Goal: Task Accomplishment & Management: Manage account settings

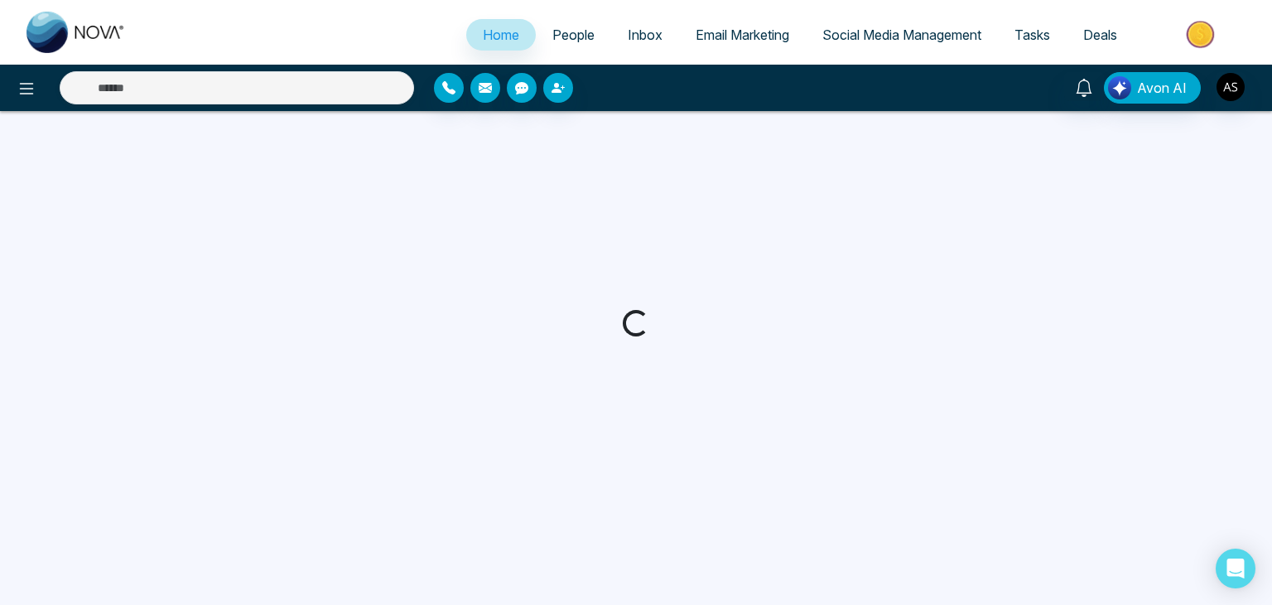
select select "*"
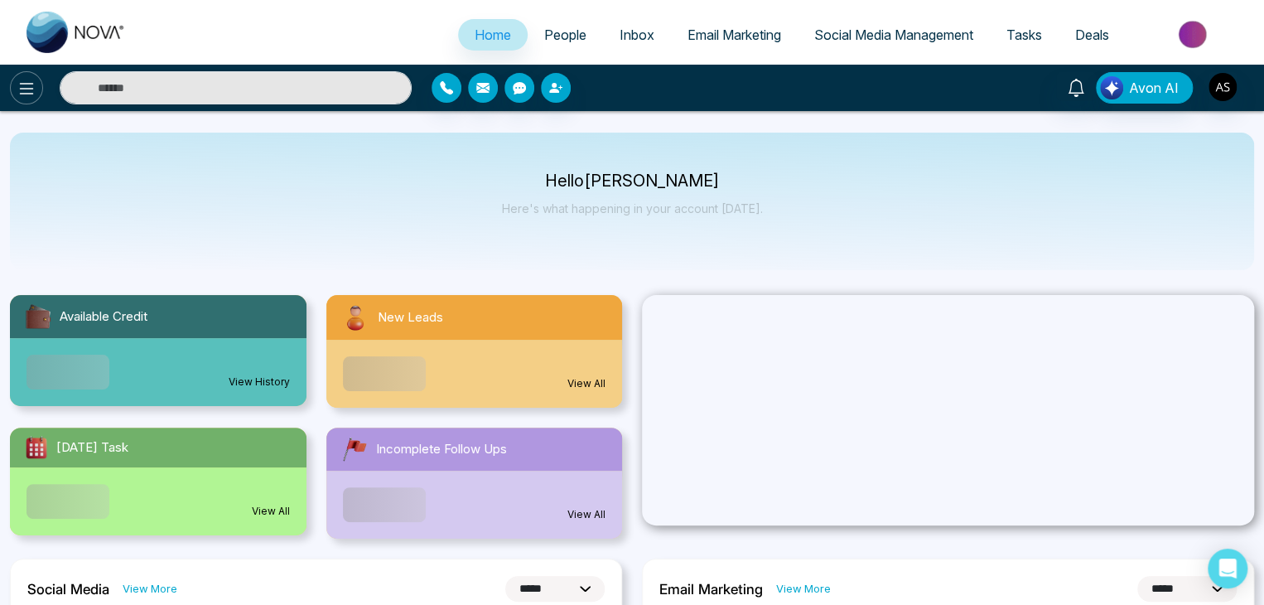
click at [37, 97] on button at bounding box center [26, 87] width 33 height 33
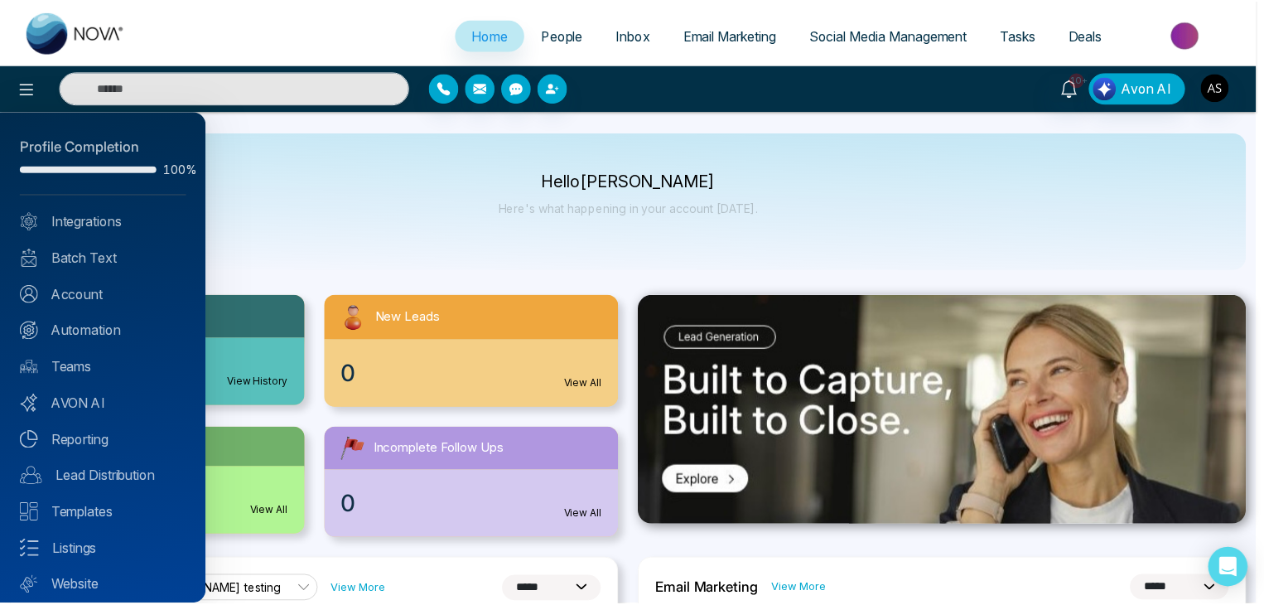
scroll to position [46, 0]
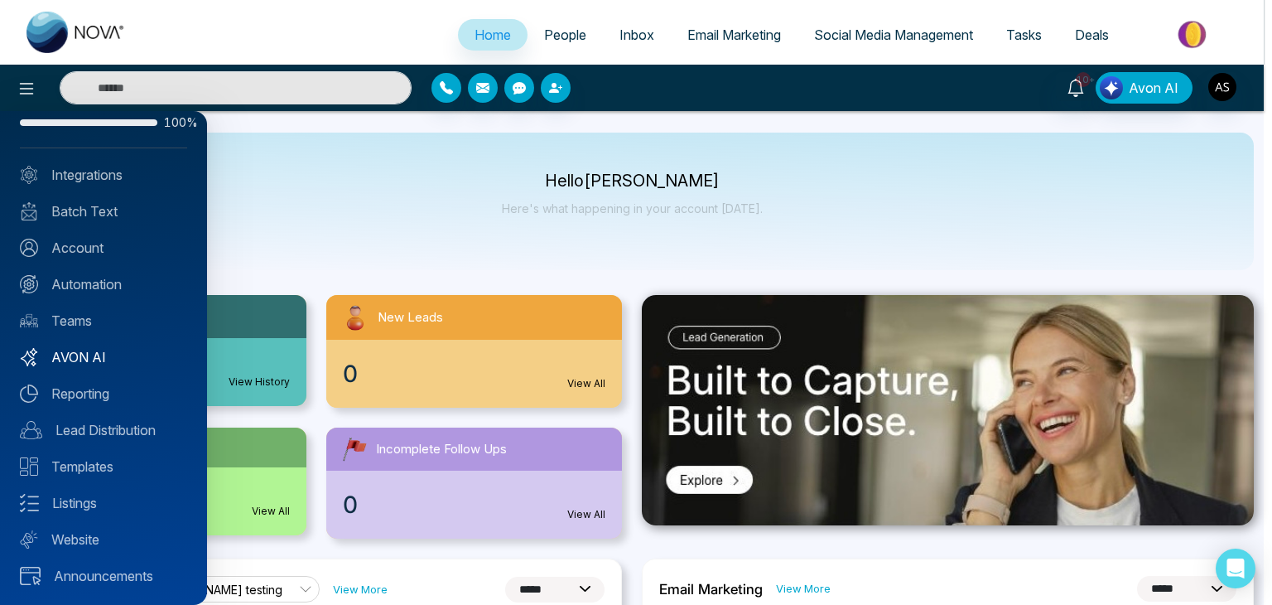
click at [109, 355] on link "AVON AI" at bounding box center [103, 357] width 167 height 20
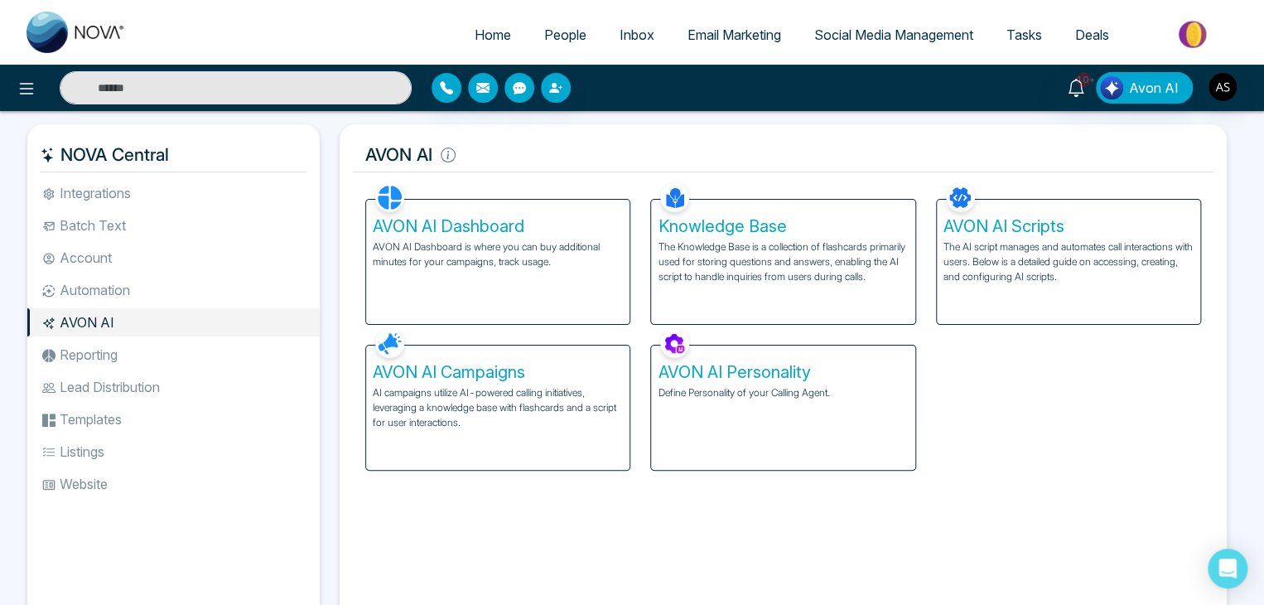
click at [600, 409] on p "AI campaigns utilize AI-powered calling initiatives, leveraging a knowledge bas…" at bounding box center [498, 407] width 250 height 45
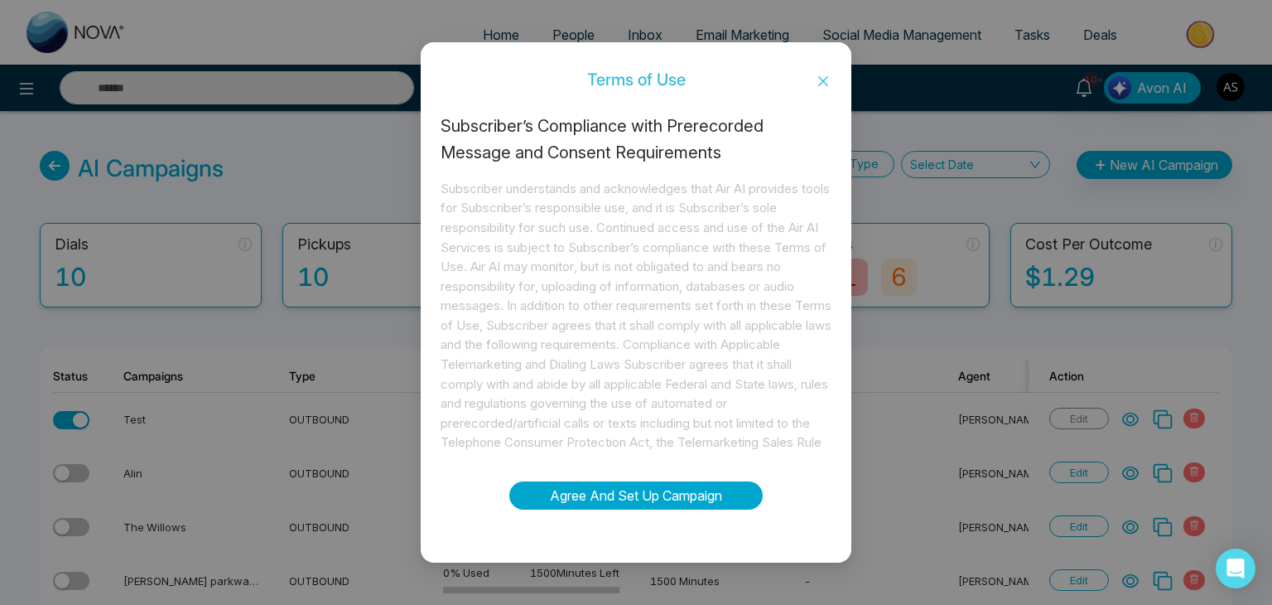
click at [723, 497] on button "Agree And Set Up Campaign" at bounding box center [635, 495] width 253 height 28
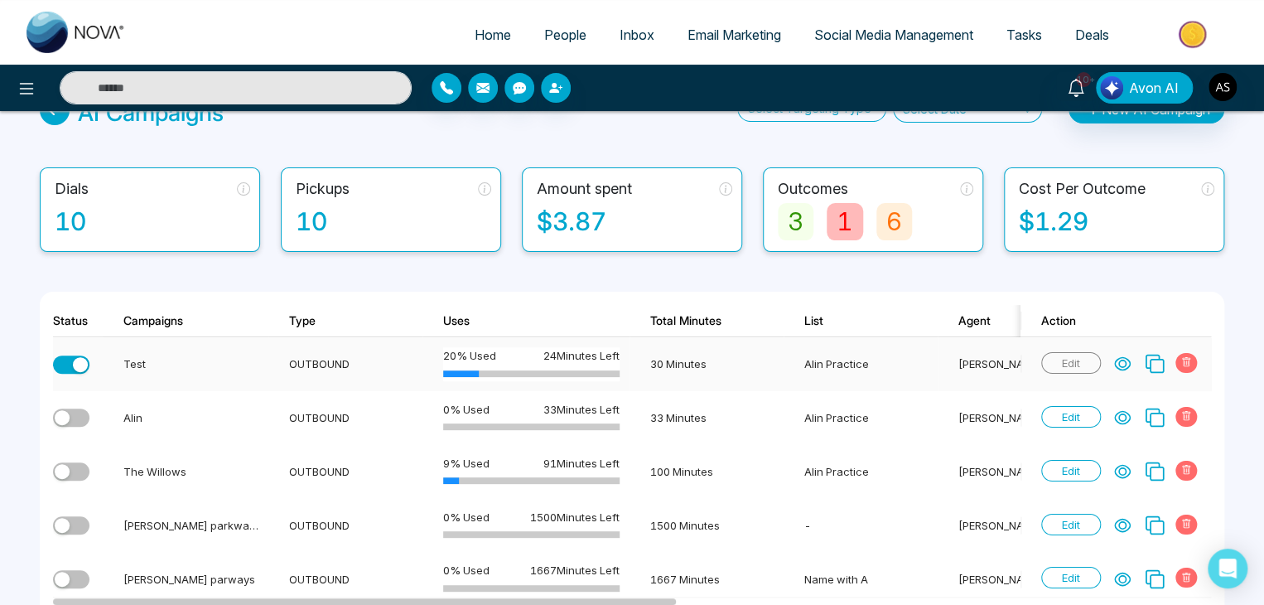
scroll to position [56, 0]
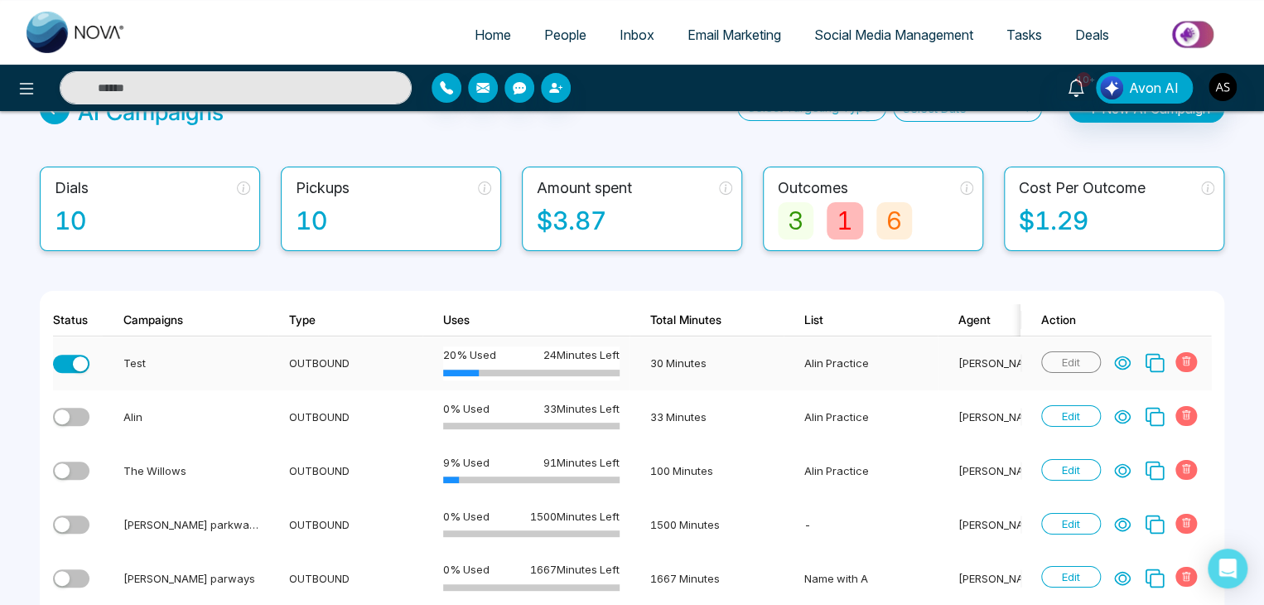
click at [1086, 362] on span "Edit" at bounding box center [1071, 362] width 60 height 22
click at [1088, 361] on span "Edit" at bounding box center [1071, 362] width 60 height 22
click at [76, 358] on div "button" at bounding box center [80, 363] width 15 height 15
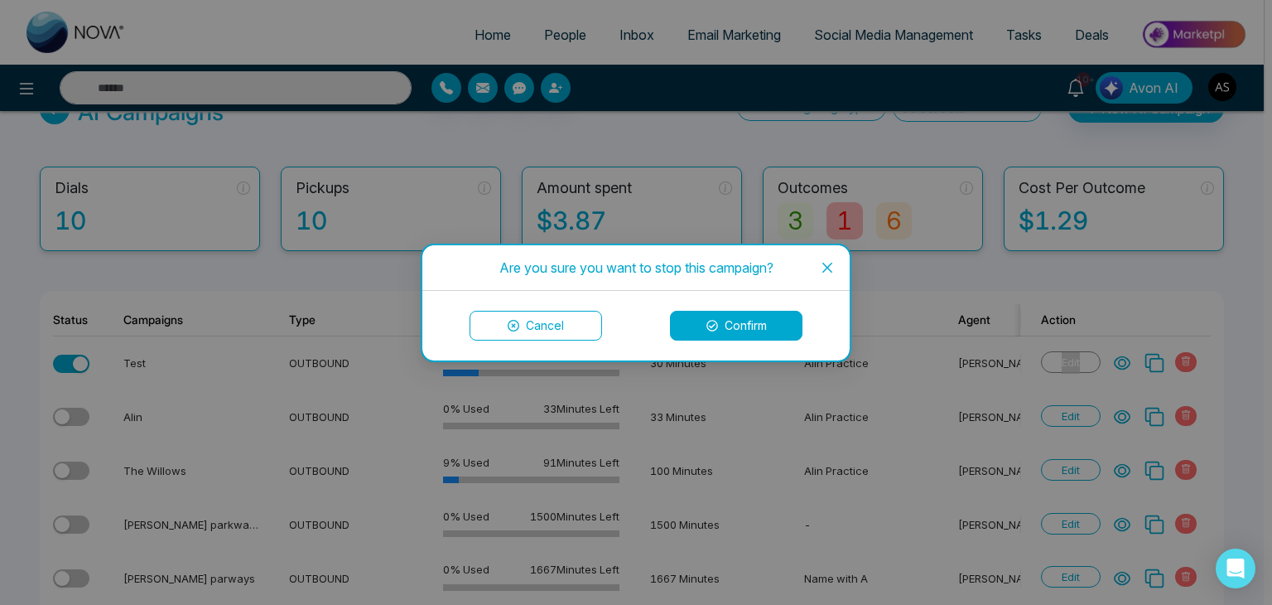
click at [580, 326] on button "Cancel" at bounding box center [536, 326] width 133 height 30
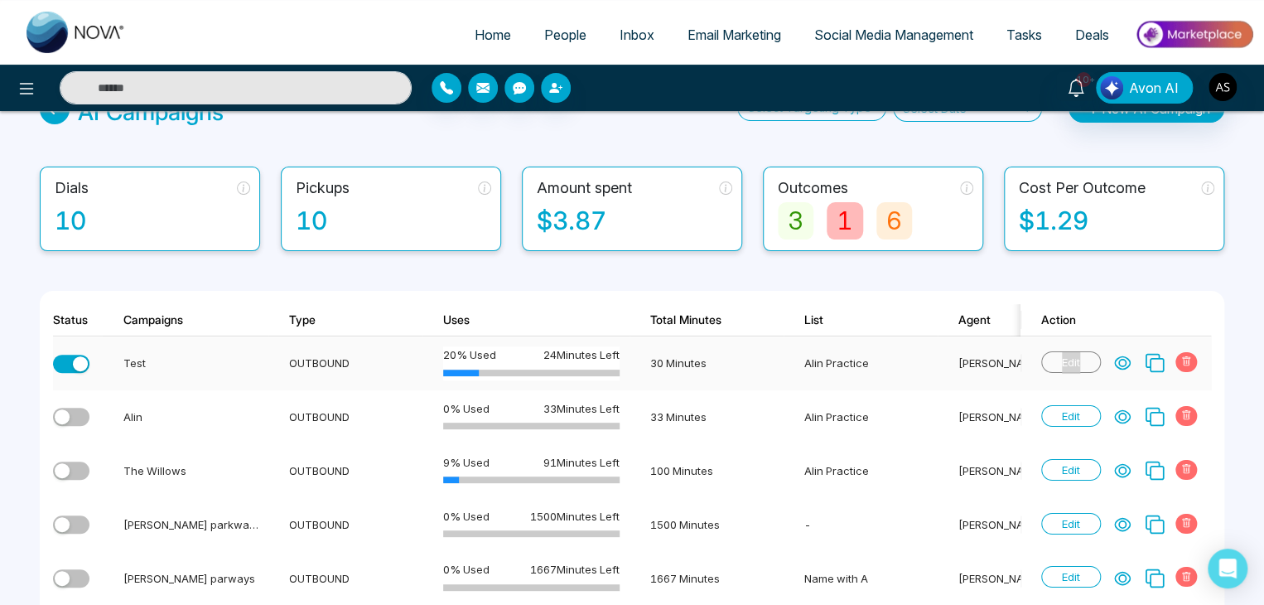
click at [1025, 339] on td "Edit" at bounding box center [1115, 363] width 191 height 54
click at [1063, 356] on span "Edit" at bounding box center [1071, 362] width 60 height 22
click at [837, 369] on td "Alin Practice" at bounding box center [861, 363] width 154 height 54
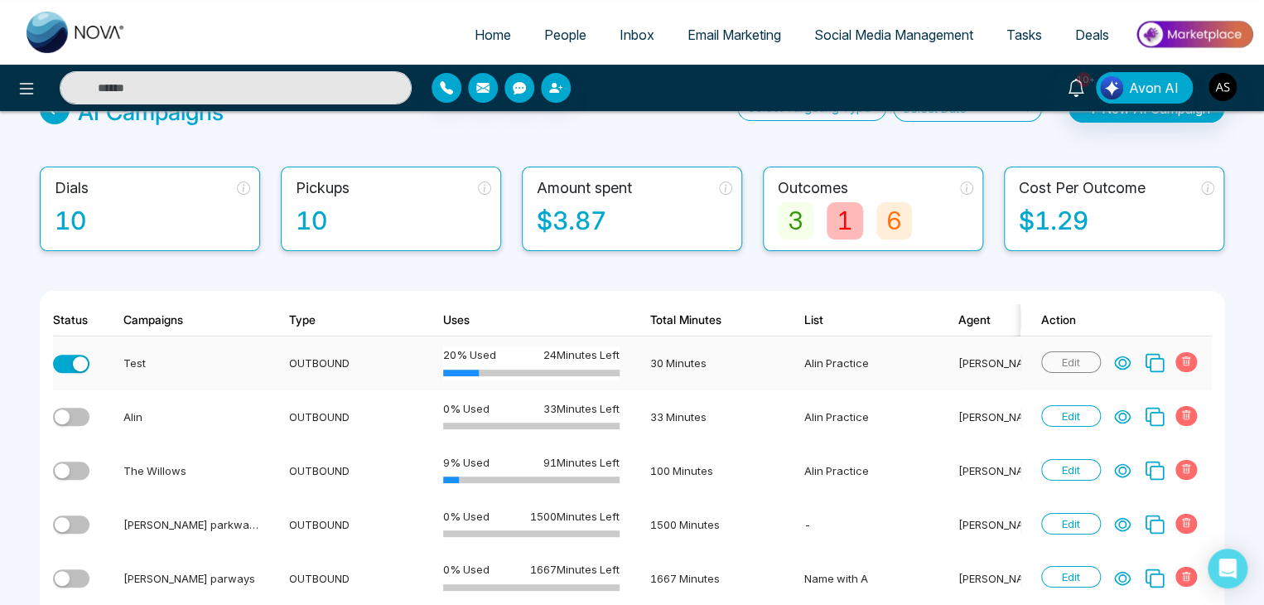
click at [1126, 357] on icon at bounding box center [1122, 363] width 15 height 12
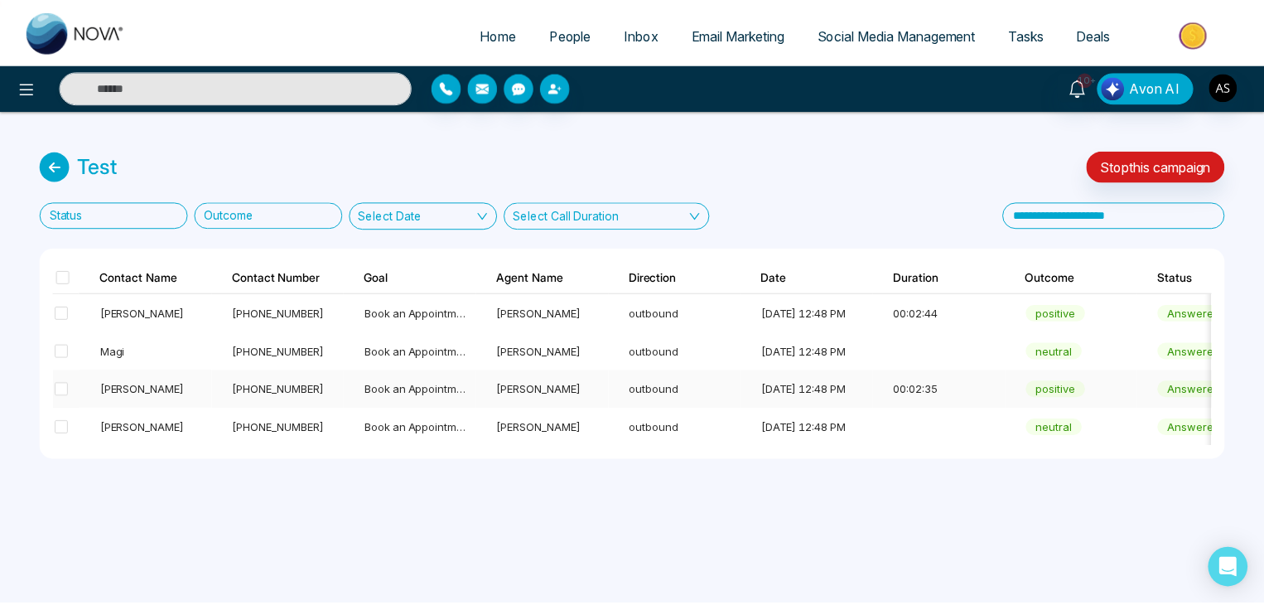
scroll to position [0, 457]
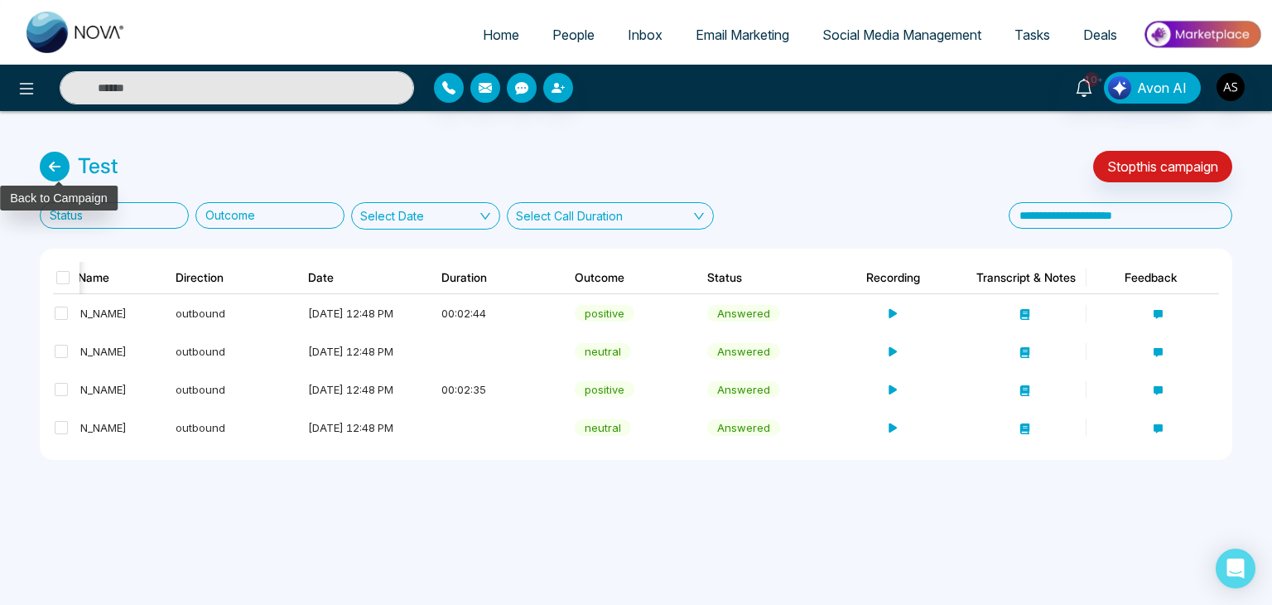
click at [58, 171] on icon at bounding box center [55, 167] width 30 height 30
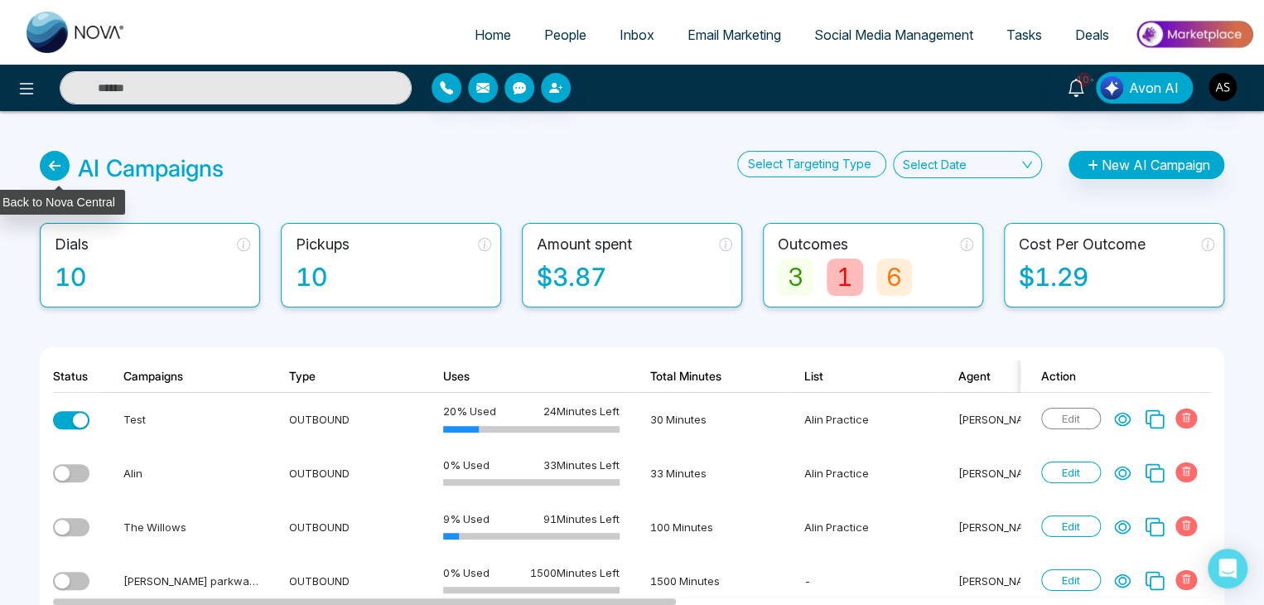
click at [62, 166] on icon at bounding box center [55, 166] width 30 height 30
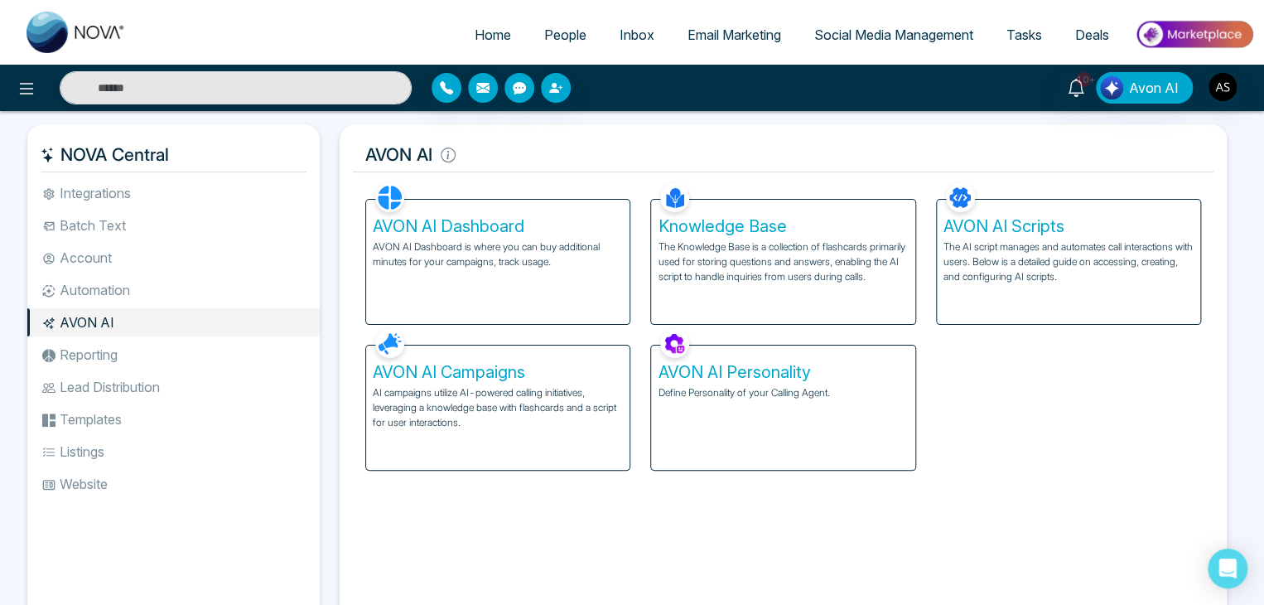
click at [484, 229] on h5 "AVON AI Dashboard" at bounding box center [498, 226] width 250 height 20
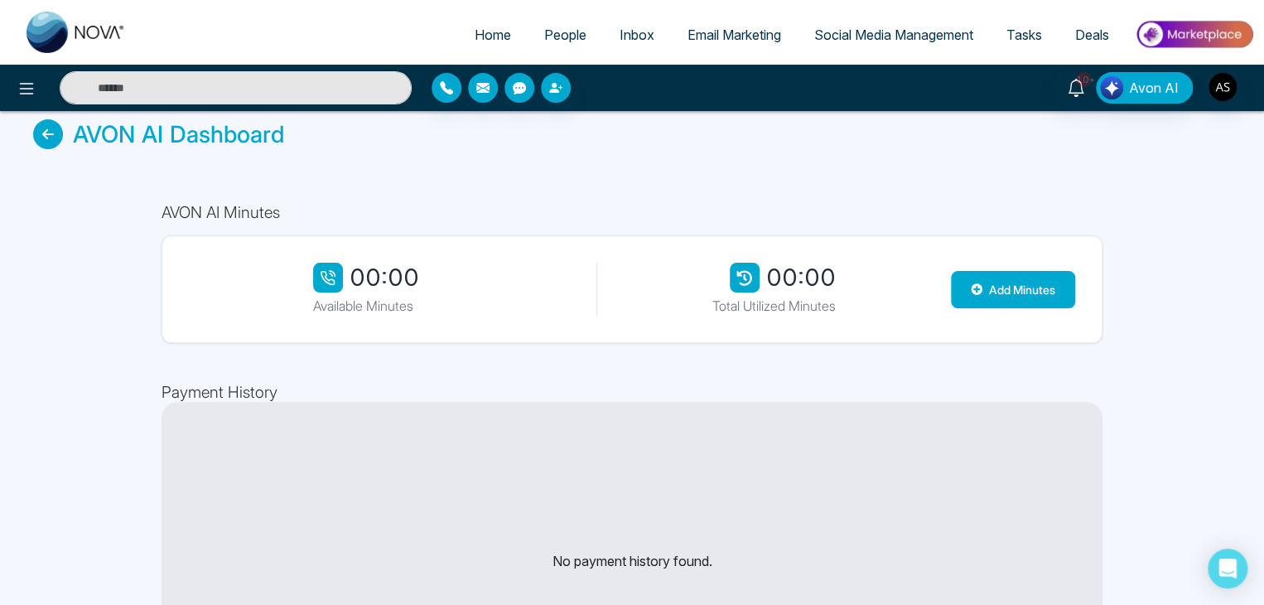
scroll to position [22, 0]
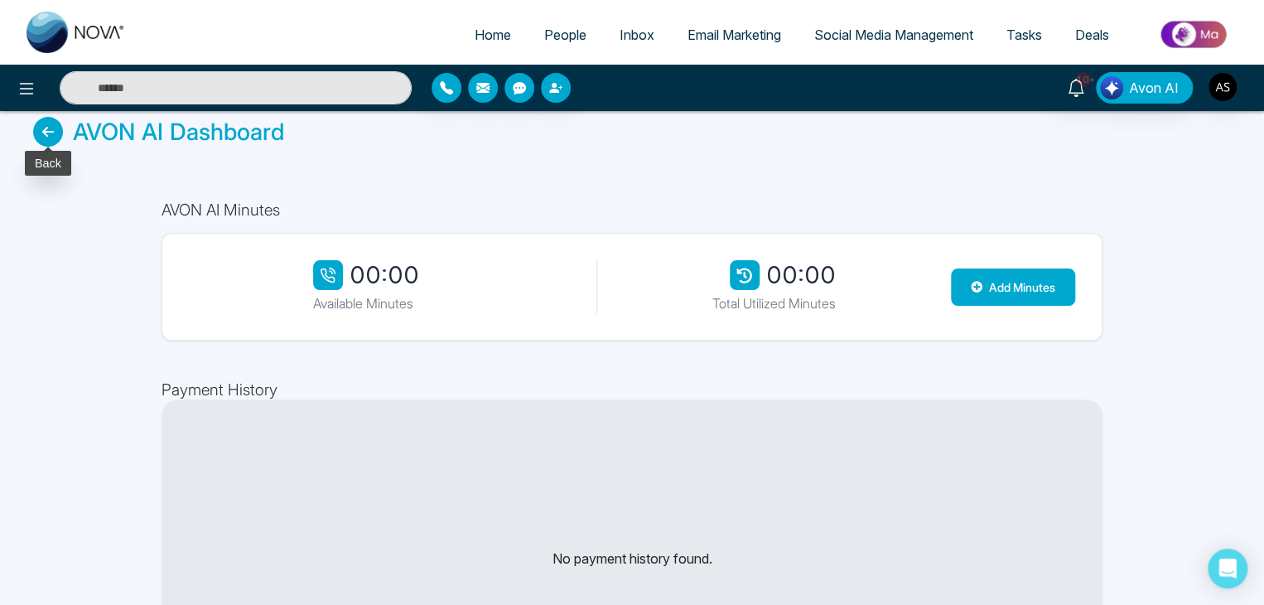
click at [52, 131] on icon at bounding box center [48, 132] width 30 height 30
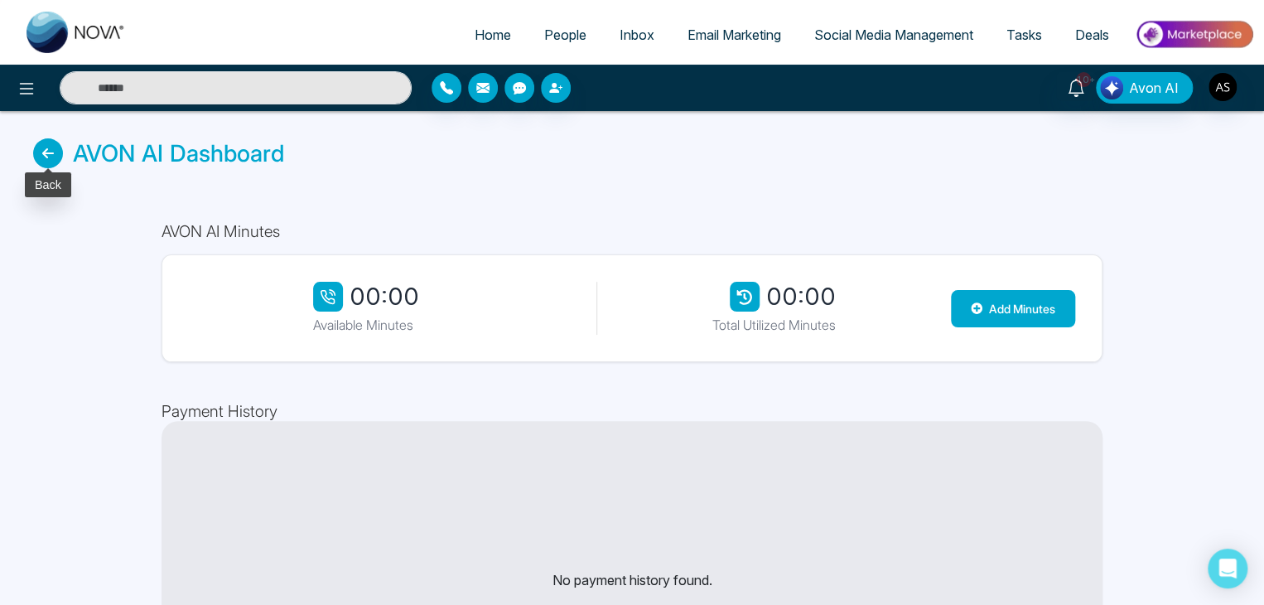
click at [35, 146] on icon at bounding box center [48, 153] width 30 height 30
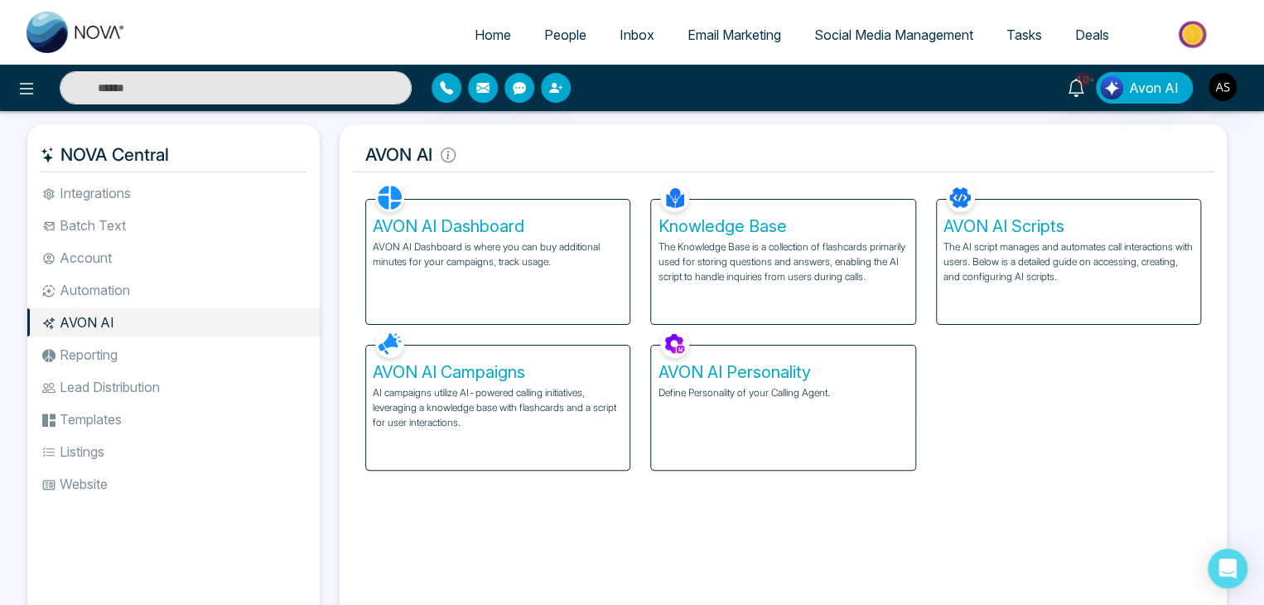
click at [549, 408] on p "AI campaigns utilize AI-powered calling initiatives, leveraging a knowledge bas…" at bounding box center [498, 407] width 250 height 45
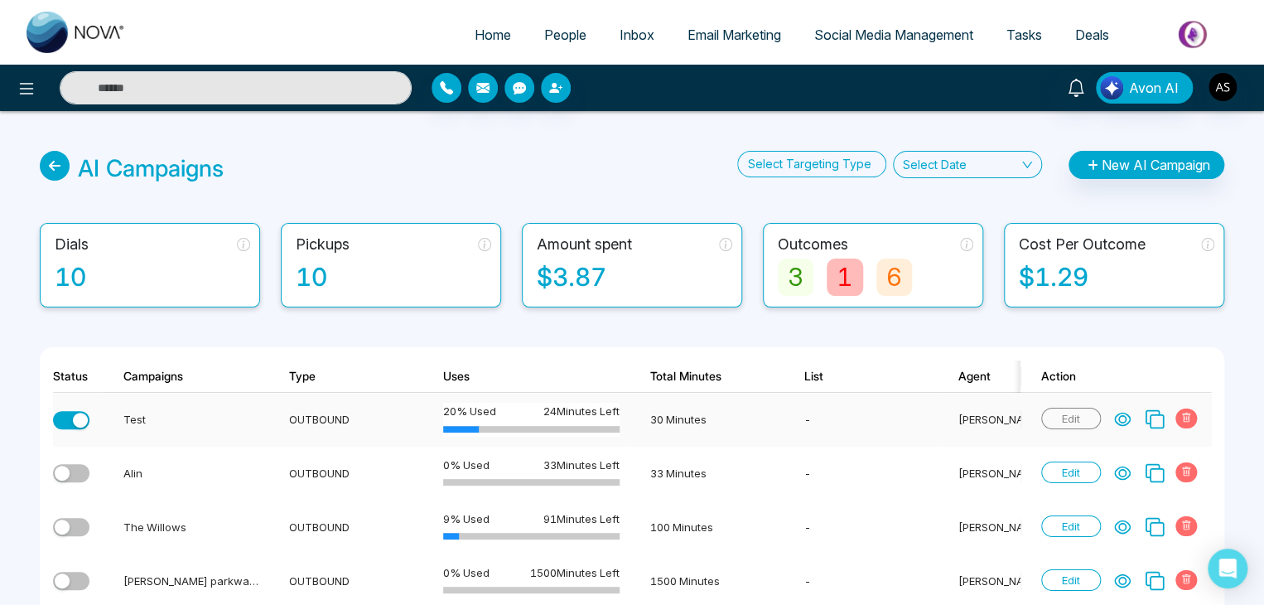
scroll to position [91, 0]
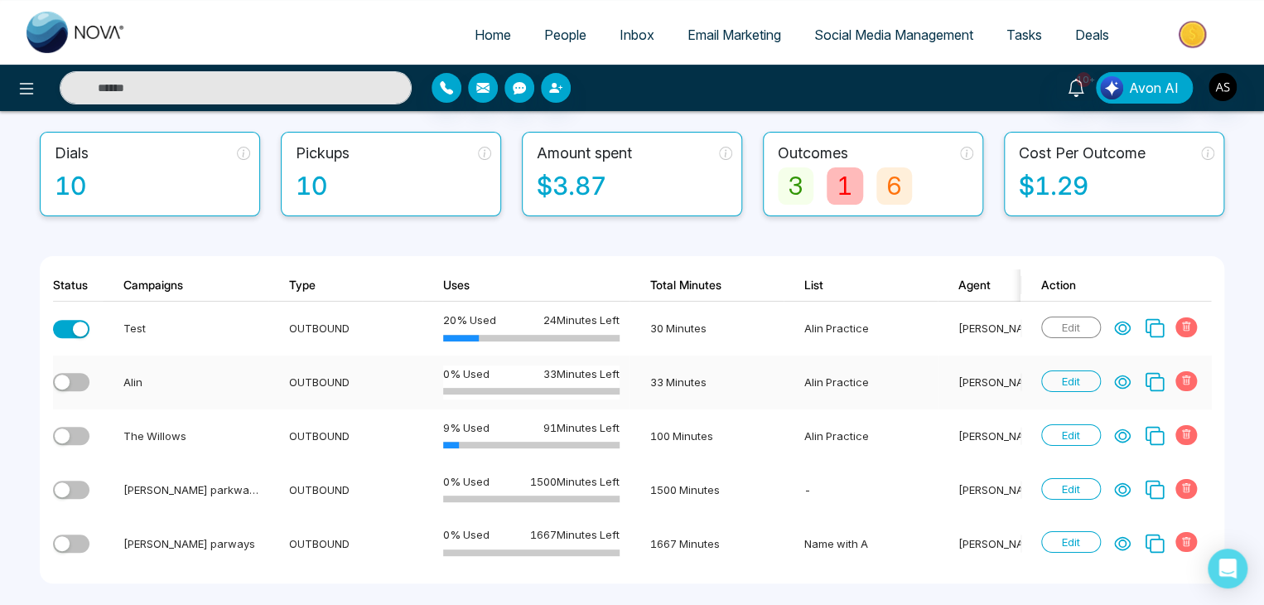
click at [1077, 377] on span "Edit" at bounding box center [1071, 381] width 60 height 22
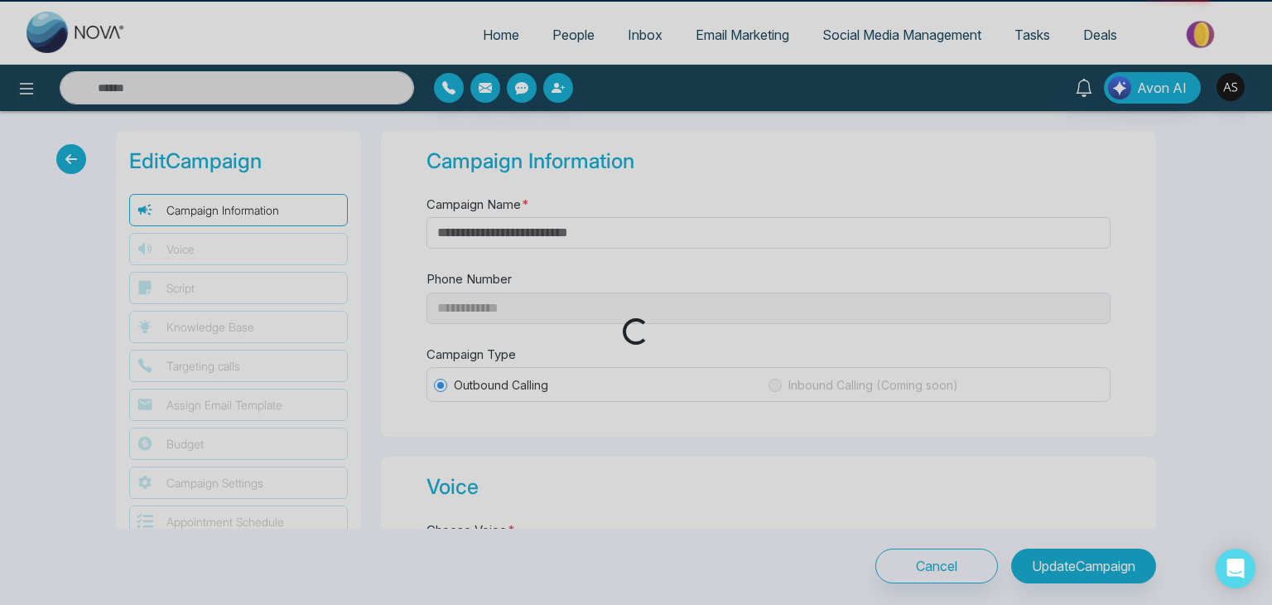
type input "****"
type input "**"
type input "*"
select select "**"
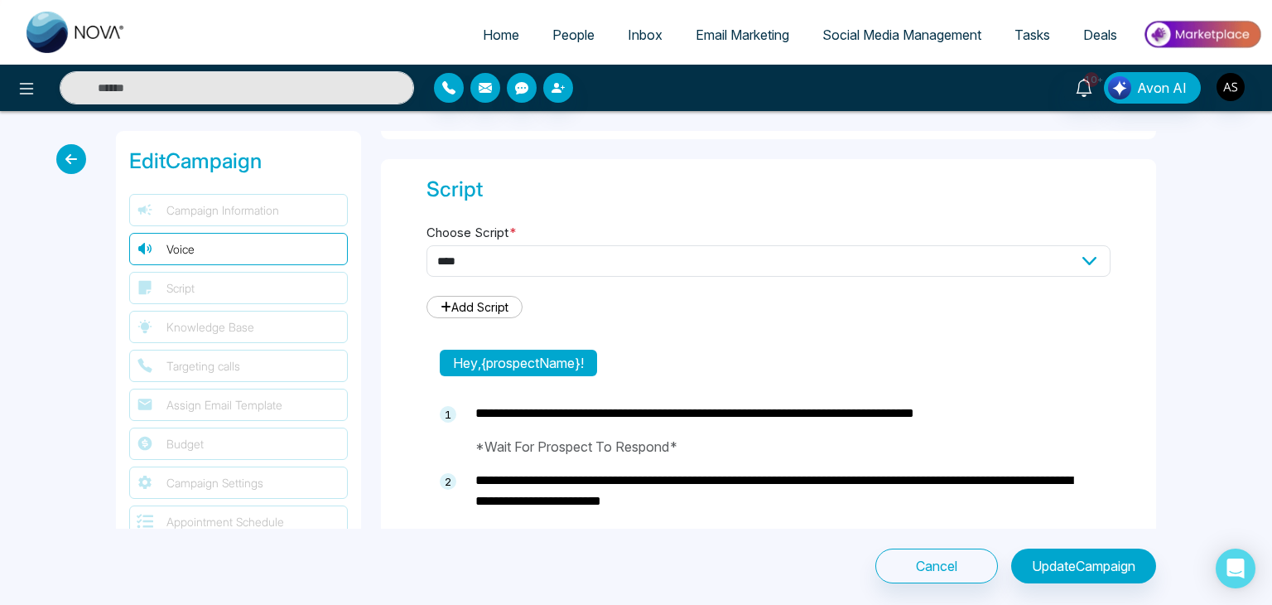
select select "****"
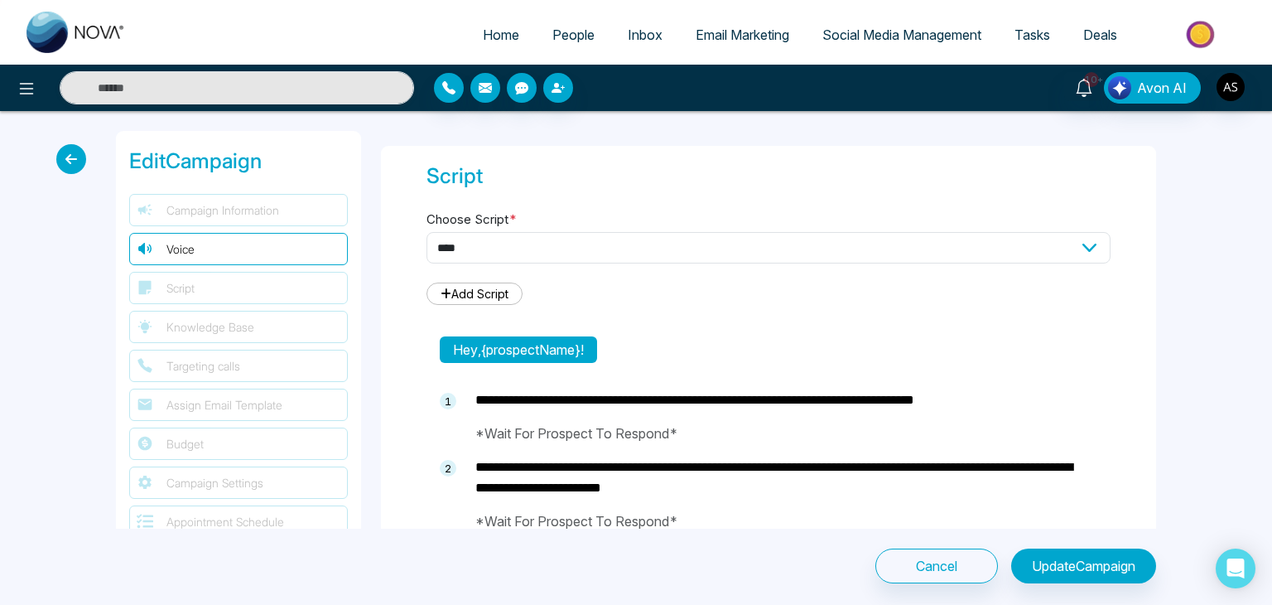
scroll to position [287, 0]
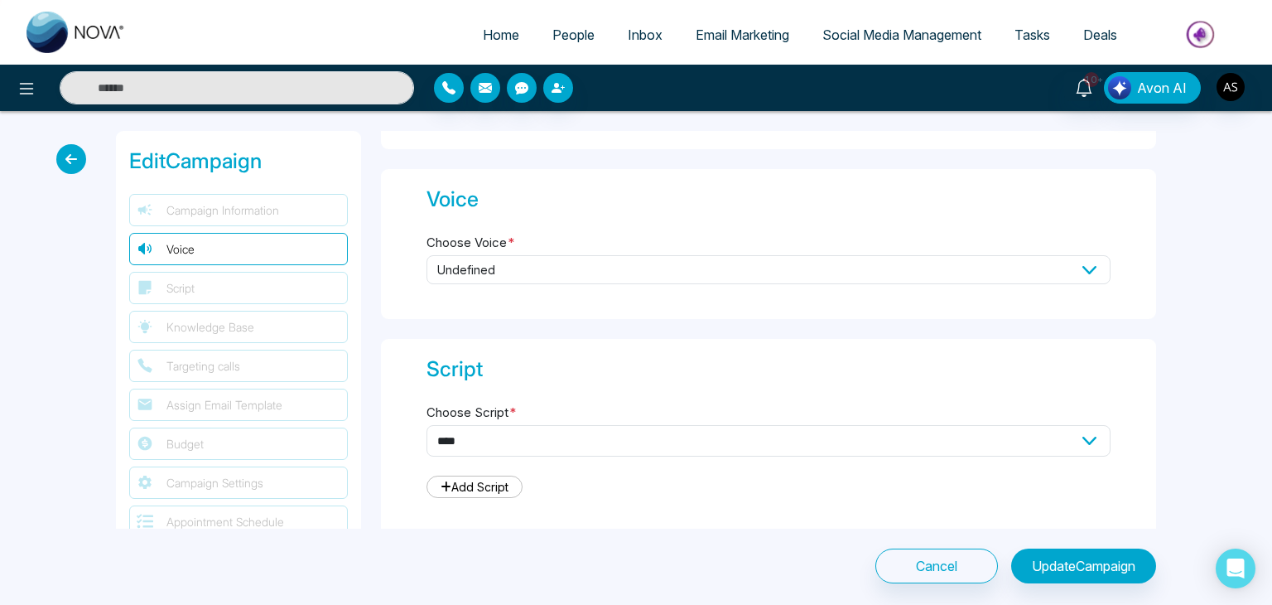
click at [856, 269] on span "undefined" at bounding box center [769, 269] width 684 height 29
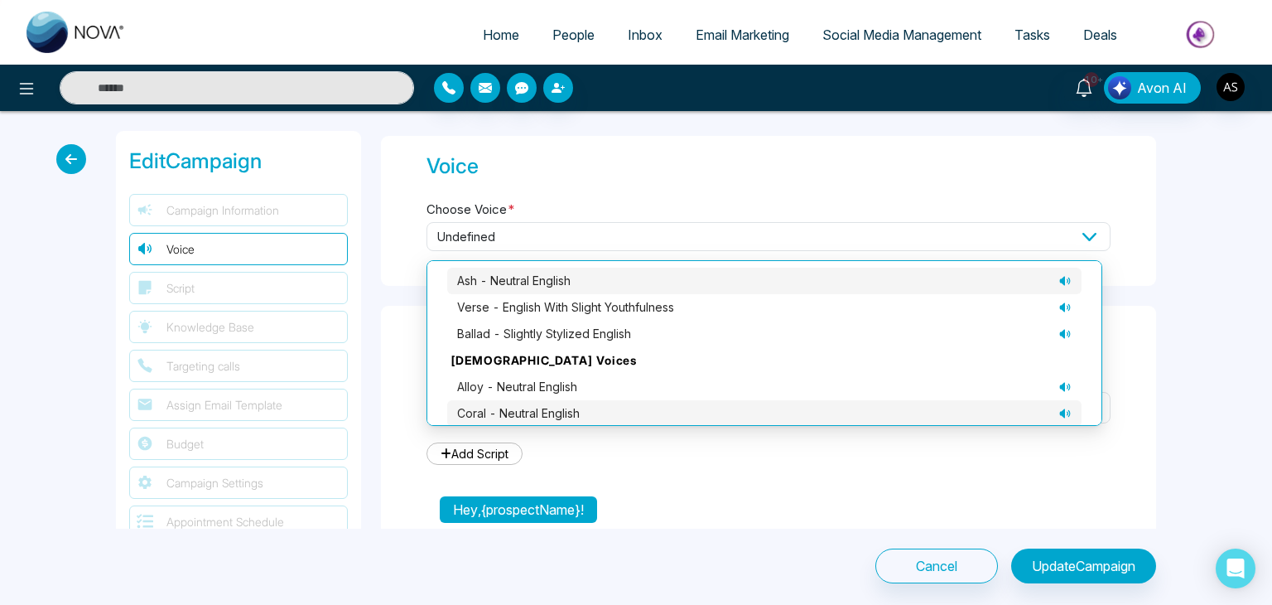
scroll to position [53, 0]
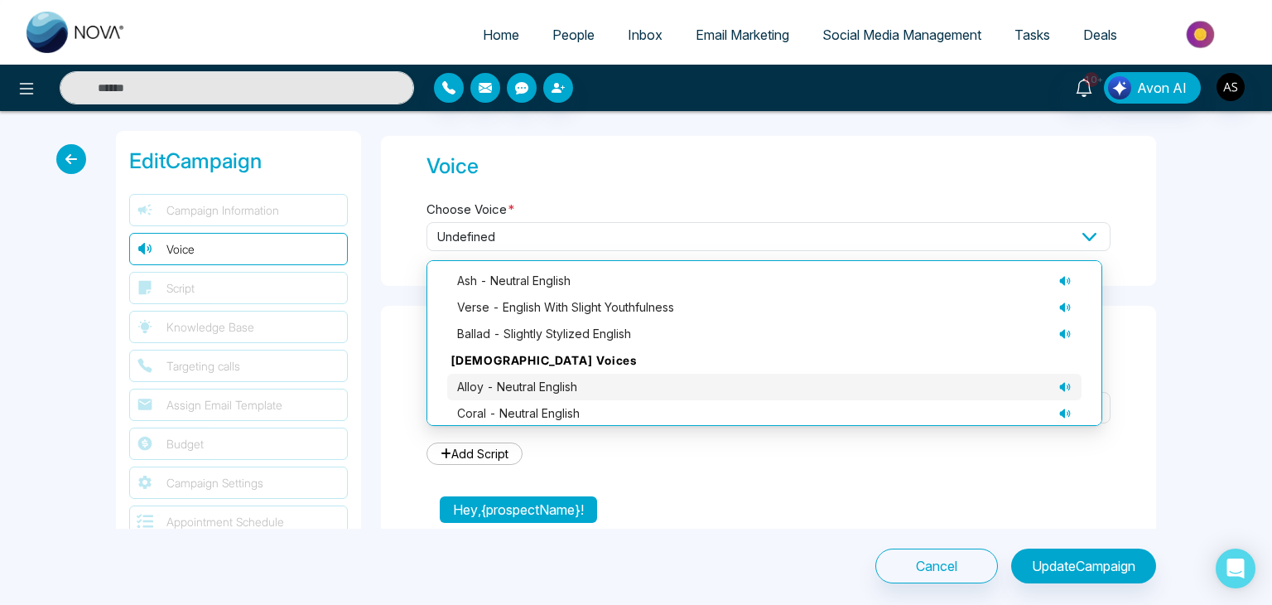
click at [801, 378] on div "alloy - neutral English" at bounding box center [764, 387] width 615 height 18
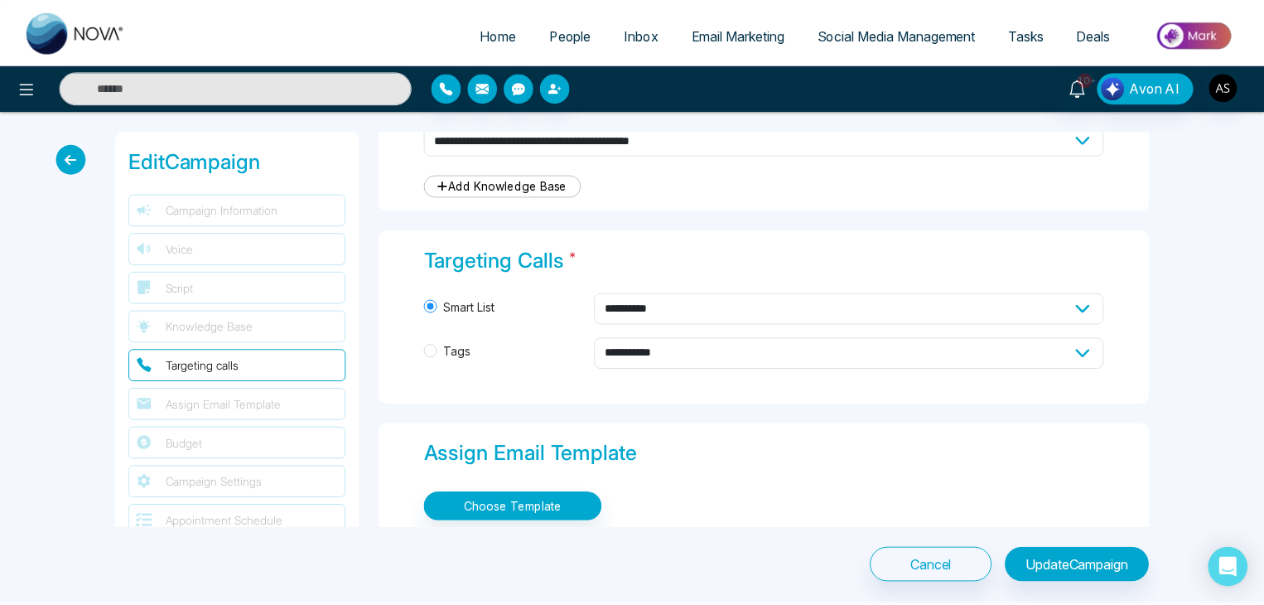
scroll to position [1720, 0]
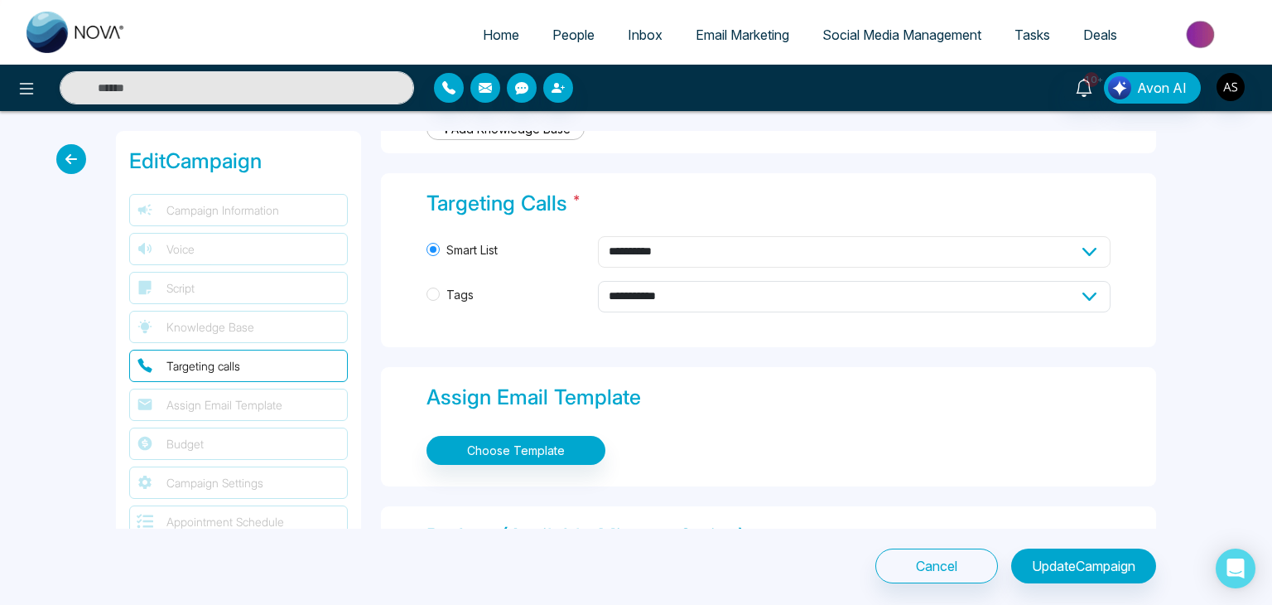
click at [828, 249] on select "**********" at bounding box center [855, 251] width 514 height 31
click at [544, 22] on link "People" at bounding box center [573, 34] width 75 height 31
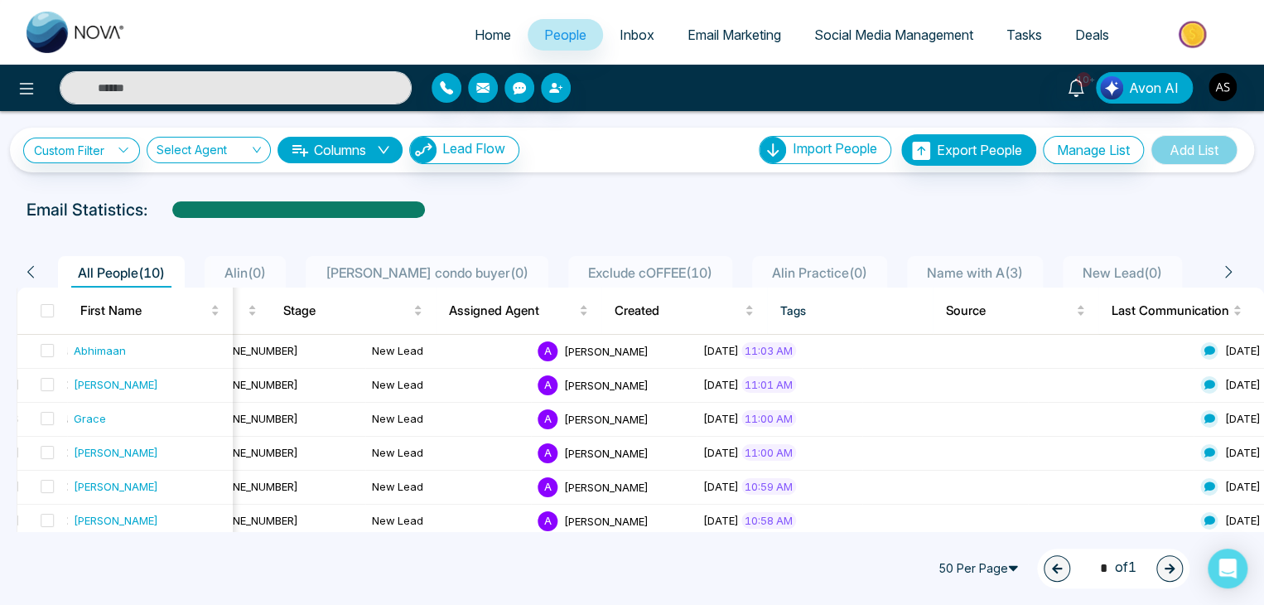
click at [943, 265] on span "Name with A ( 3 )" at bounding box center [974, 272] width 109 height 17
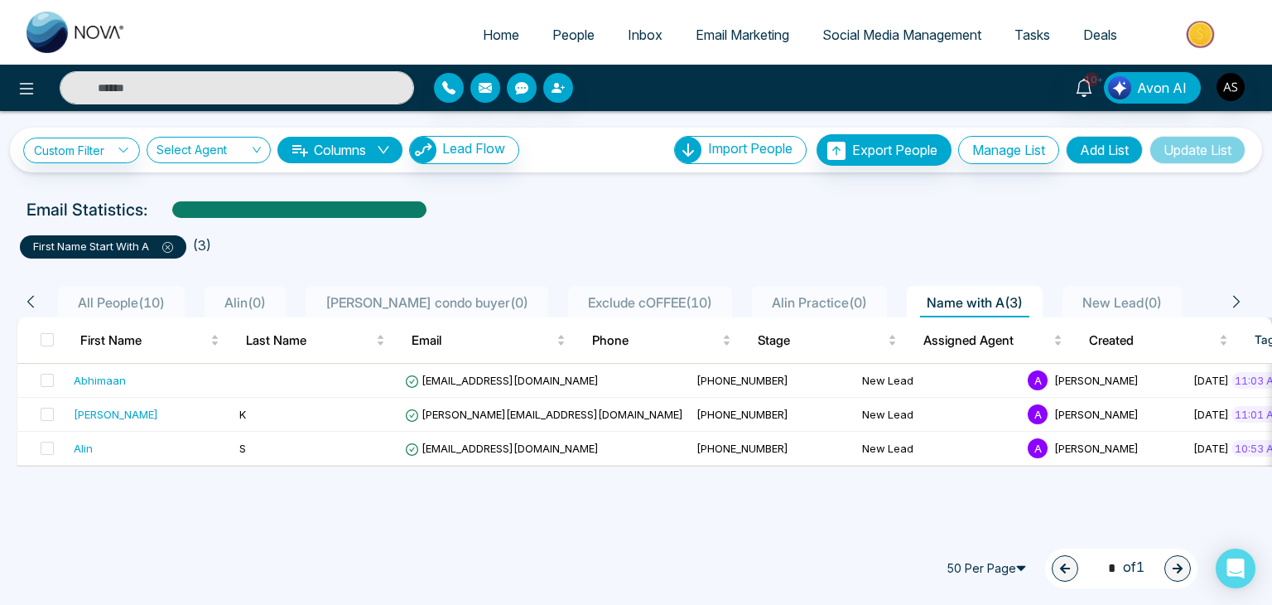
click at [765, 299] on span "Alin Practice ( 0 )" at bounding box center [819, 302] width 109 height 17
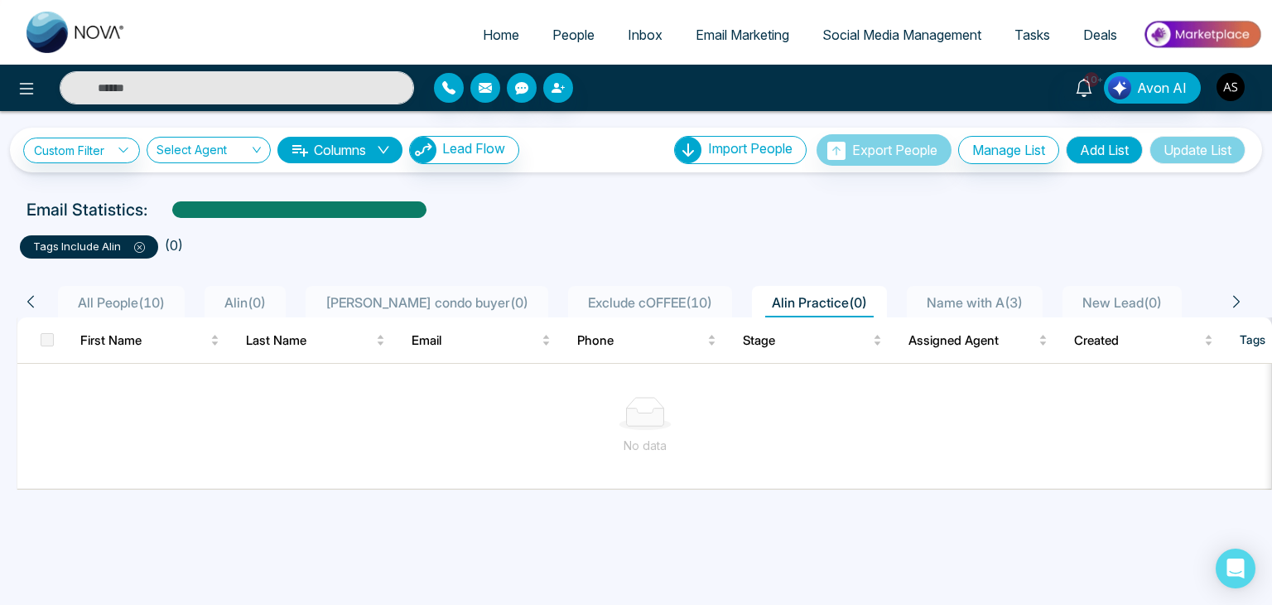
click at [142, 294] on span "All People ( 10 )" at bounding box center [121, 302] width 100 height 17
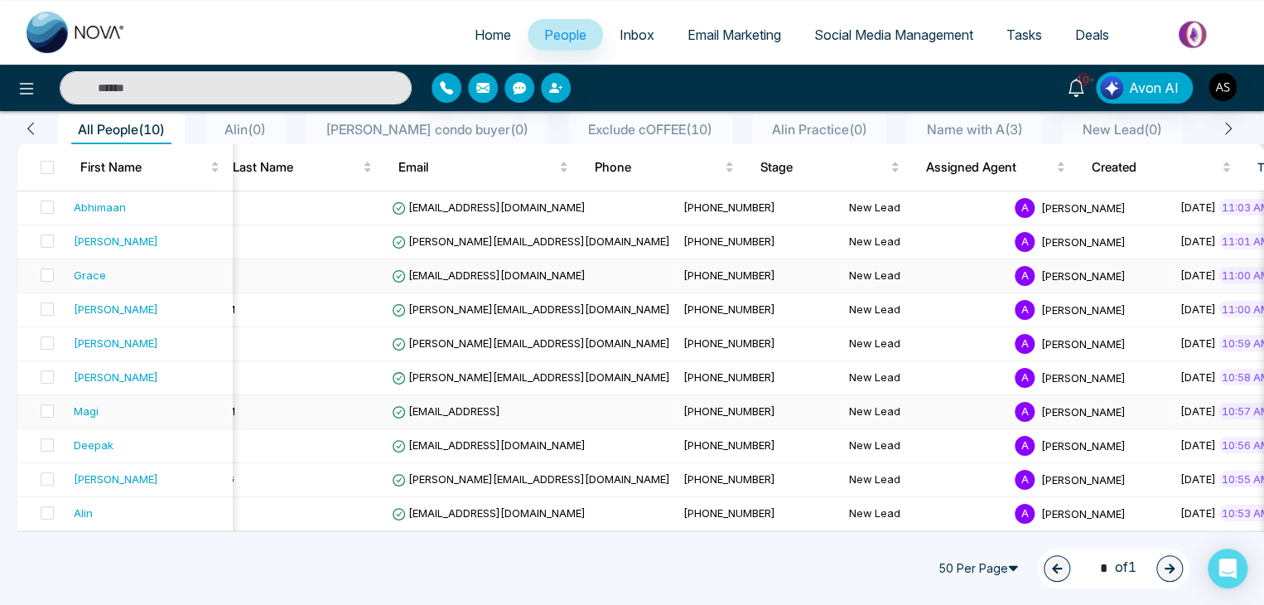
scroll to position [0, 17]
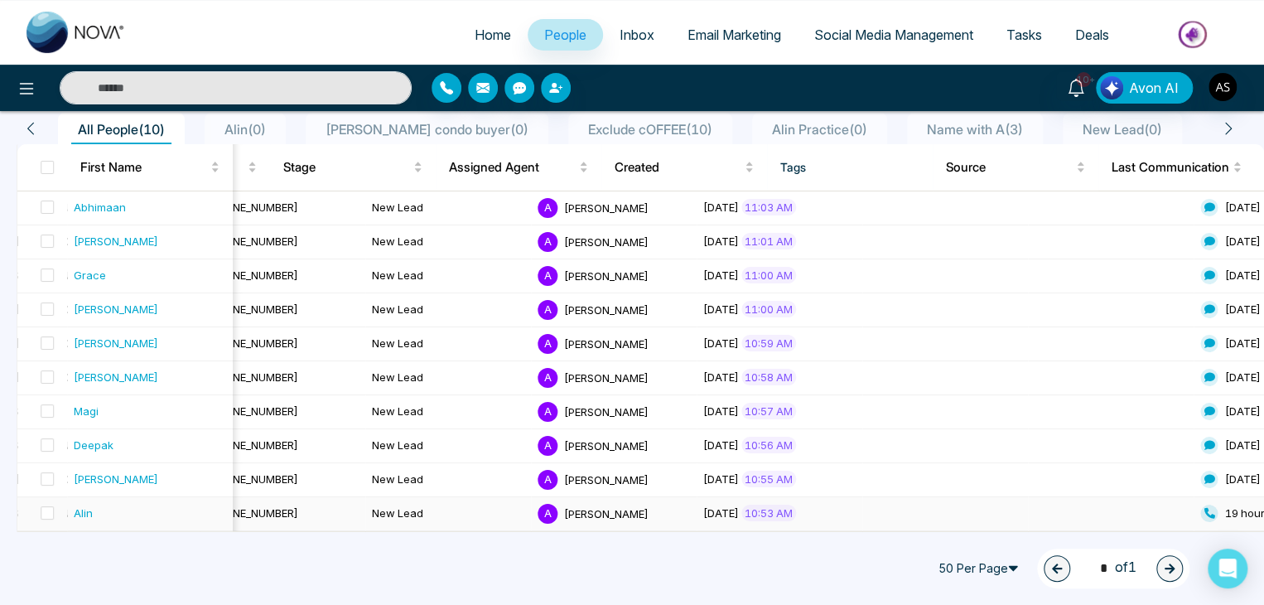
click at [862, 504] on td at bounding box center [945, 514] width 166 height 34
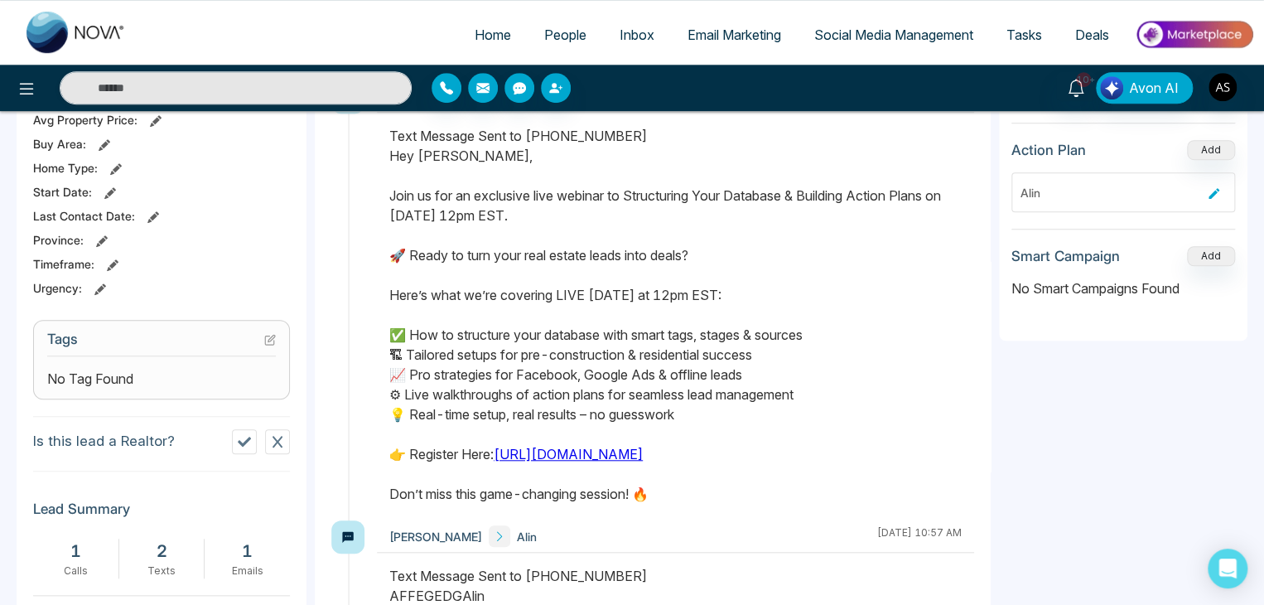
click at [272, 332] on button at bounding box center [270, 339] width 12 height 14
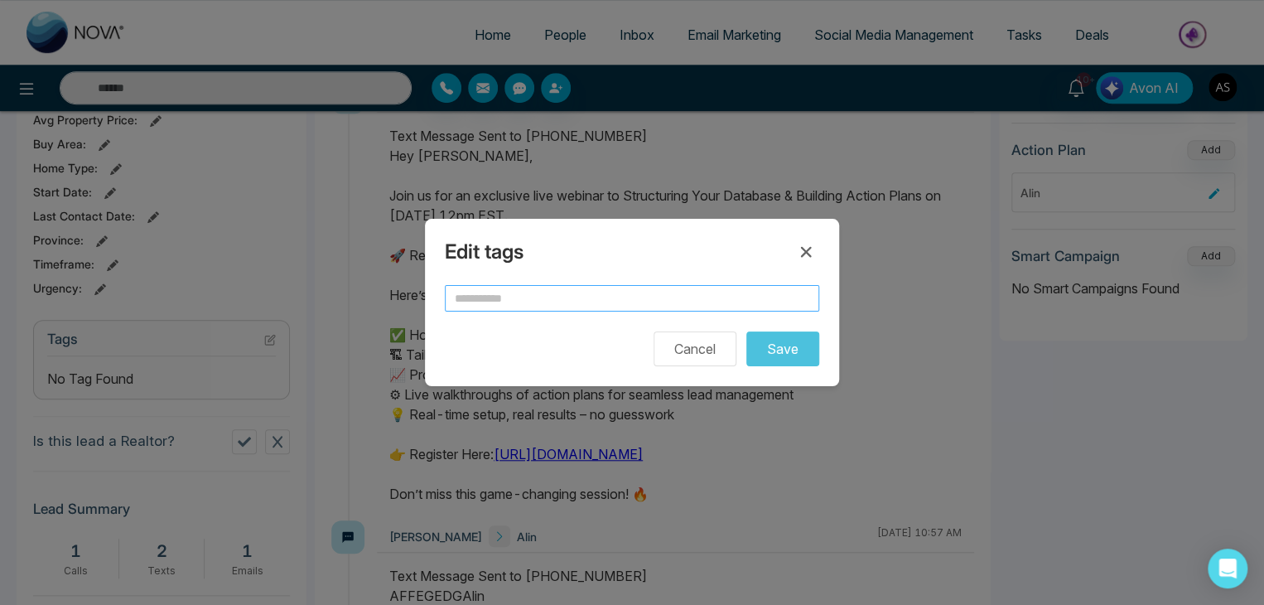
click at [485, 289] on input "text" at bounding box center [632, 298] width 374 height 27
type input "*"
click at [808, 246] on icon at bounding box center [806, 252] width 20 height 20
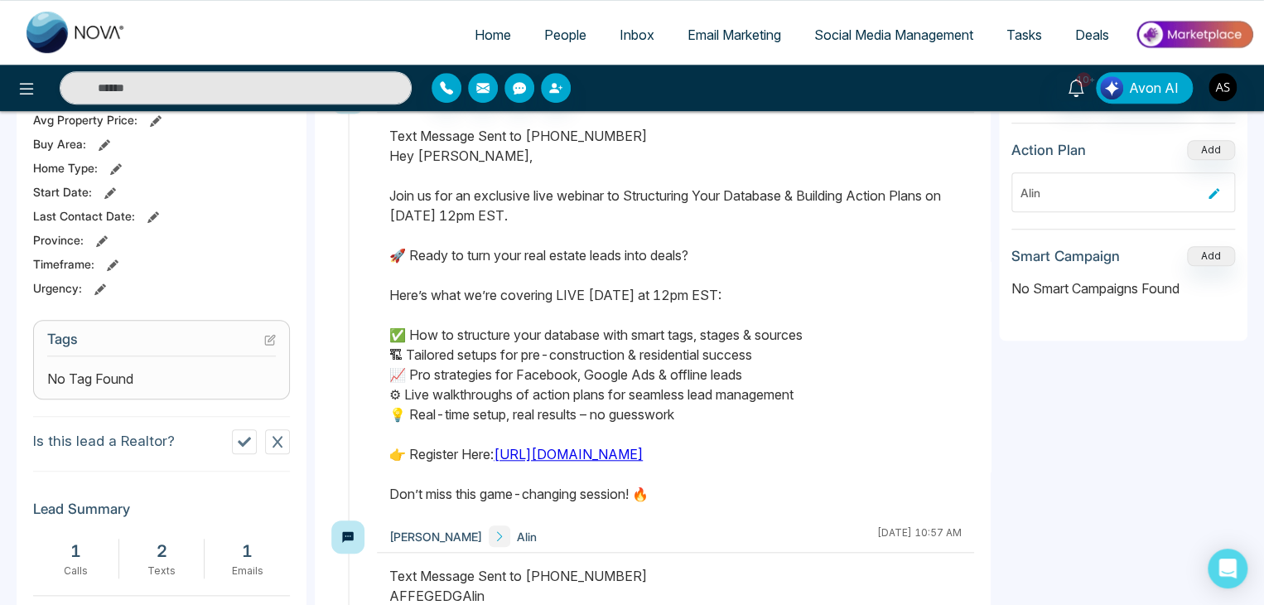
click at [268, 339] on icon at bounding box center [271, 338] width 7 height 7
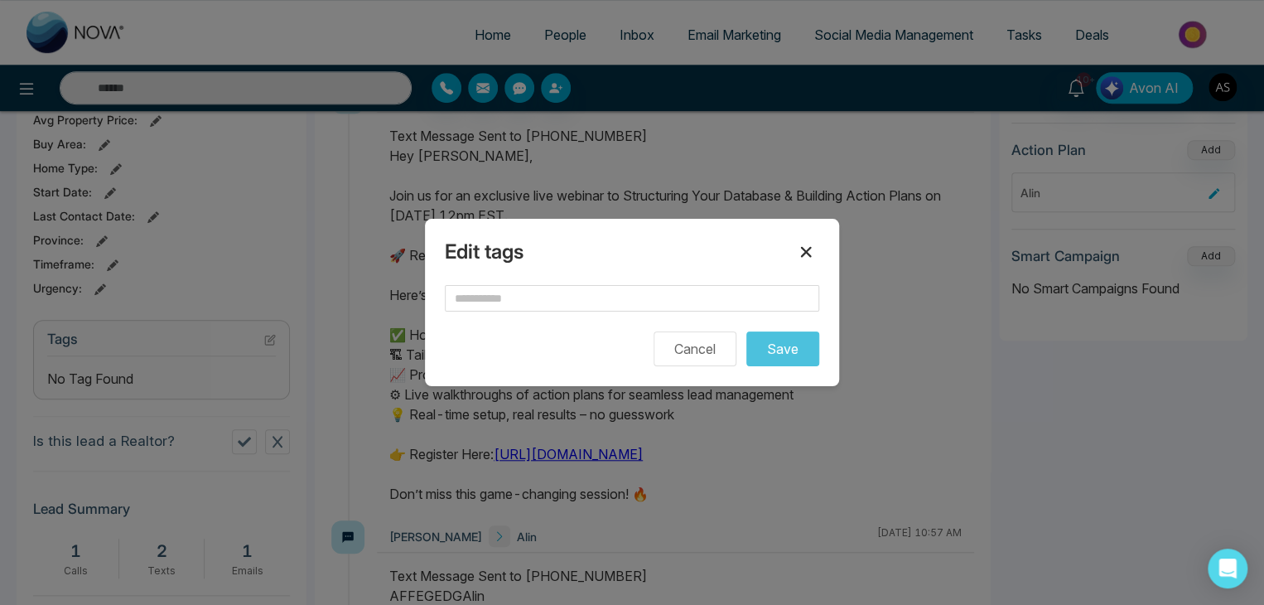
click at [807, 248] on icon at bounding box center [806, 252] width 20 height 20
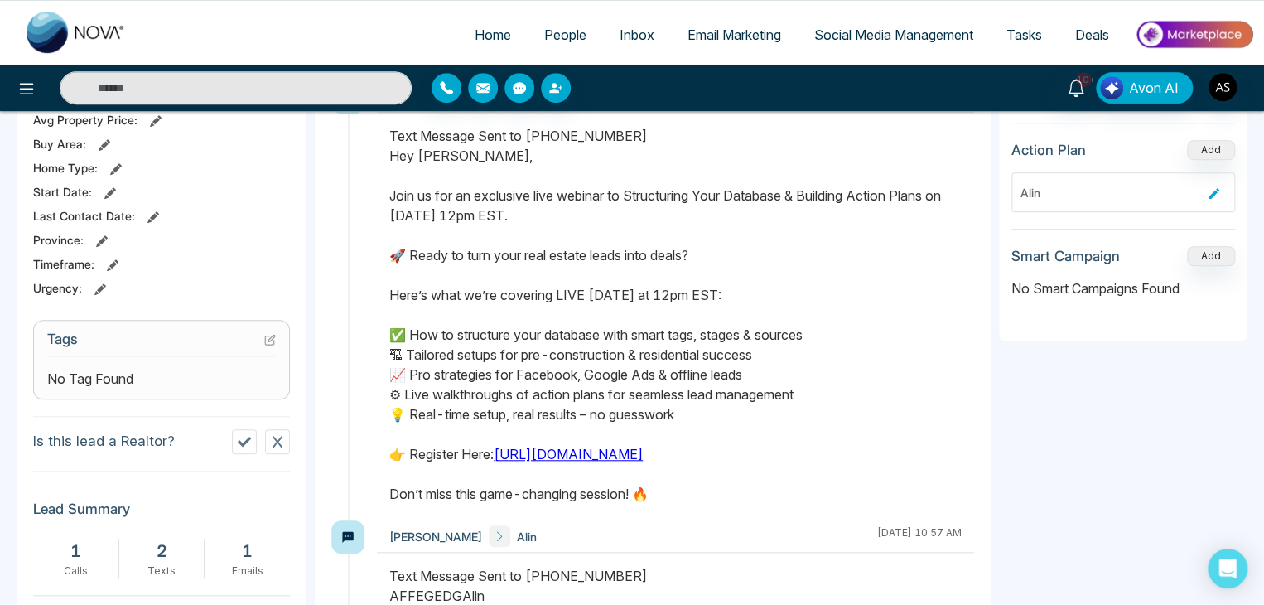
click at [560, 33] on span "People" at bounding box center [565, 35] width 42 height 17
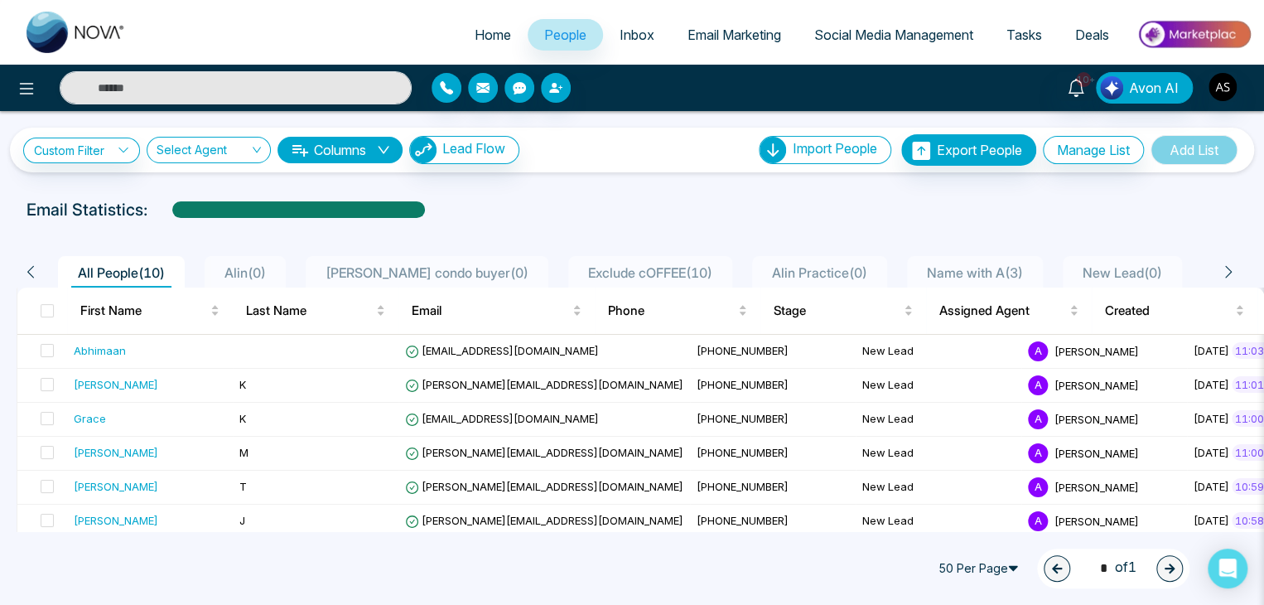
click at [784, 267] on span "Alin Practice ( 0 )" at bounding box center [819, 272] width 109 height 17
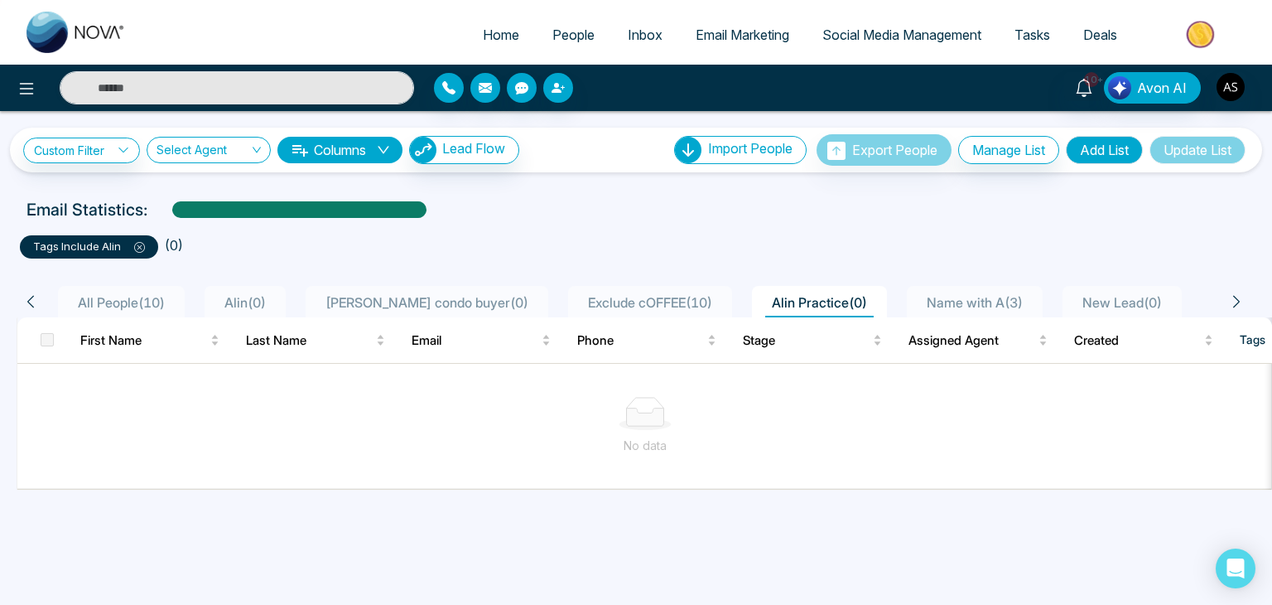
click at [134, 296] on span "All People ( 10 )" at bounding box center [121, 302] width 100 height 17
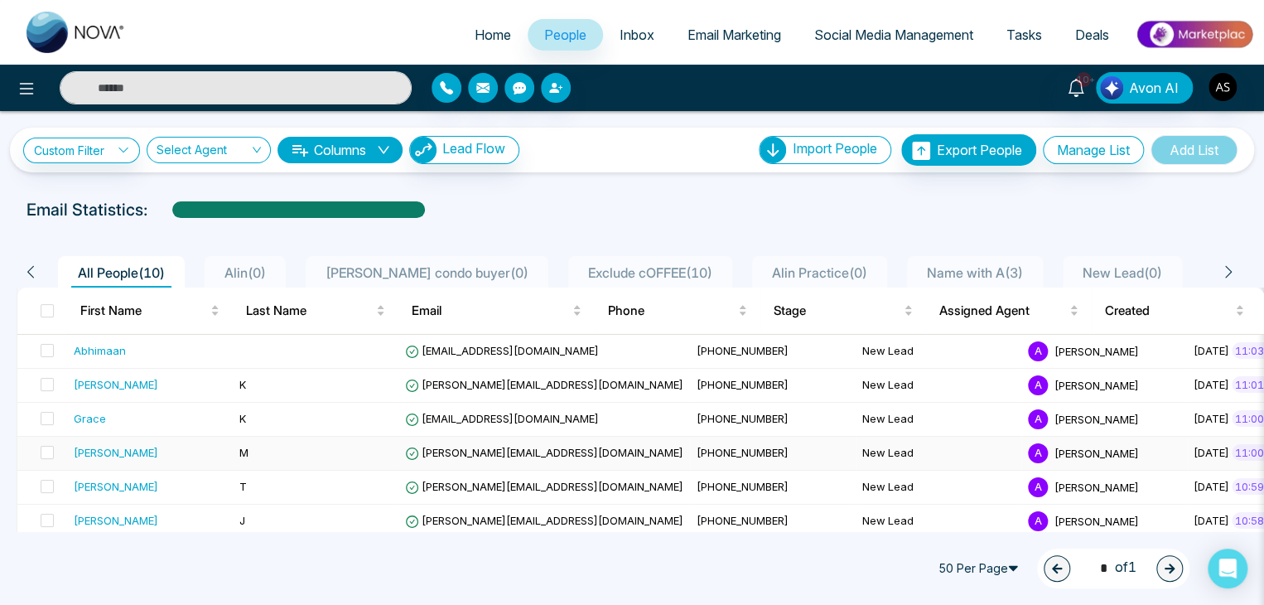
scroll to position [149, 0]
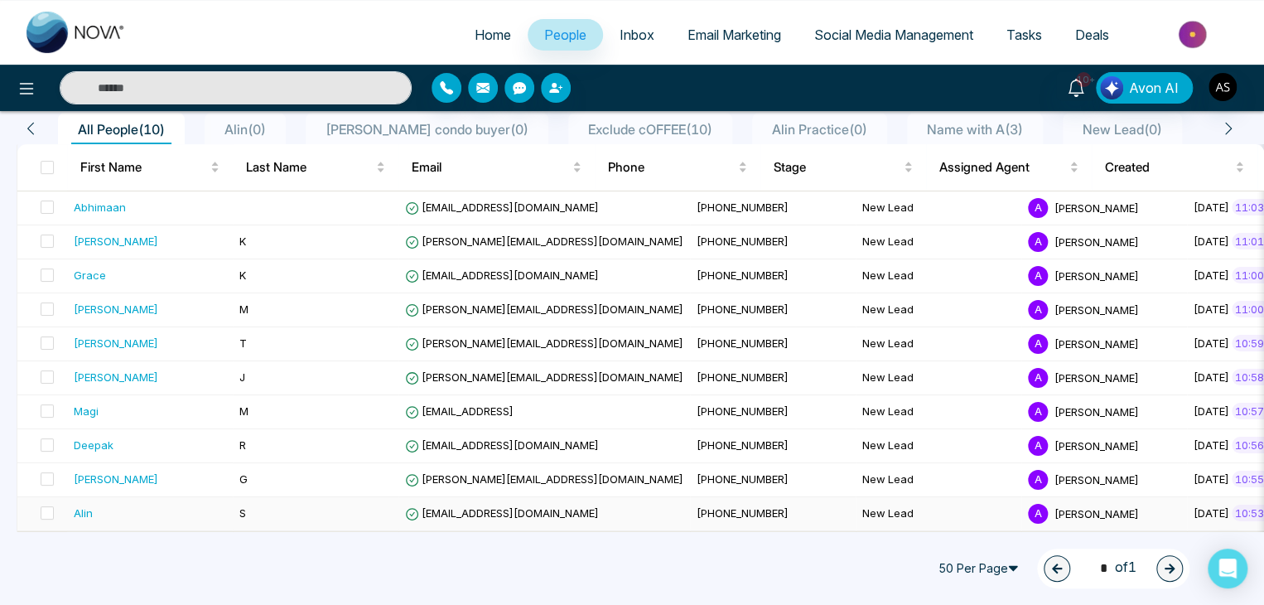
click at [311, 507] on td "S" at bounding box center [316, 514] width 166 height 34
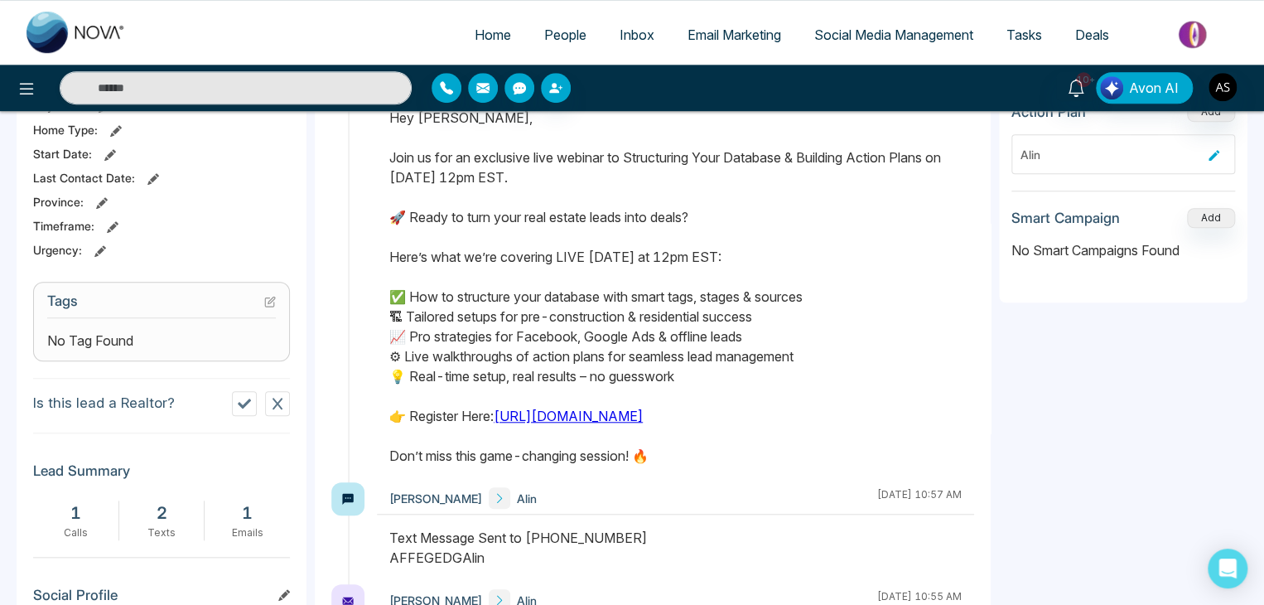
scroll to position [523, 0]
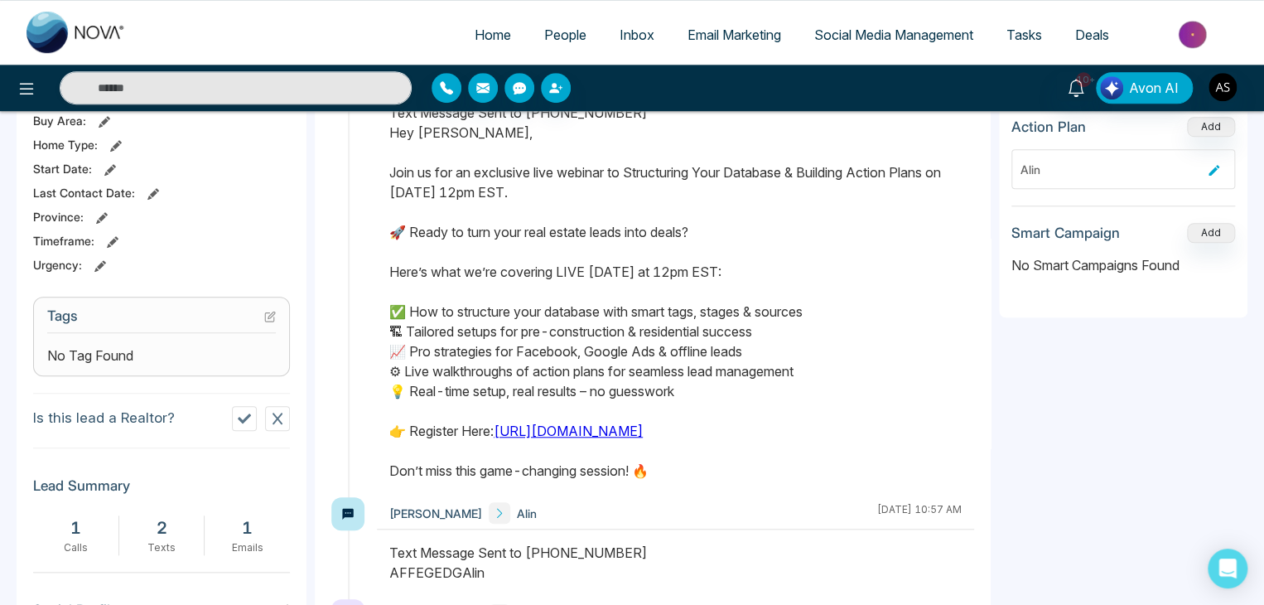
click at [270, 311] on icon at bounding box center [270, 317] width 12 height 12
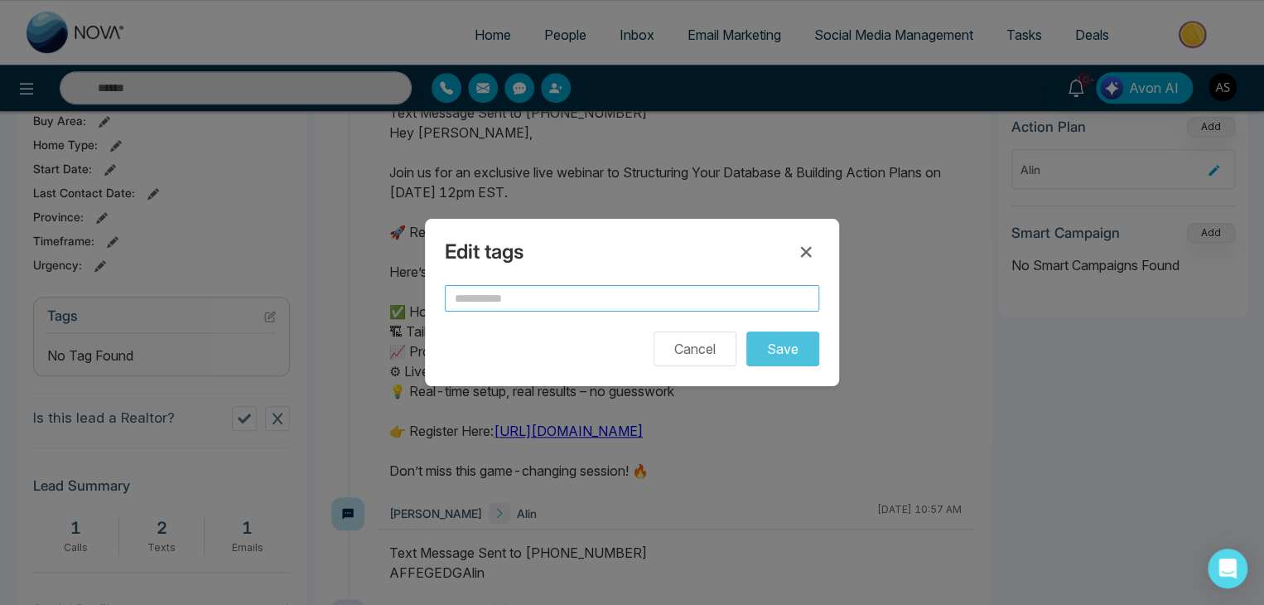
click at [511, 306] on input "text" at bounding box center [632, 298] width 374 height 27
type input "****"
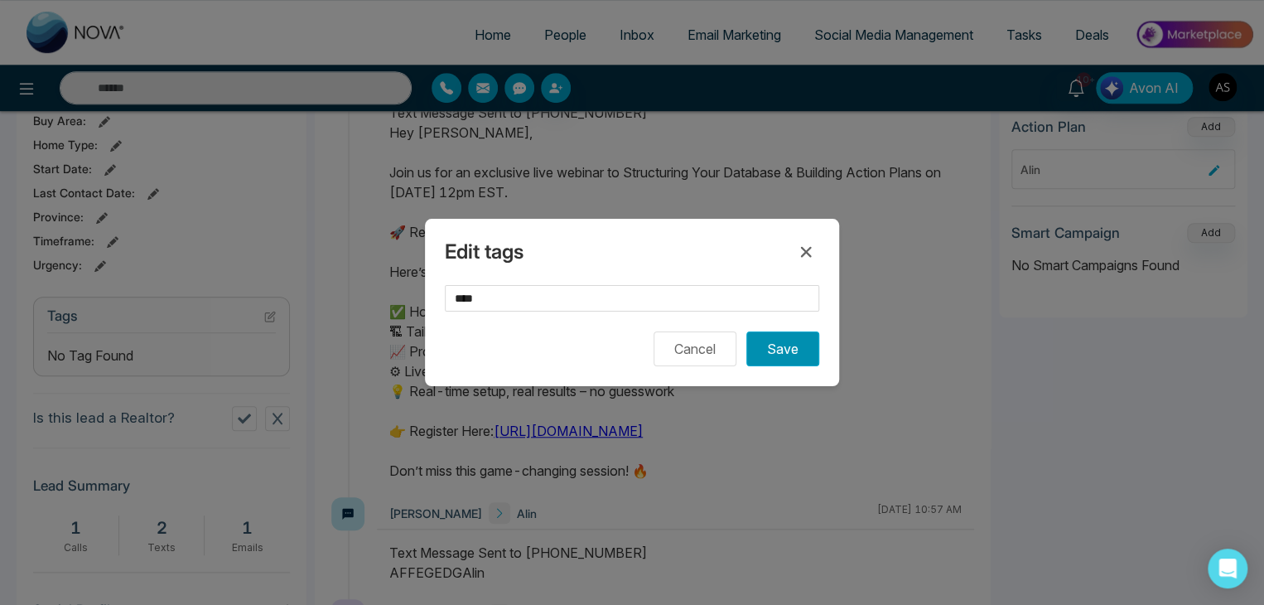
click at [781, 349] on button "Save" at bounding box center [782, 348] width 73 height 35
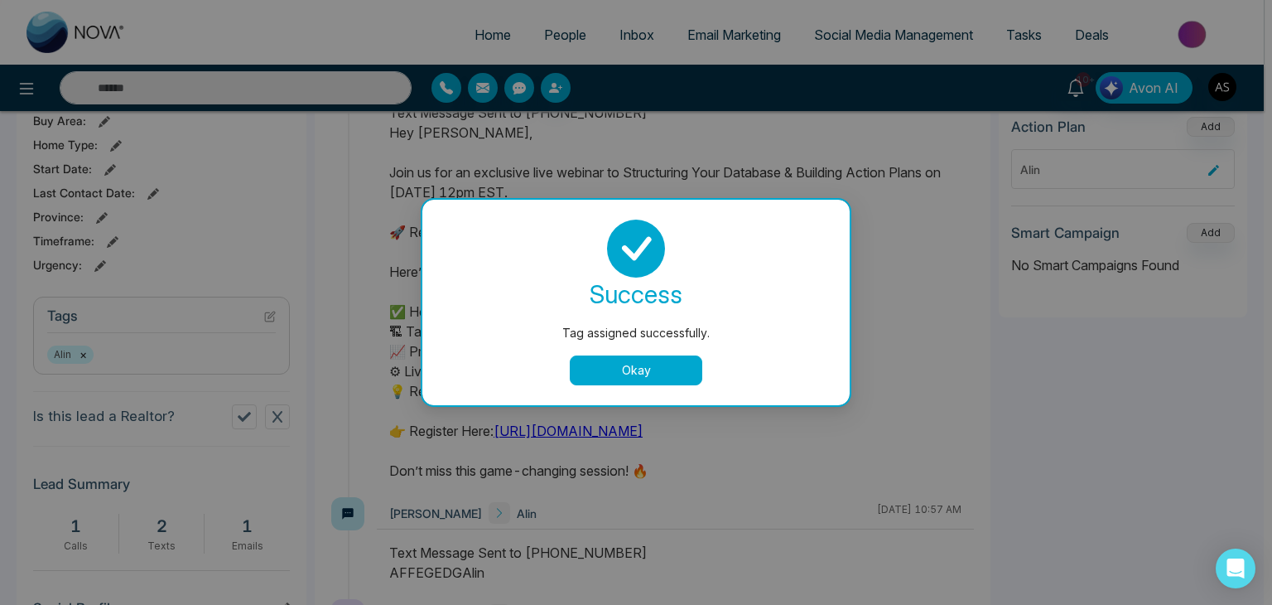
click at [661, 379] on button "Okay" at bounding box center [636, 370] width 133 height 30
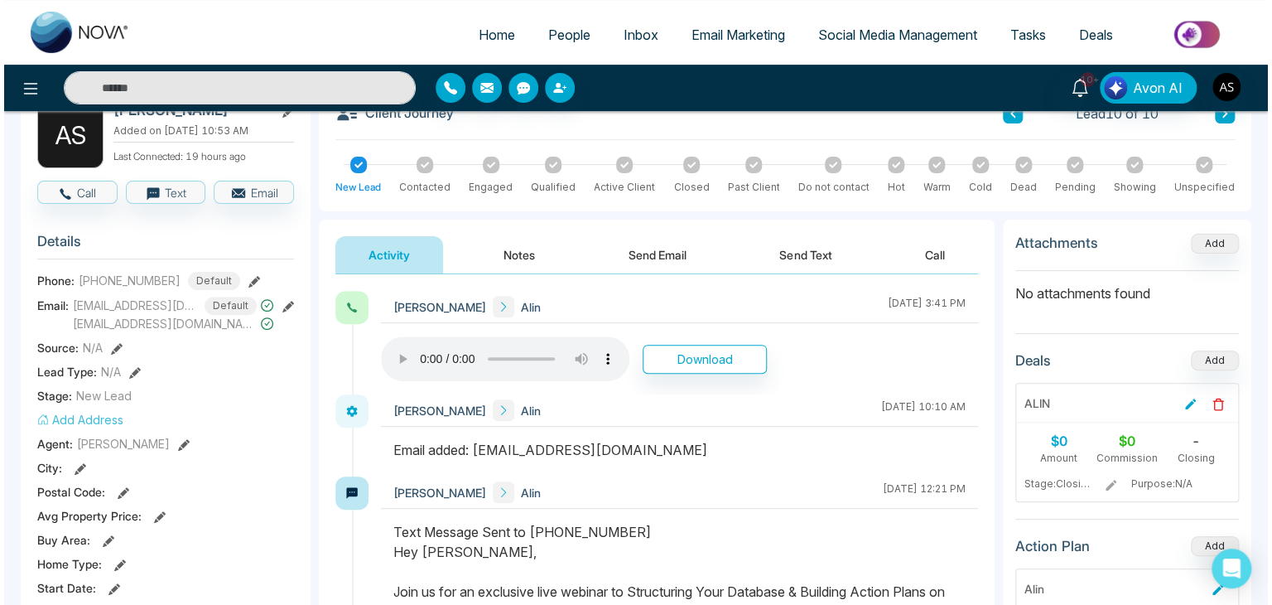
scroll to position [0, 0]
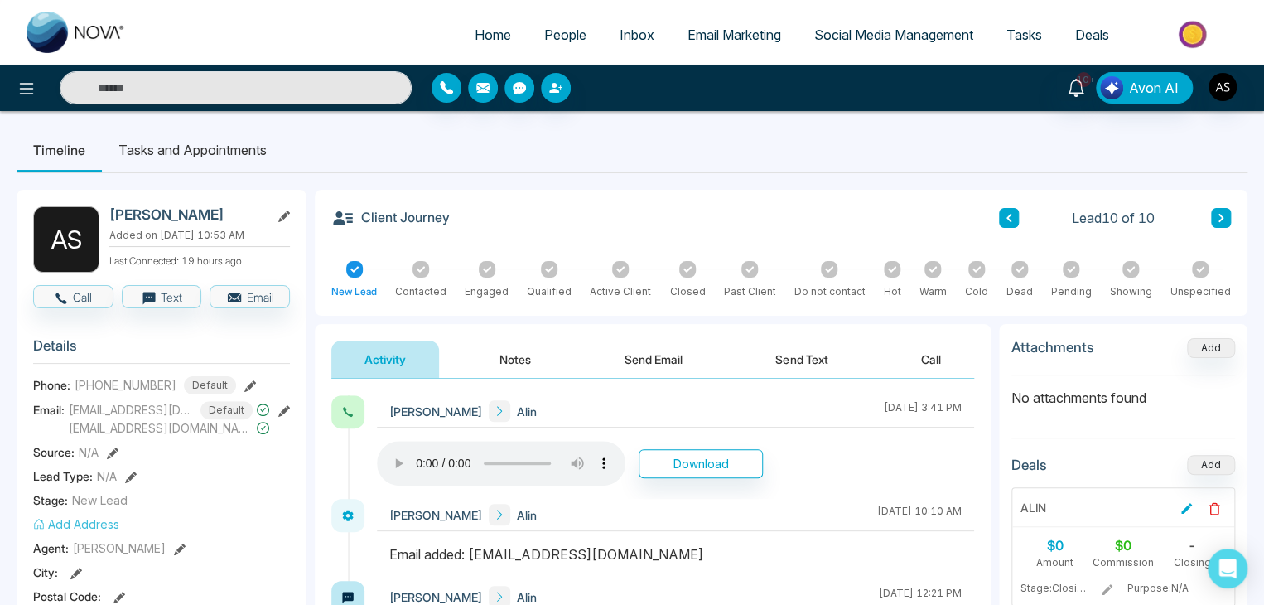
click at [576, 29] on link "People" at bounding box center [565, 34] width 75 height 31
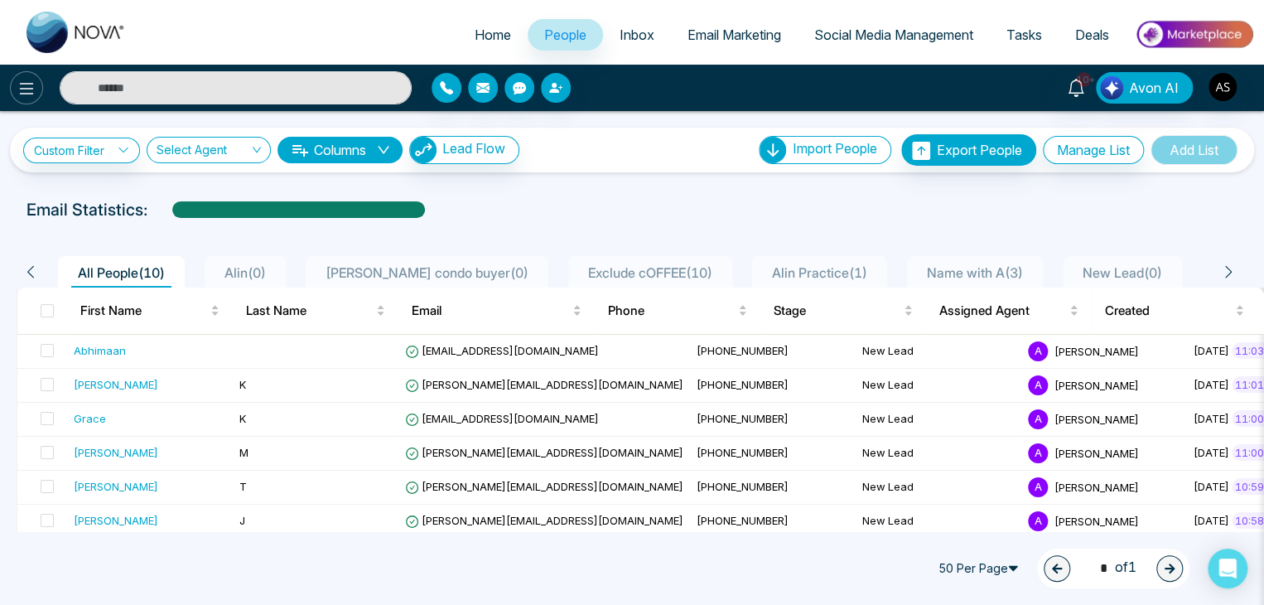
click at [23, 85] on icon at bounding box center [27, 89] width 20 height 20
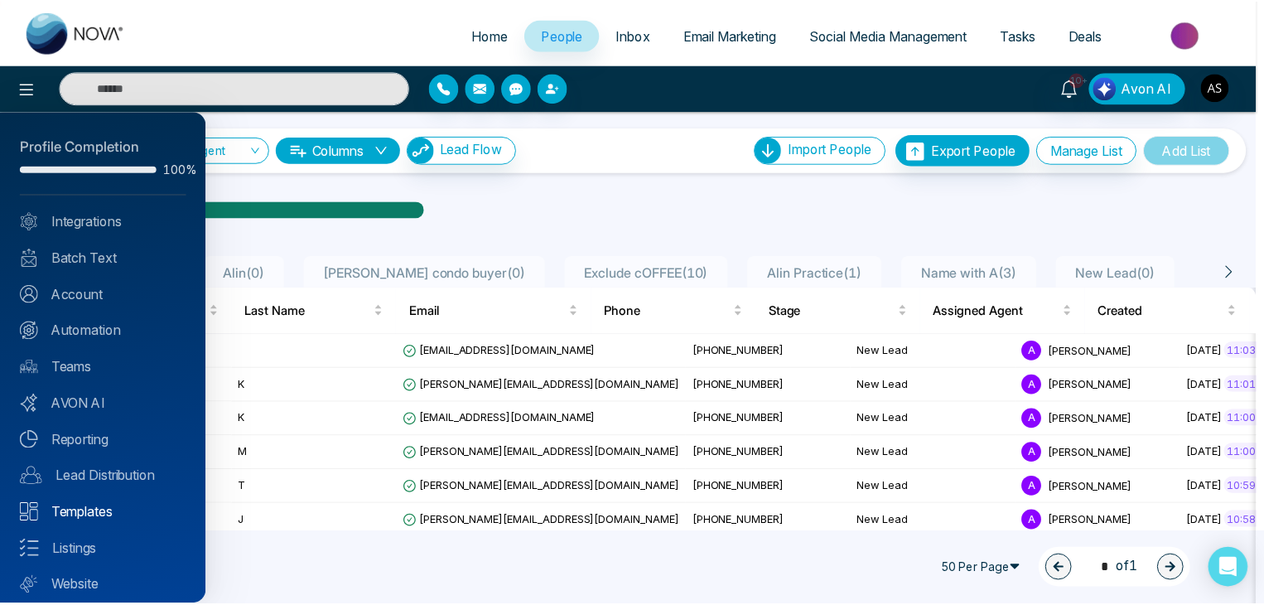
scroll to position [46, 0]
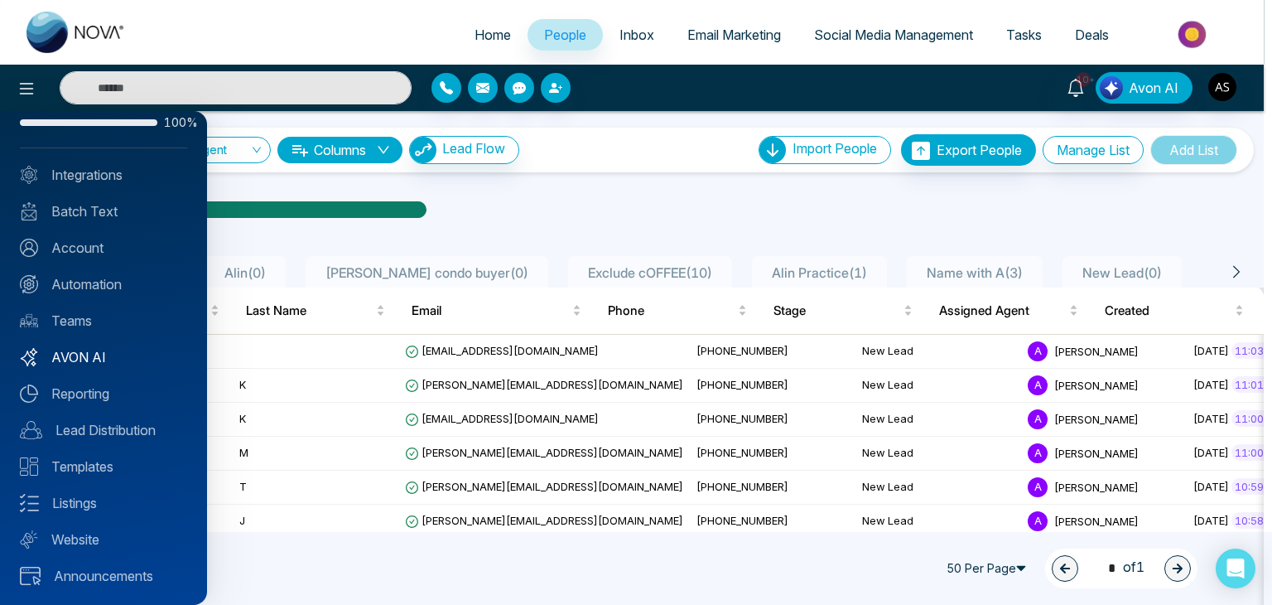
click at [101, 356] on link "AVON AI" at bounding box center [103, 357] width 167 height 20
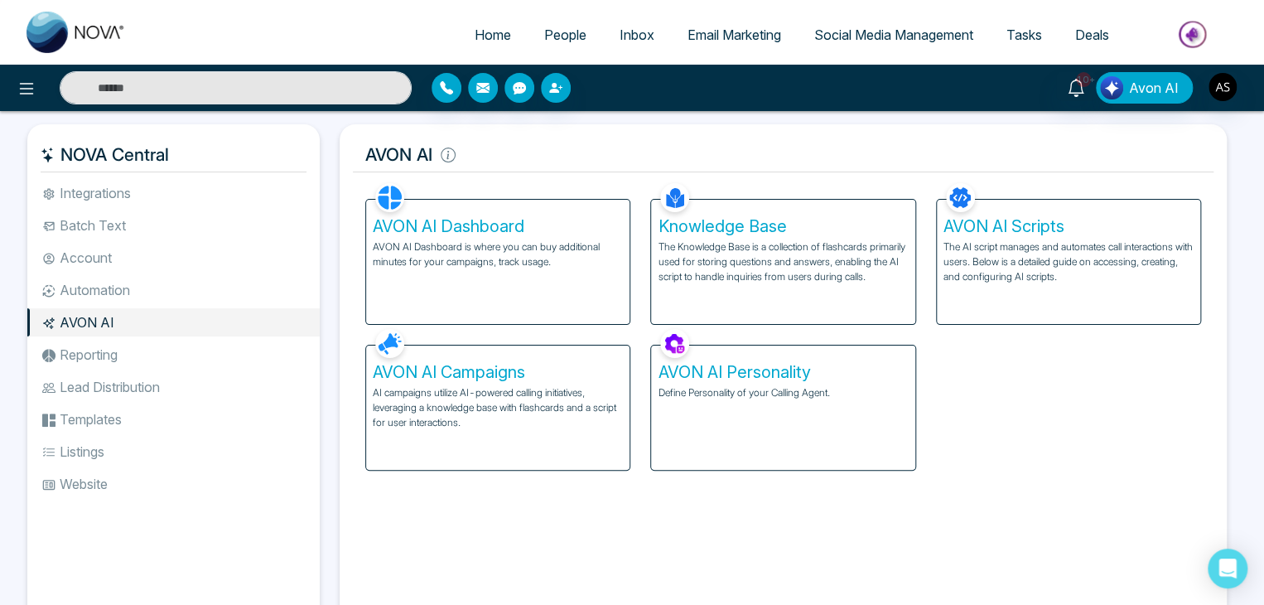
click at [528, 380] on h5 "AVON AI Campaigns" at bounding box center [498, 372] width 250 height 20
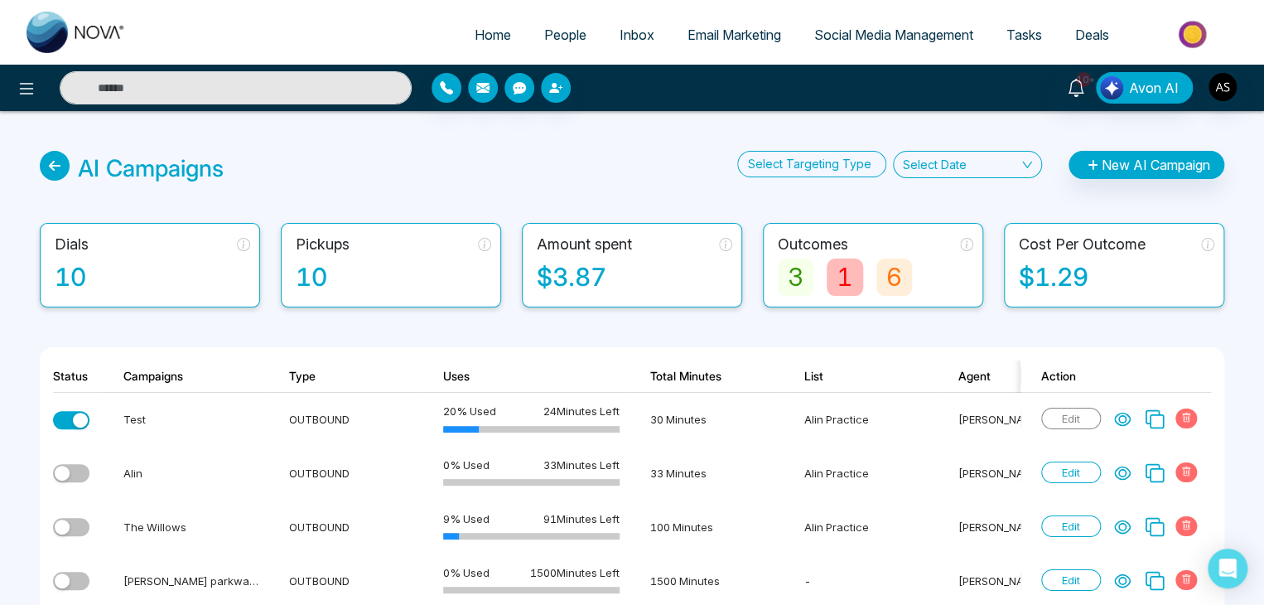
scroll to position [3, 0]
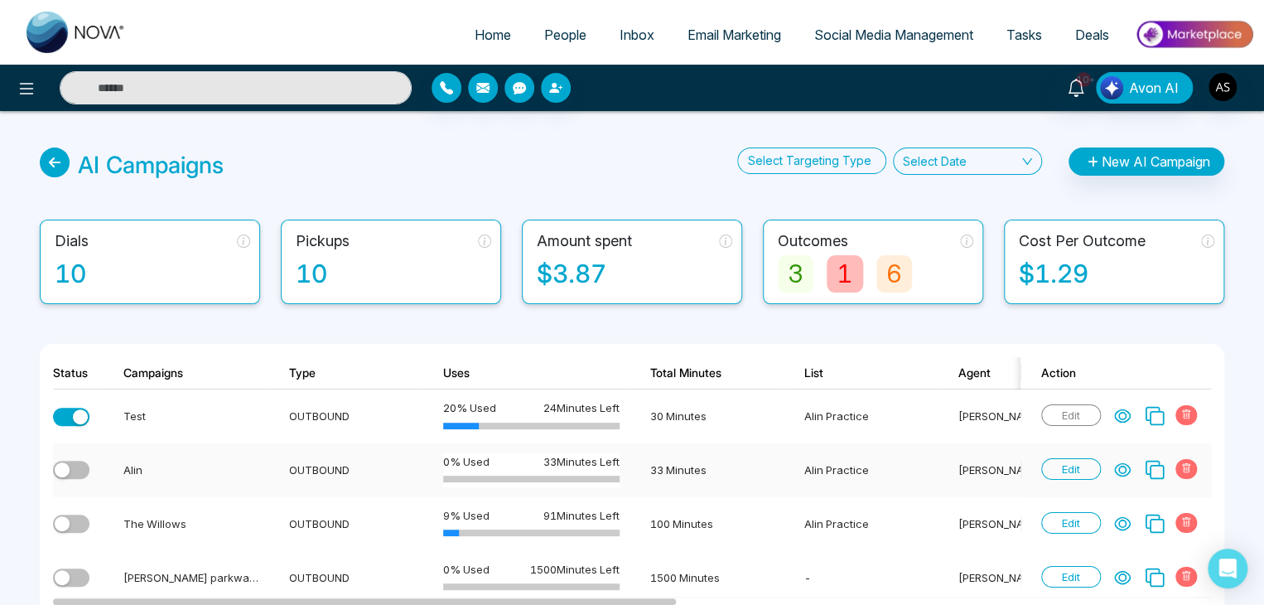
click at [1059, 465] on span "Edit" at bounding box center [1071, 469] width 60 height 22
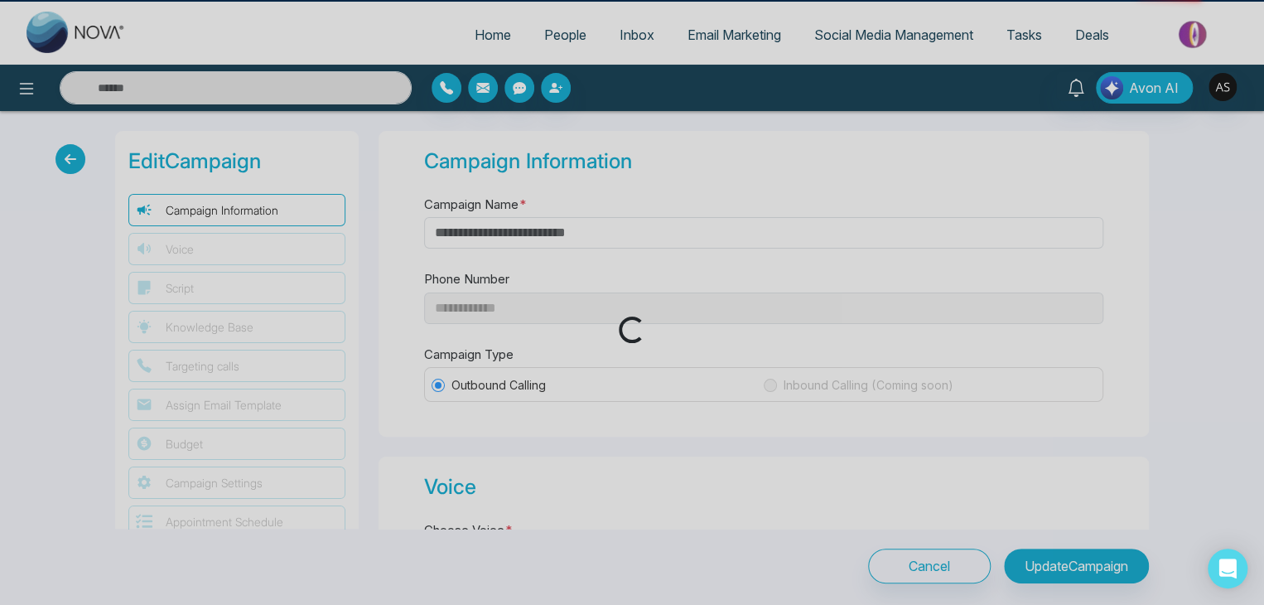
type input "**********"
type input "****"
type input "**"
type input "*"
type textarea "**********"
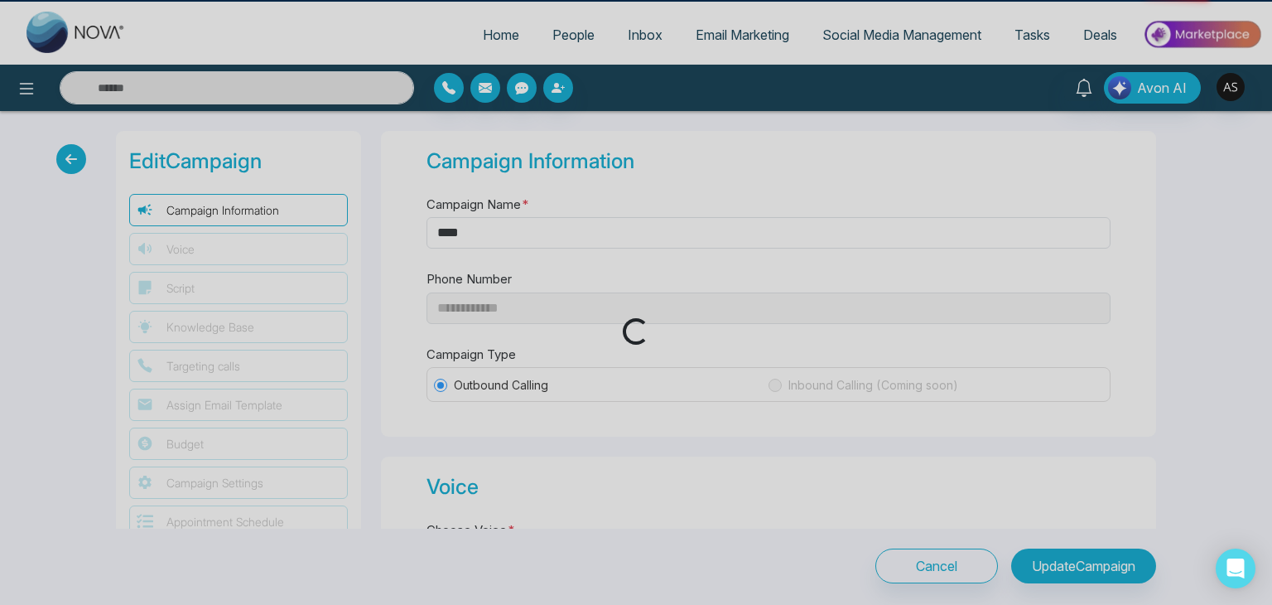
select select "**"
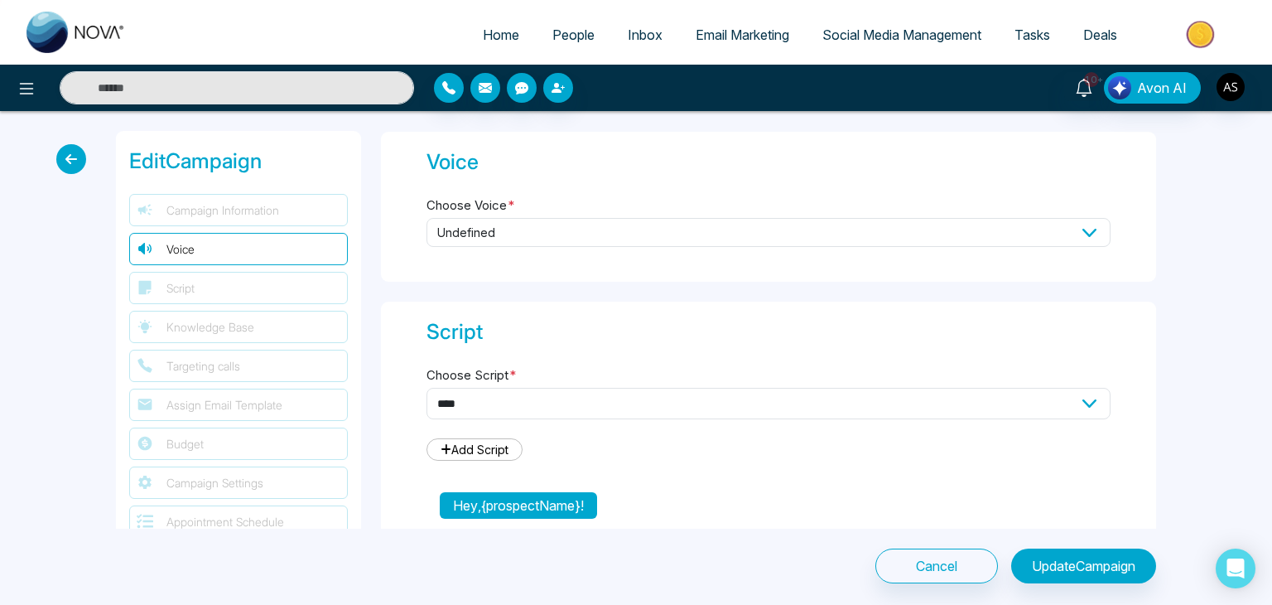
scroll to position [344, 0]
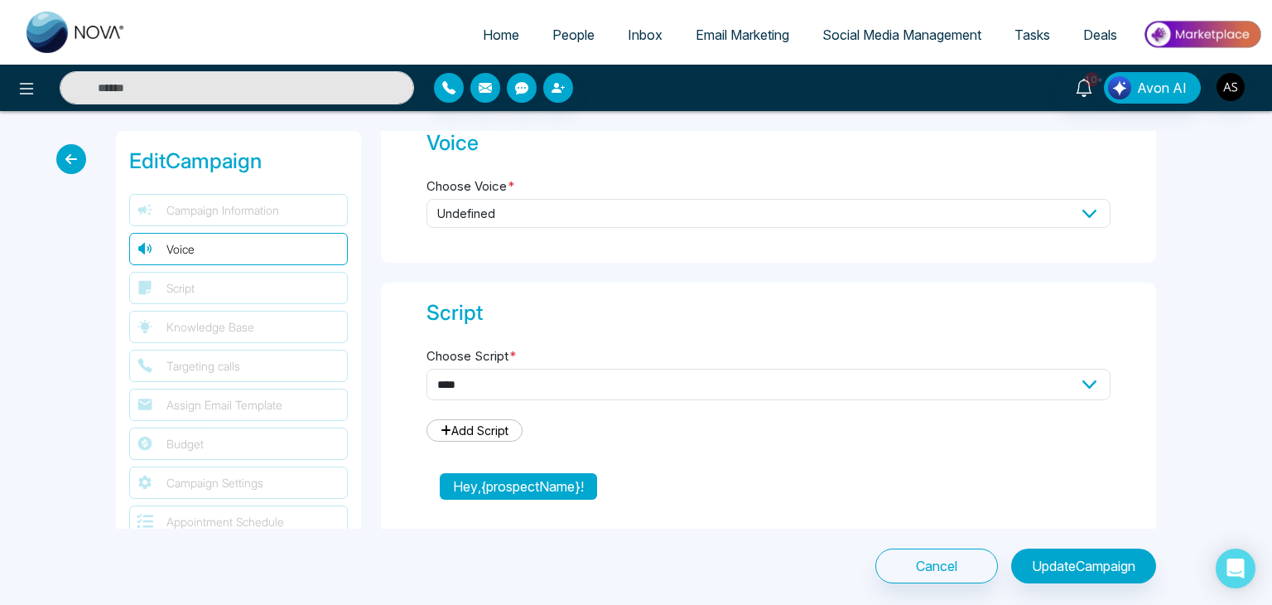
select select "****"
click at [908, 210] on span "undefined" at bounding box center [769, 213] width 684 height 29
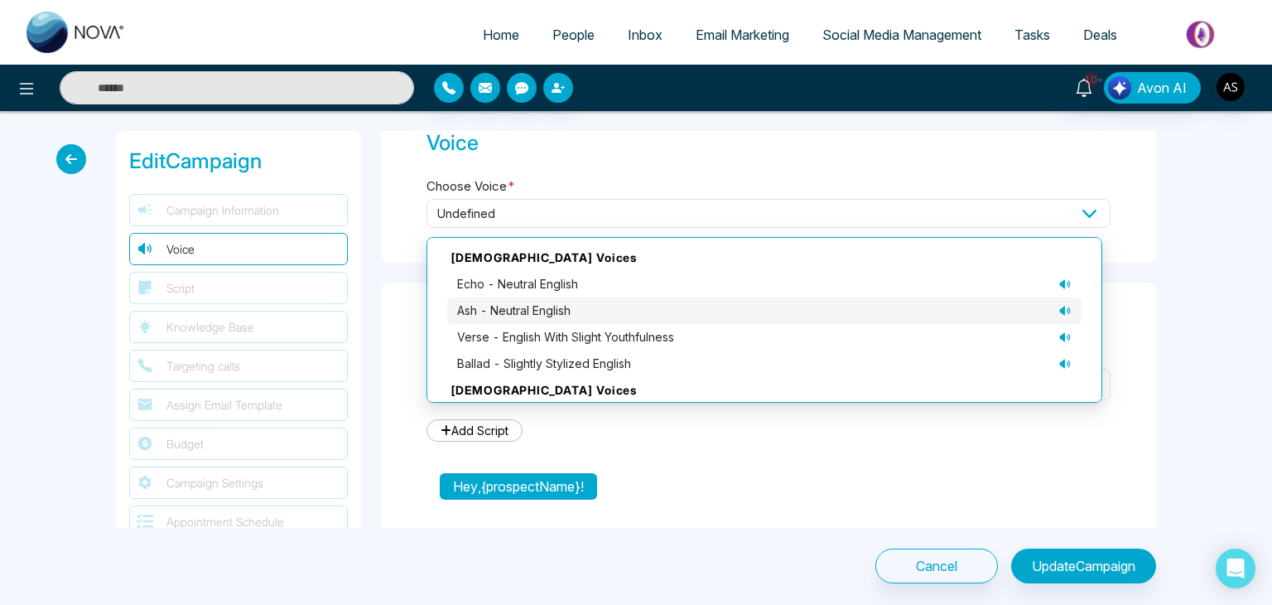
click at [818, 302] on div "ash - neutral English" at bounding box center [764, 311] width 615 height 18
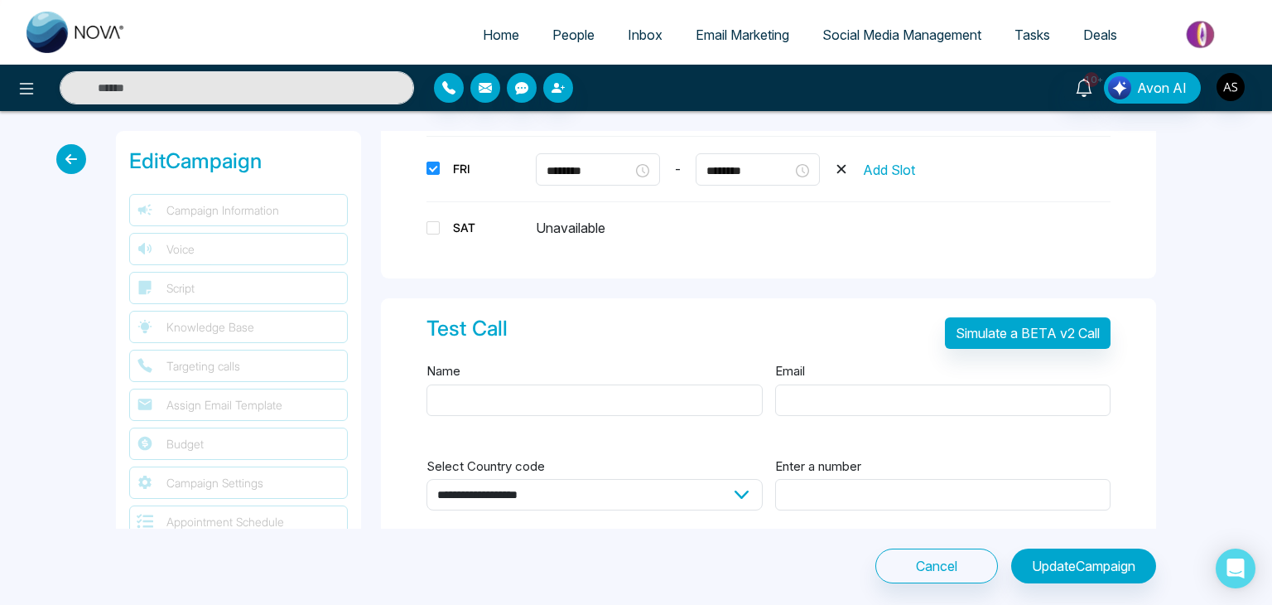
scroll to position [3034, 0]
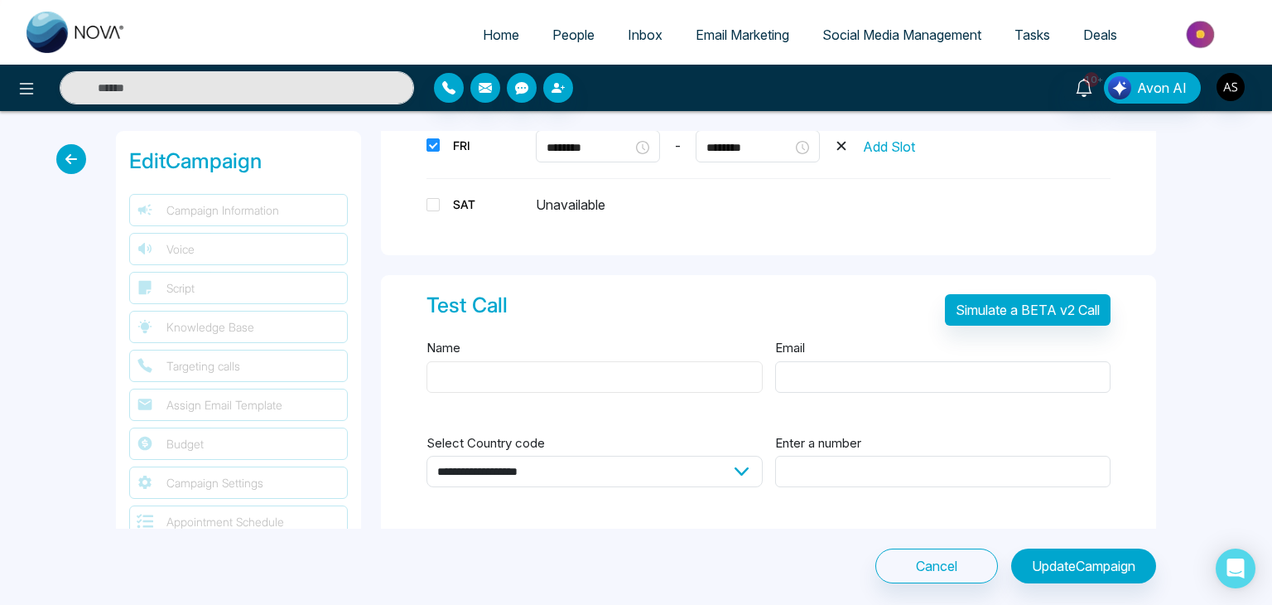
click at [678, 372] on input "Name" at bounding box center [595, 376] width 336 height 31
type input "****"
click at [793, 367] on input "Email" at bounding box center [943, 376] width 336 height 31
type input "**********"
click at [665, 467] on select "**********" at bounding box center [595, 471] width 336 height 31
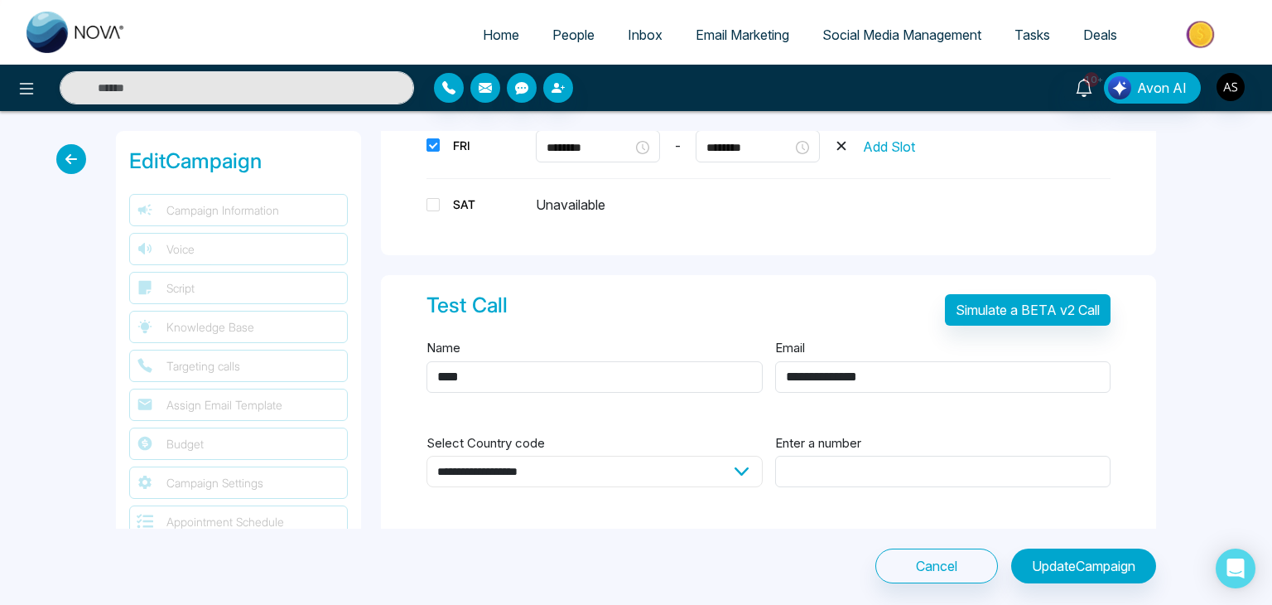
select select "**"
click at [427, 456] on select "**********" at bounding box center [595, 471] width 336 height 31
click at [852, 459] on input "Enter a number" at bounding box center [943, 471] width 336 height 31
type input "***"
click at [1083, 571] on button "Update Campaign" at bounding box center [1083, 565] width 145 height 35
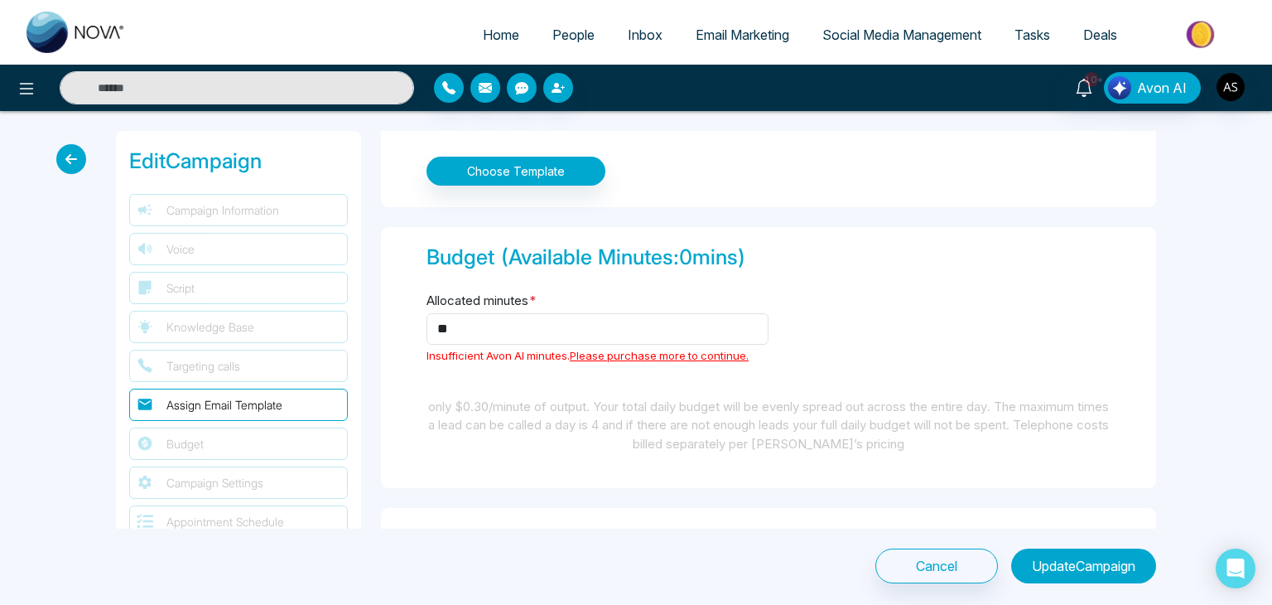
scroll to position [1994, 0]
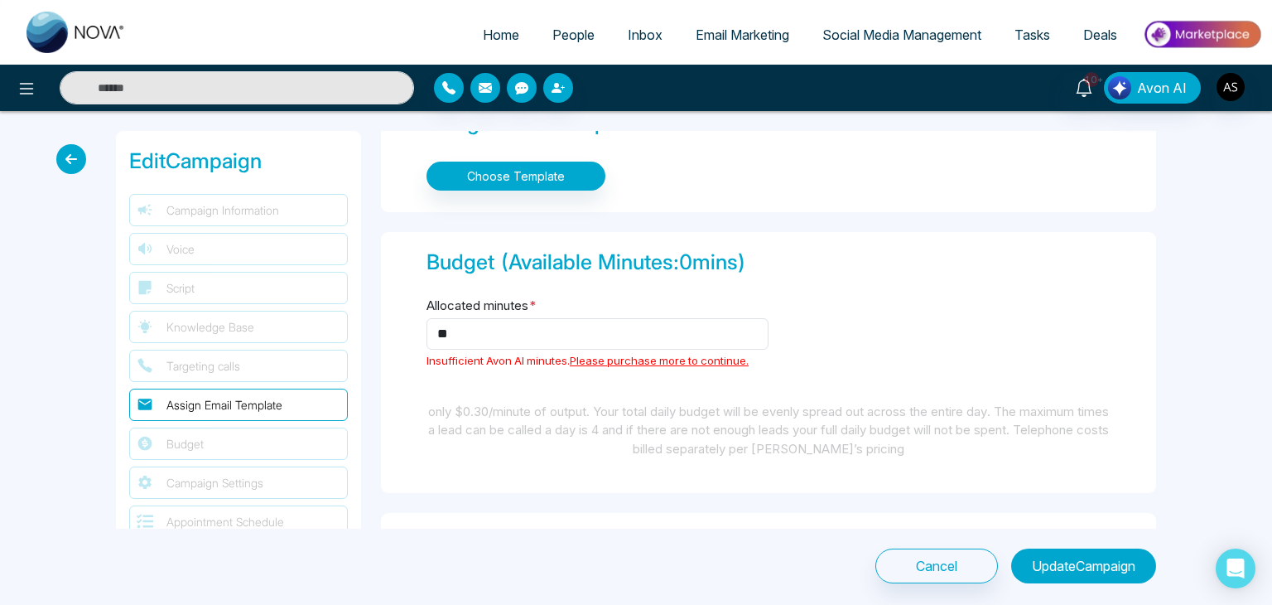
click at [1083, 571] on button "Update Campaign" at bounding box center [1083, 565] width 145 height 35
click at [718, 331] on input "**" at bounding box center [598, 333] width 342 height 31
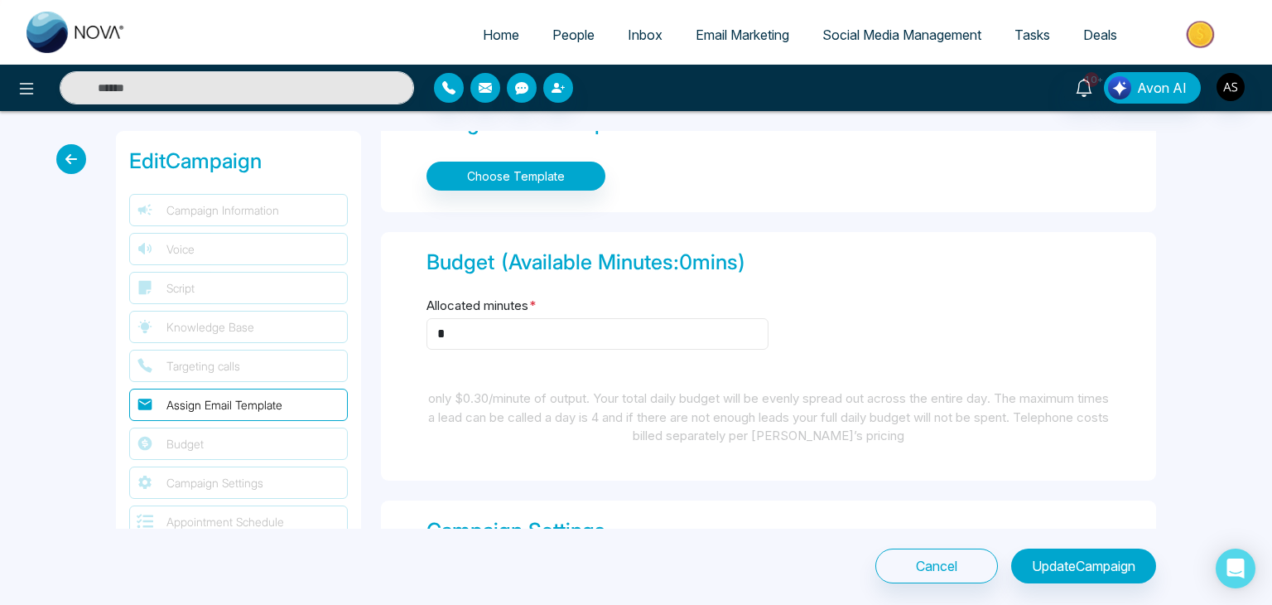
type input "*"
click at [1069, 557] on button "Update Campaign" at bounding box center [1083, 565] width 145 height 35
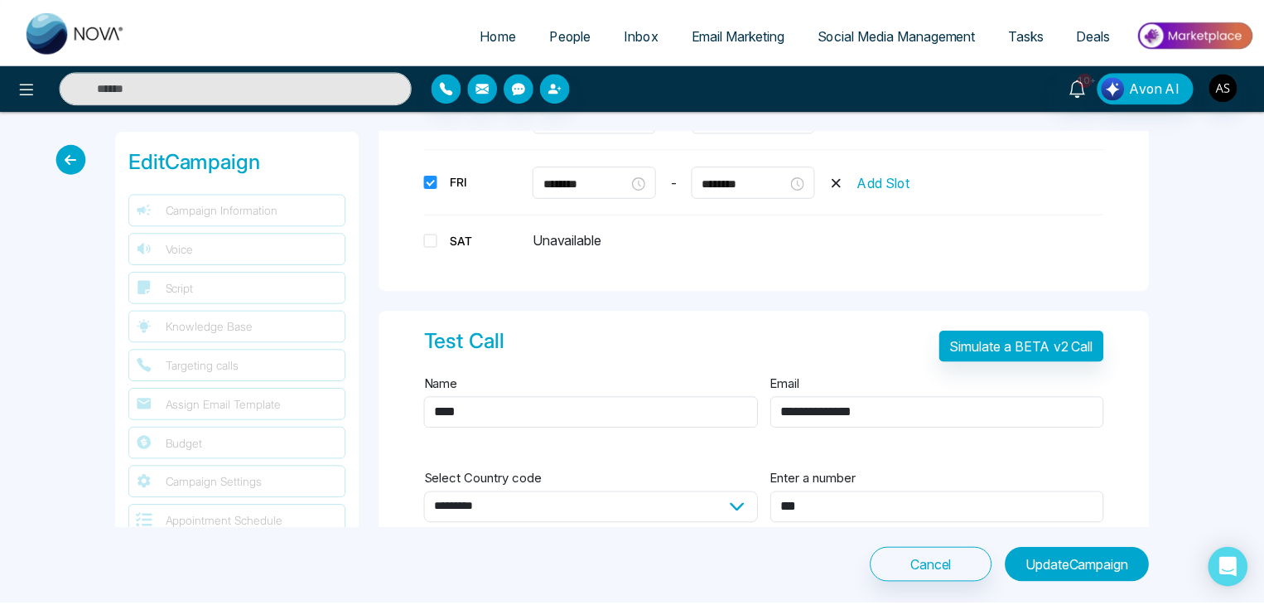
scroll to position [3040, 0]
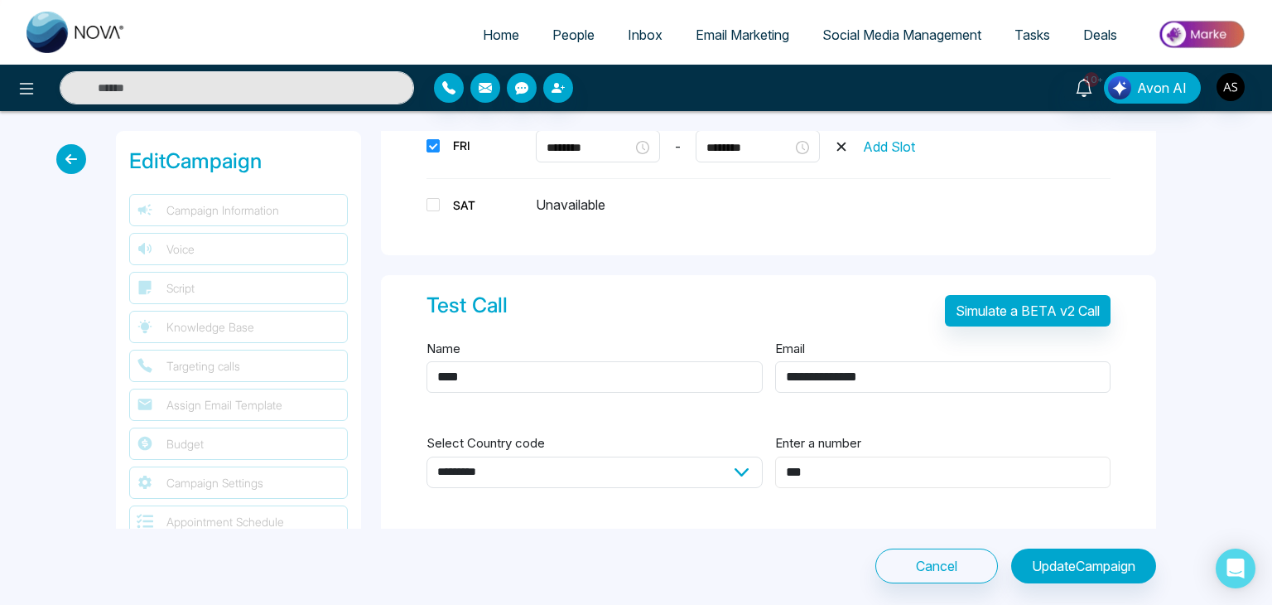
click at [842, 466] on input "***" at bounding box center [943, 471] width 336 height 31
type input "**********"
click at [969, 304] on button "Simulate a BETA v2 Call" at bounding box center [1028, 310] width 166 height 31
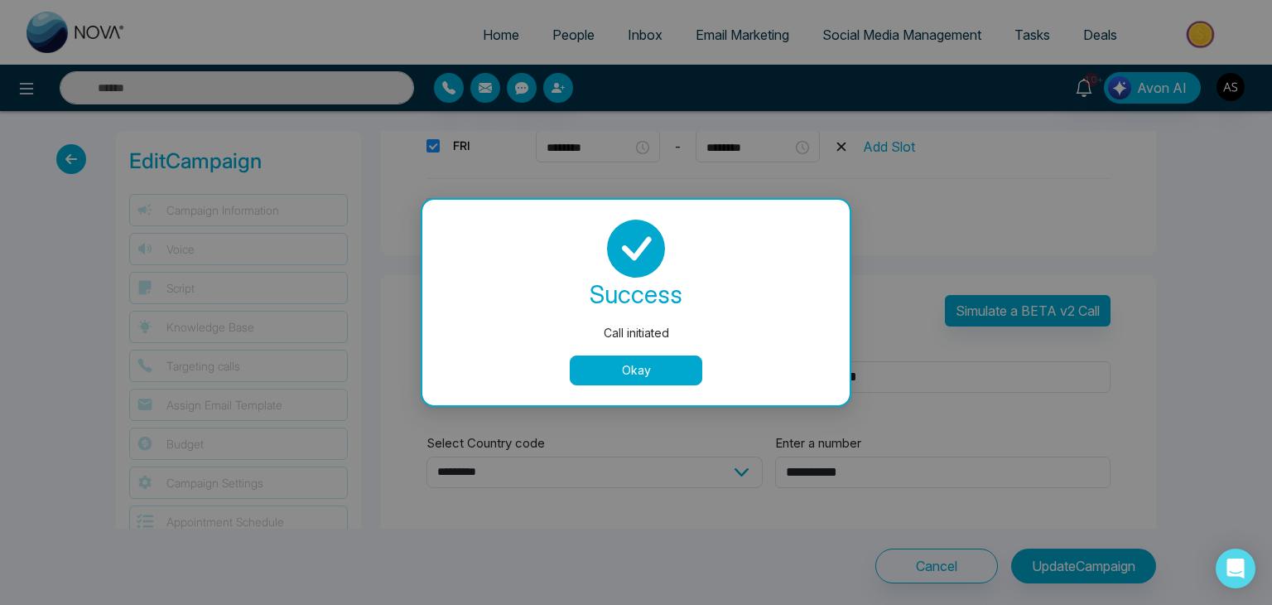
click at [673, 371] on button "Okay" at bounding box center [636, 370] width 133 height 30
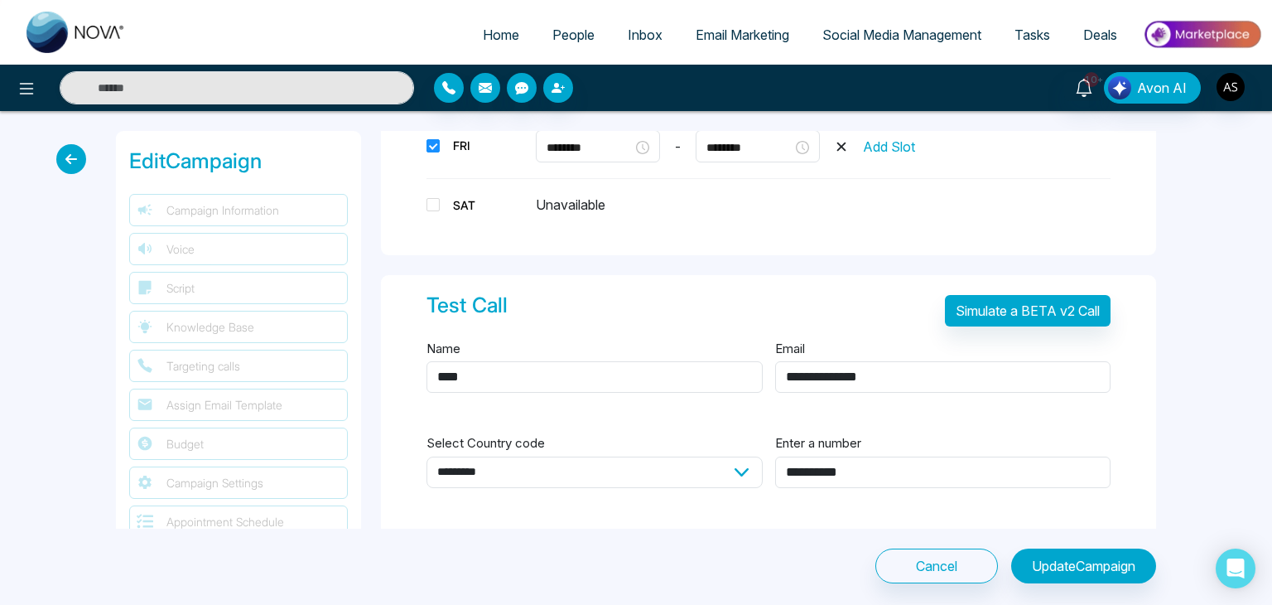
click at [487, 27] on span "Home" at bounding box center [501, 35] width 36 height 17
select select "*"
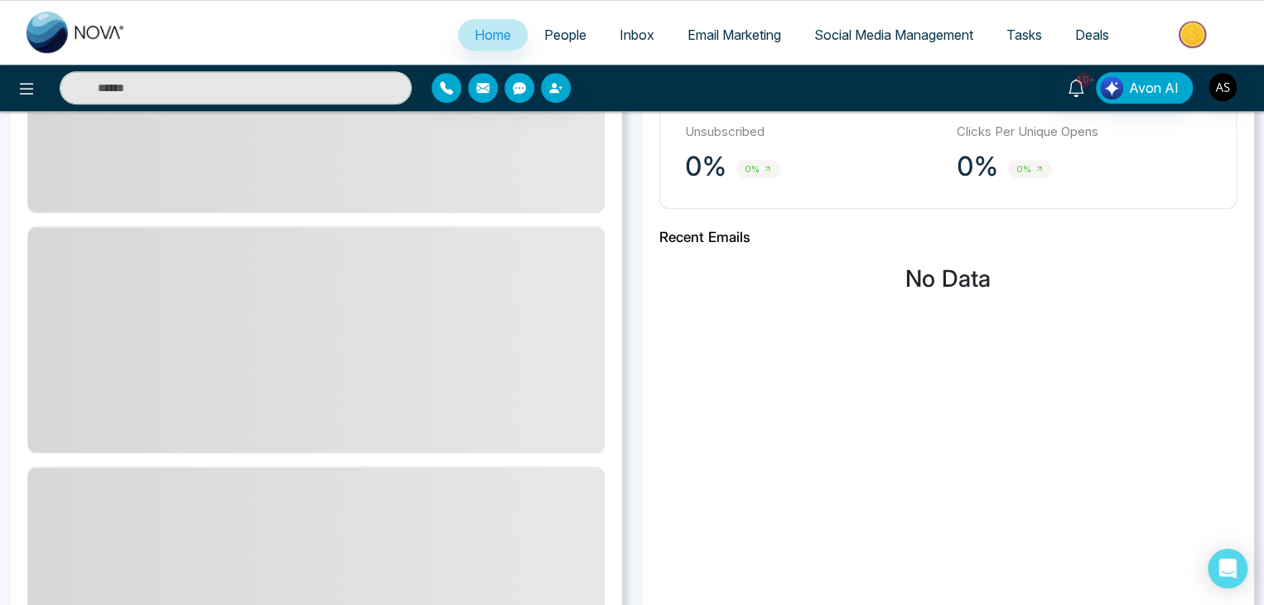
scroll to position [628, 0]
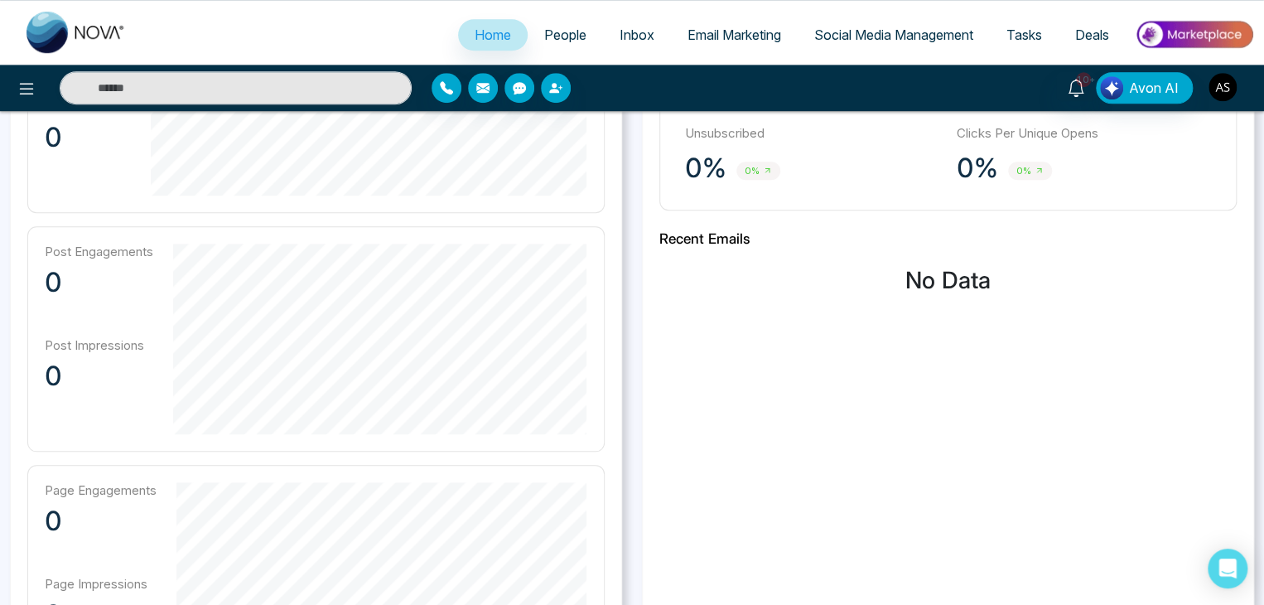
click at [1230, 76] on img "button" at bounding box center [1222, 87] width 28 height 28
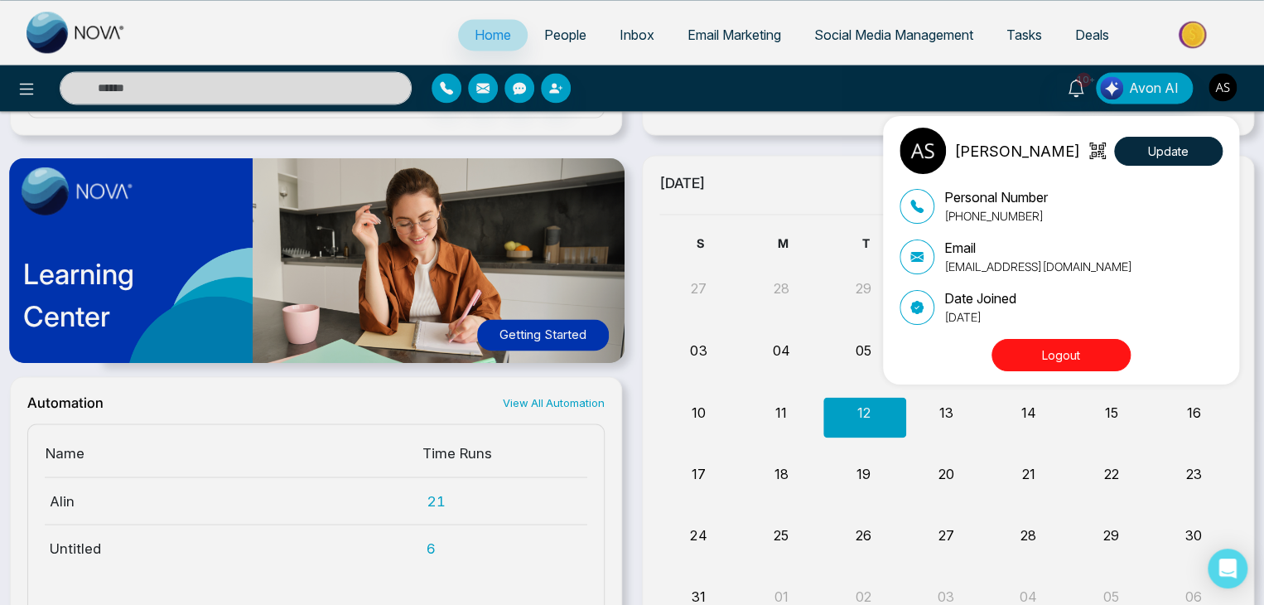
scroll to position [1201, 0]
click at [797, 189] on div "Alin Shah Update Personal Number +14376616013 Email alin@mmnovatech.com Date Jo…" at bounding box center [632, 302] width 1264 height 605
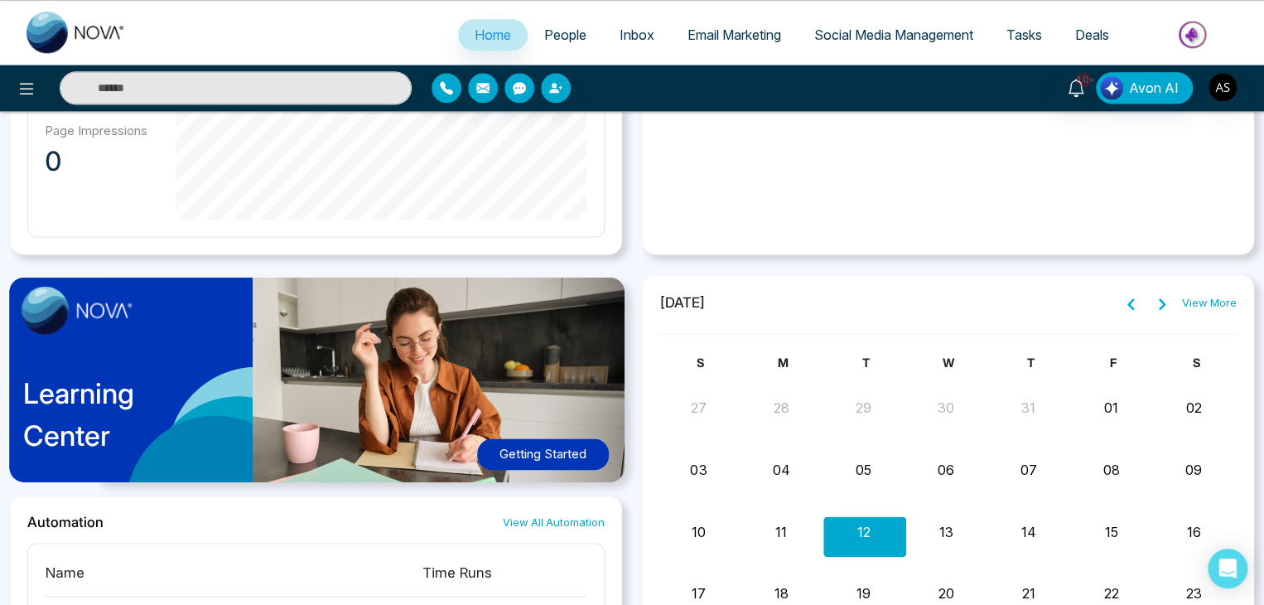
scroll to position [1083, 0]
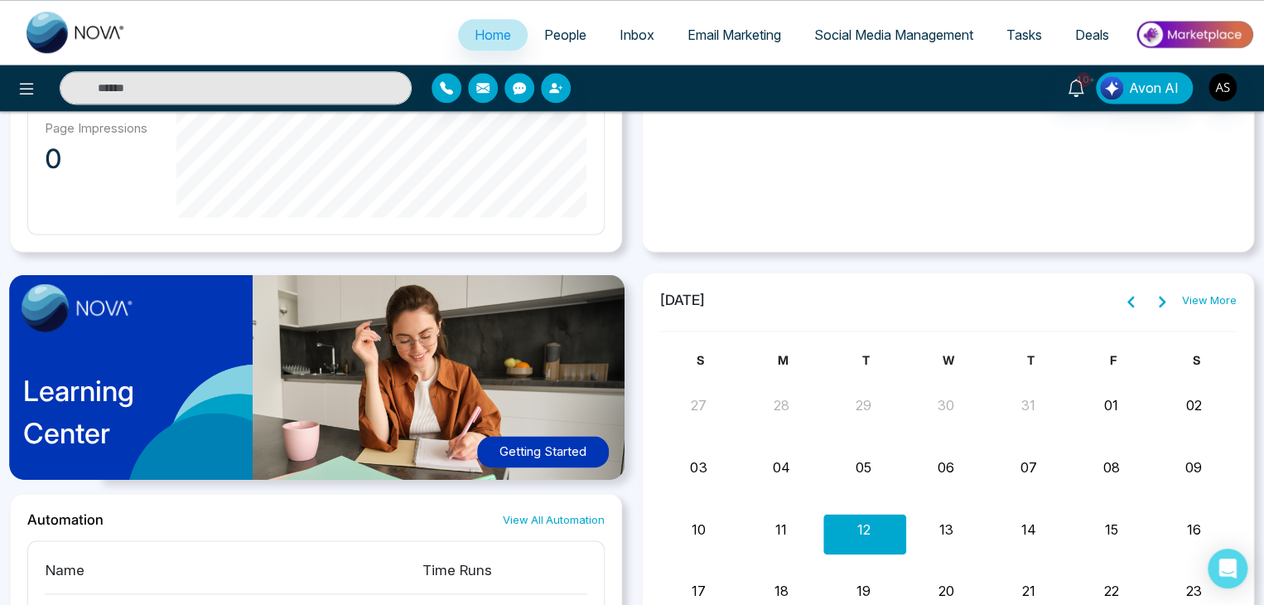
click at [519, 326] on div "Learning Center Getting Started" at bounding box center [316, 382] width 612 height 221
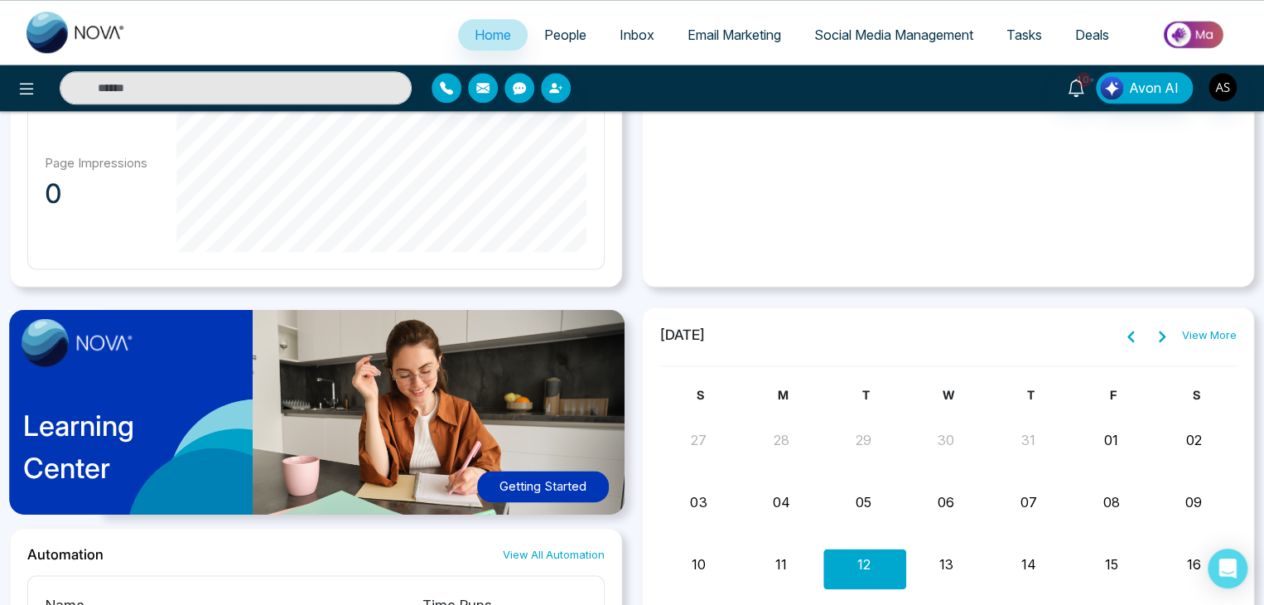
scroll to position [1048, 0]
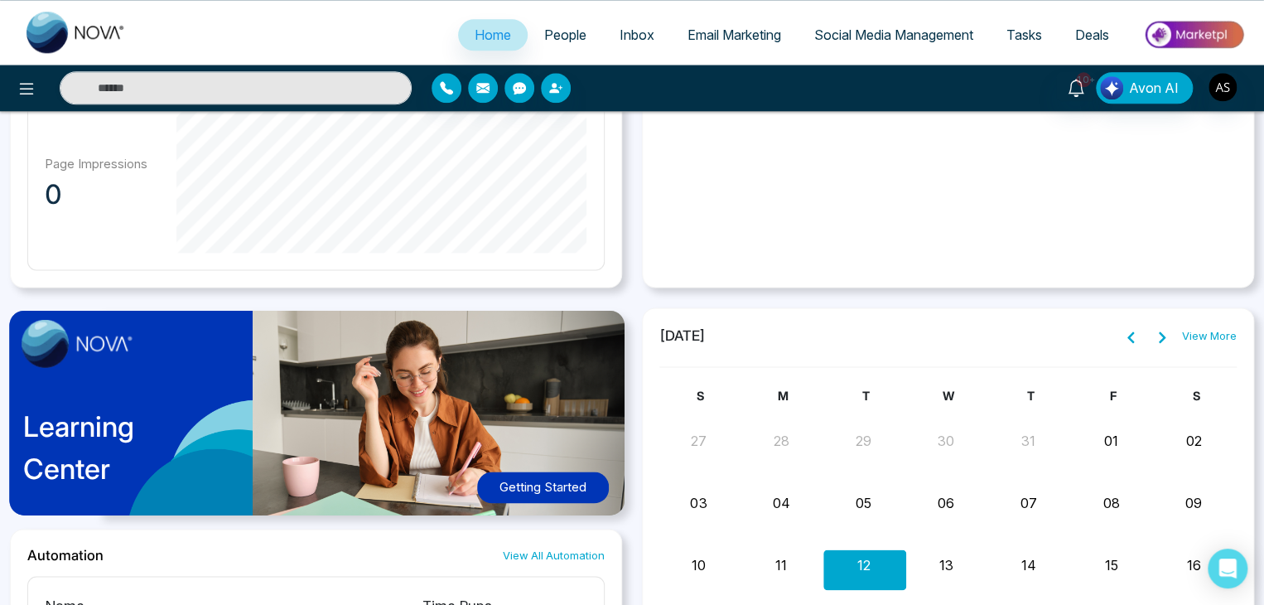
click at [1165, 334] on icon at bounding box center [1162, 337] width 7 height 12
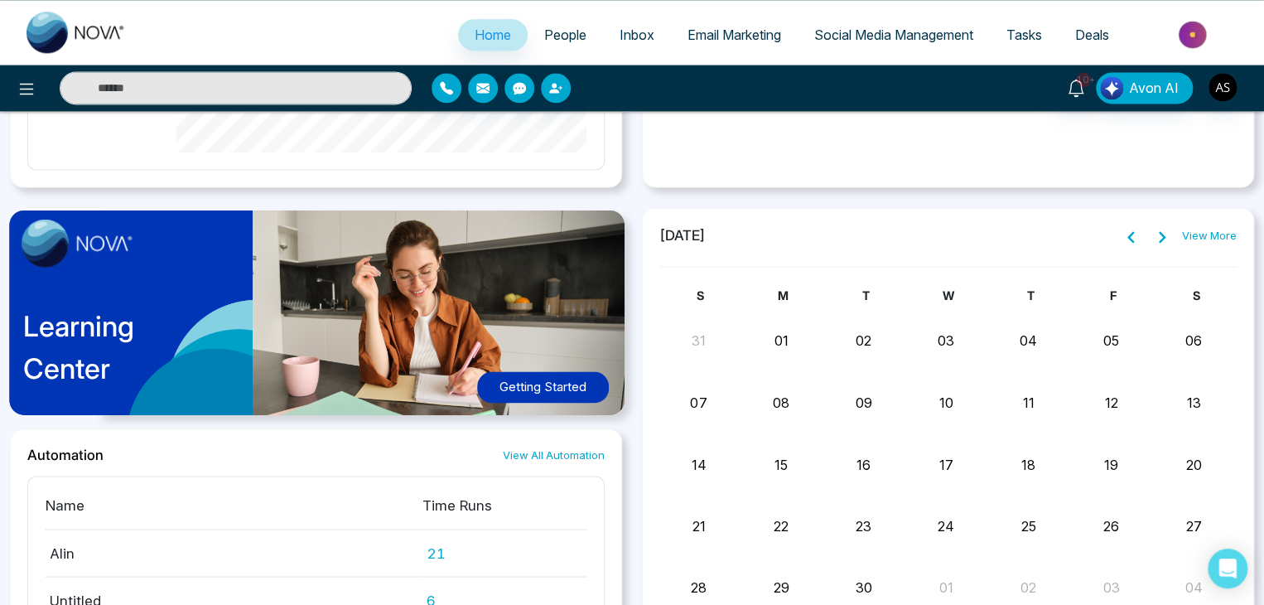
scroll to position [1120, 0]
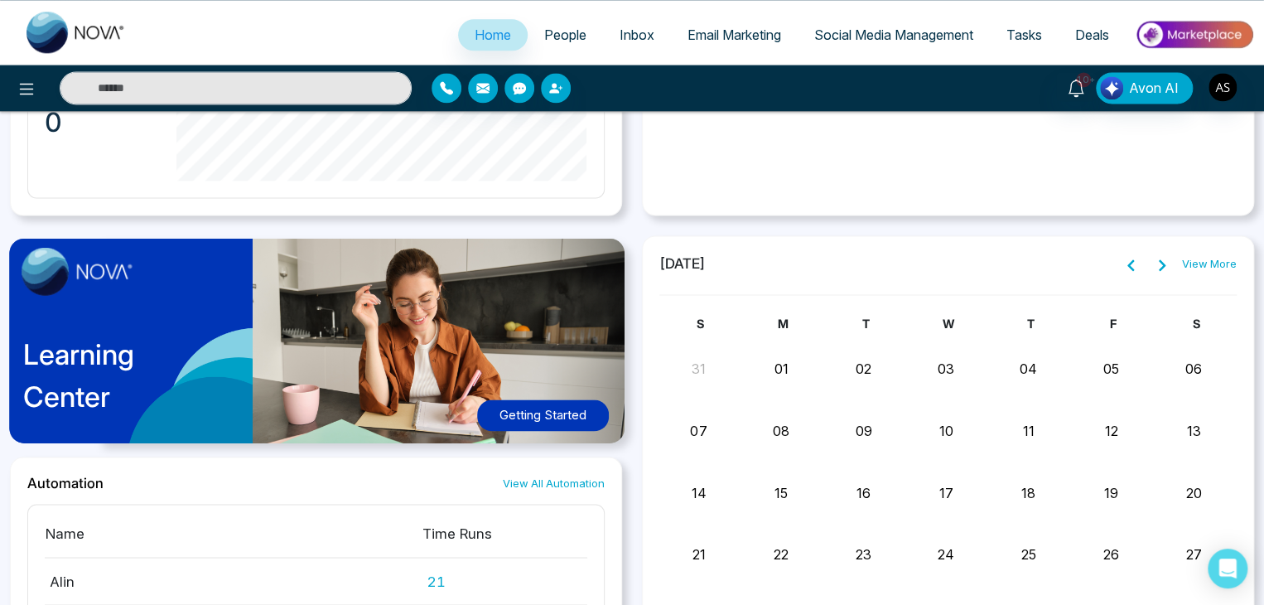
click at [1131, 253] on button at bounding box center [1130, 264] width 23 height 22
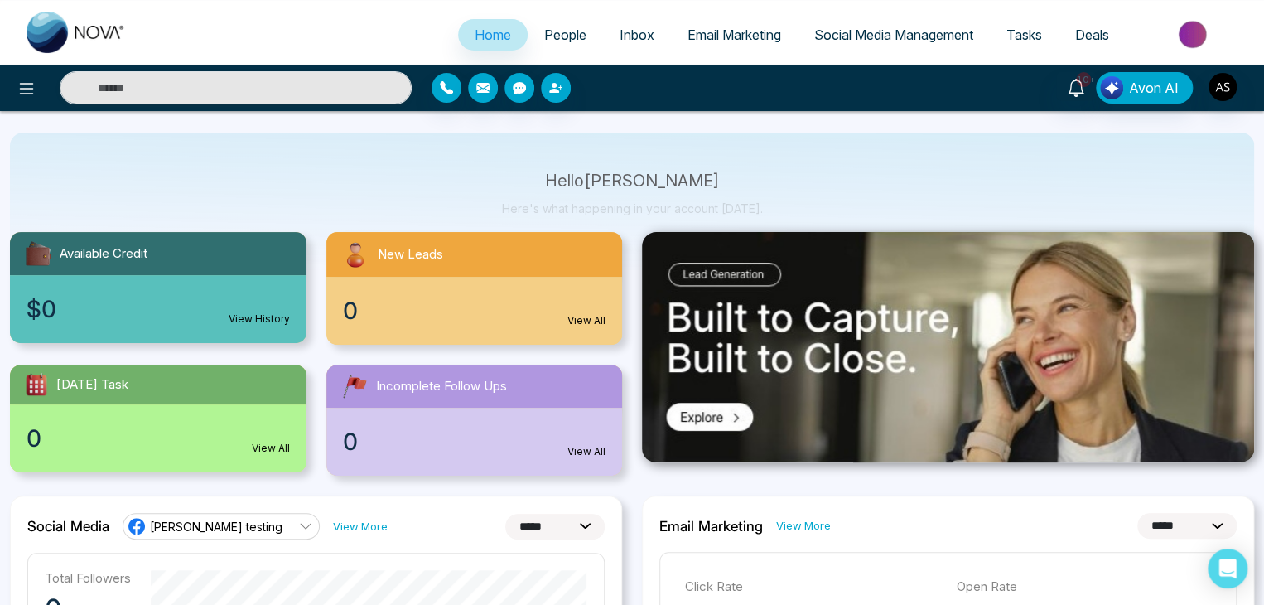
scroll to position [66, 0]
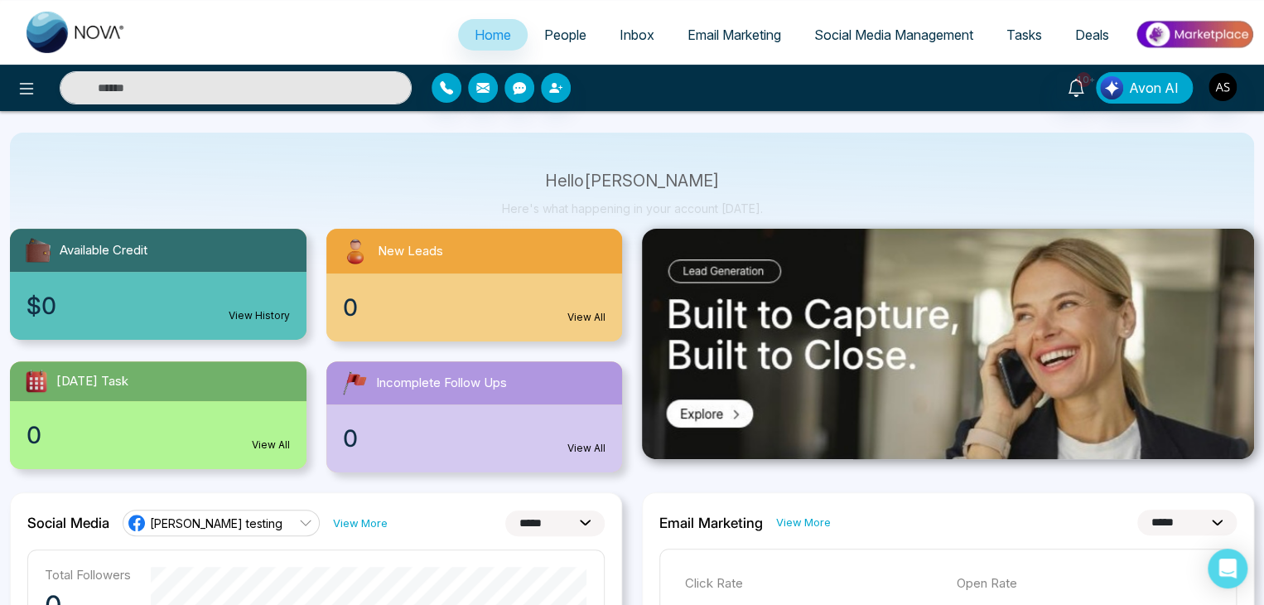
click at [842, 386] on img at bounding box center [948, 344] width 612 height 230
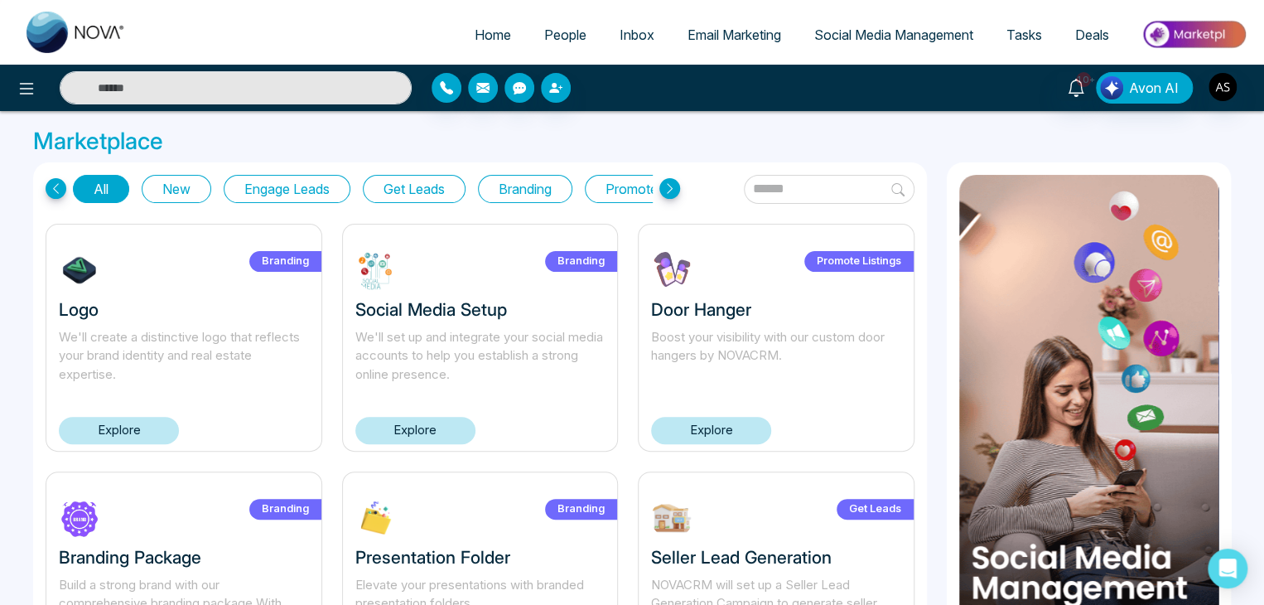
select select "*"
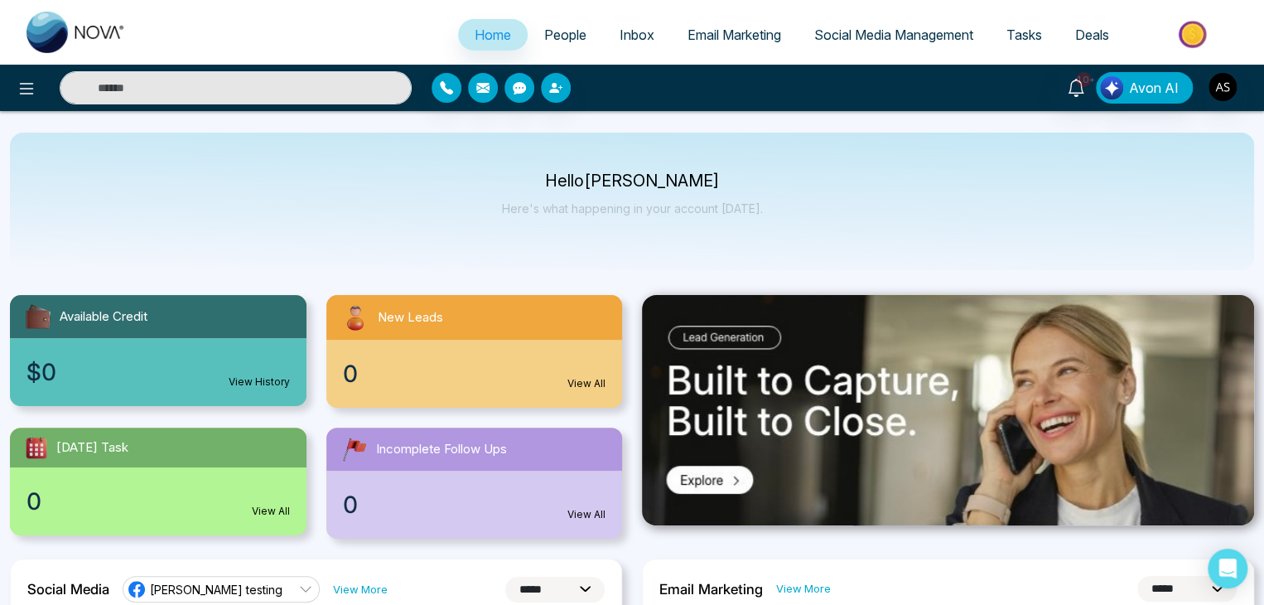
click at [1021, 36] on span "Tasks" at bounding box center [1024, 35] width 36 height 17
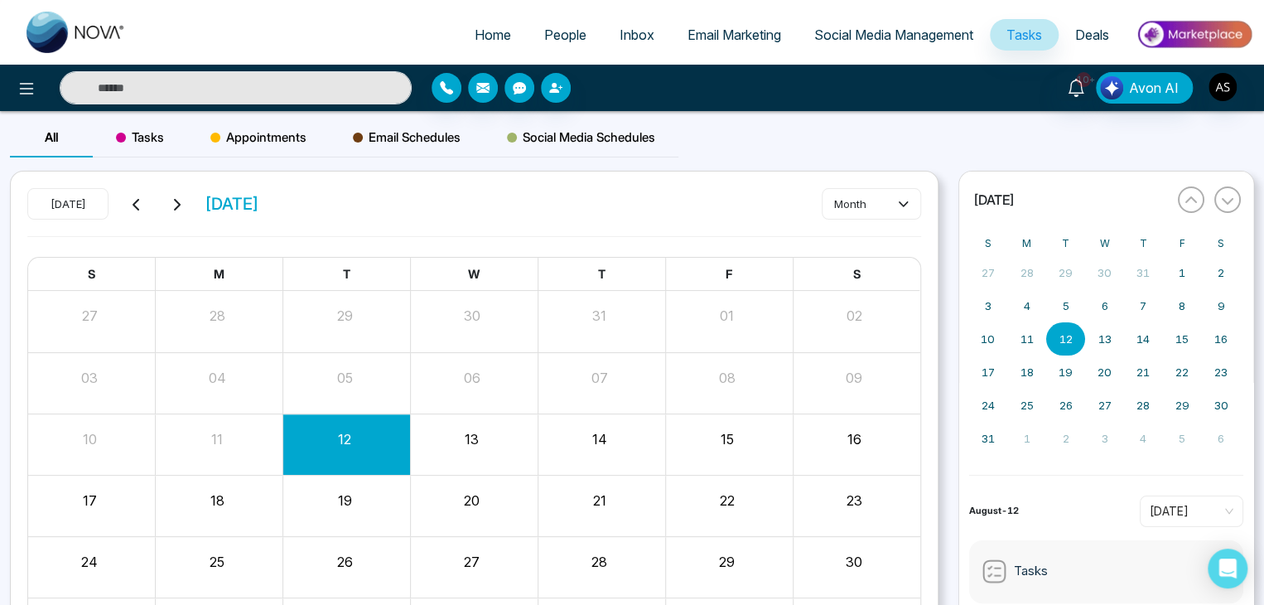
click at [152, 147] on span "Tasks" at bounding box center [140, 138] width 48 height 20
click at [456, 451] on div "13" at bounding box center [474, 444] width 128 height 40
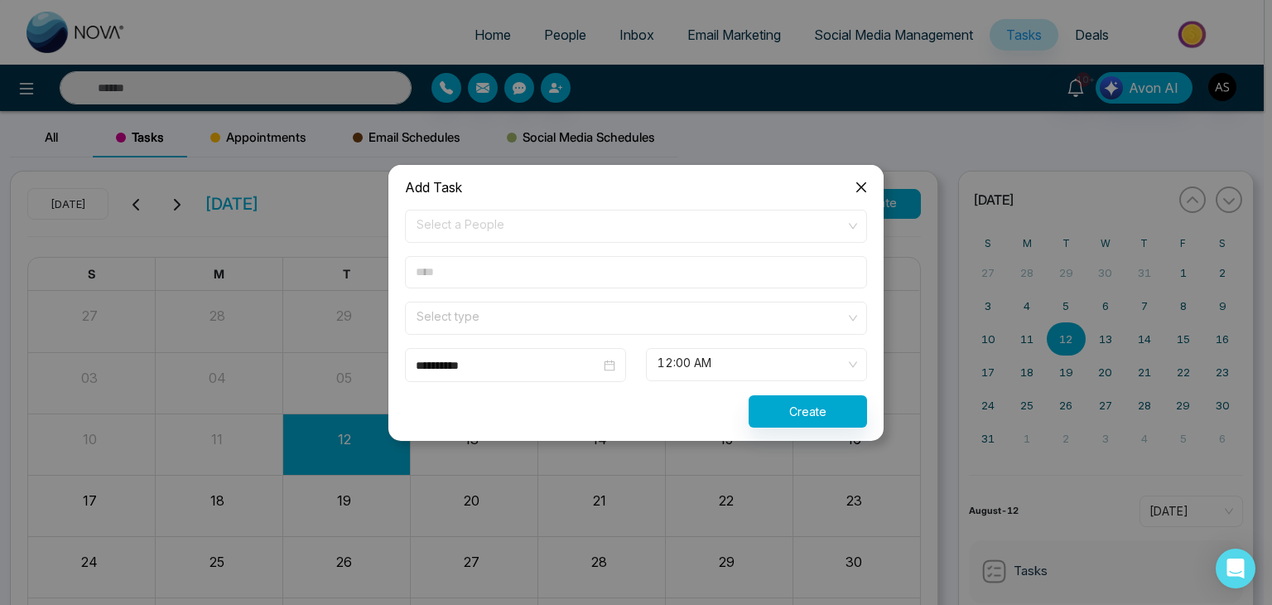
click at [865, 190] on icon "close" at bounding box center [861, 186] width 10 height 10
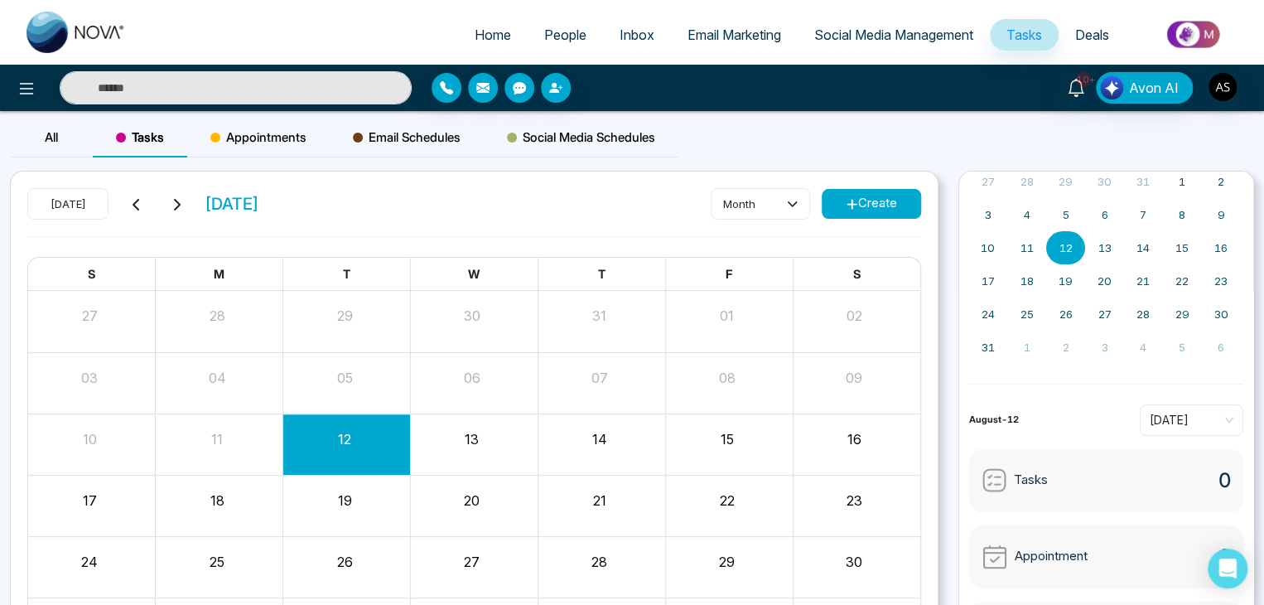
click at [490, 32] on span "Home" at bounding box center [493, 35] width 36 height 17
select select "*"
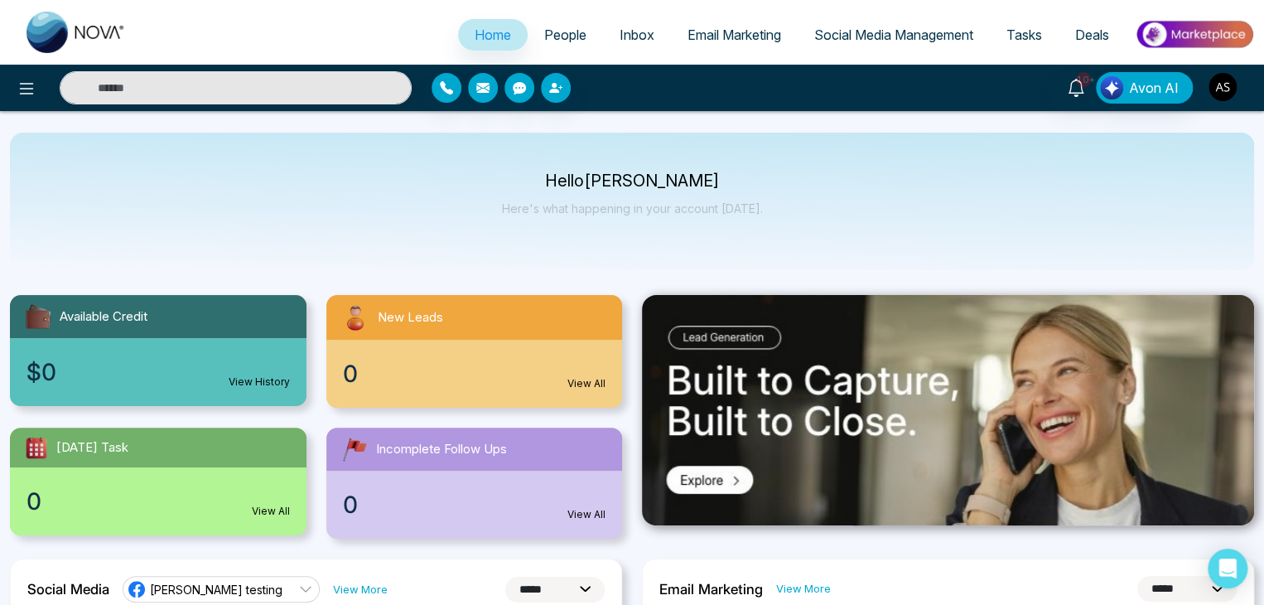
click at [1226, 82] on img "button" at bounding box center [1222, 87] width 28 height 28
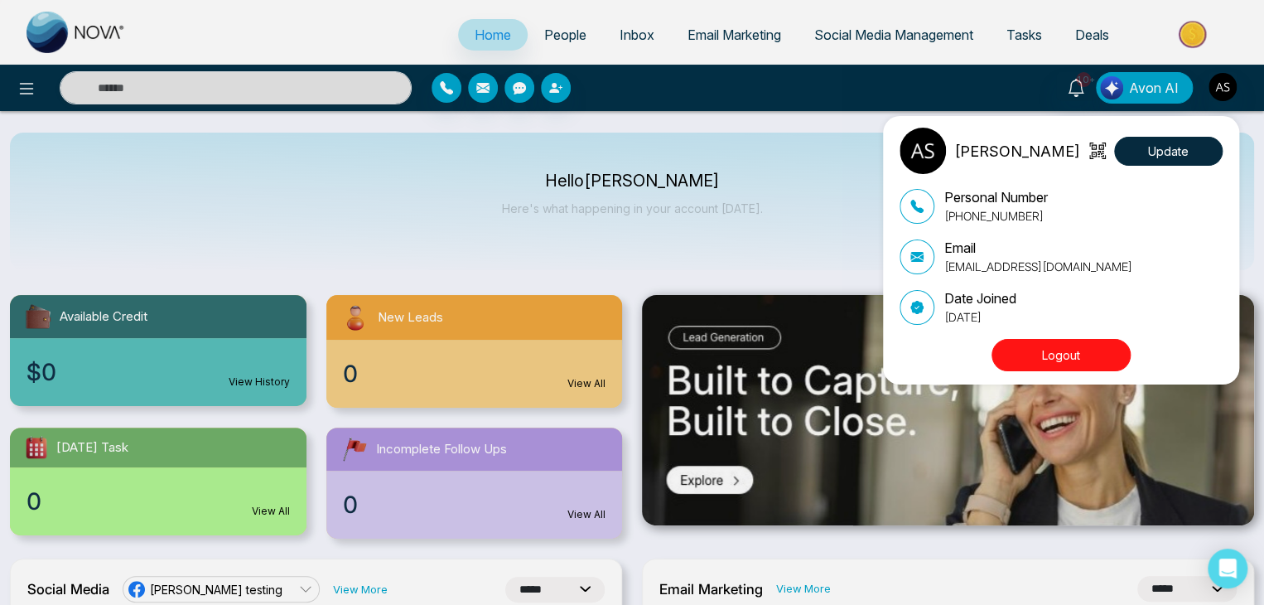
click at [1069, 336] on div "Alin Shah Update Personal Number +14376616013 Email alin@mmnovatech.com Date Jo…" at bounding box center [1065, 250] width 331 height 245
click at [1070, 345] on button "Logout" at bounding box center [1060, 355] width 139 height 32
